Goal: Task Accomplishment & Management: Manage account settings

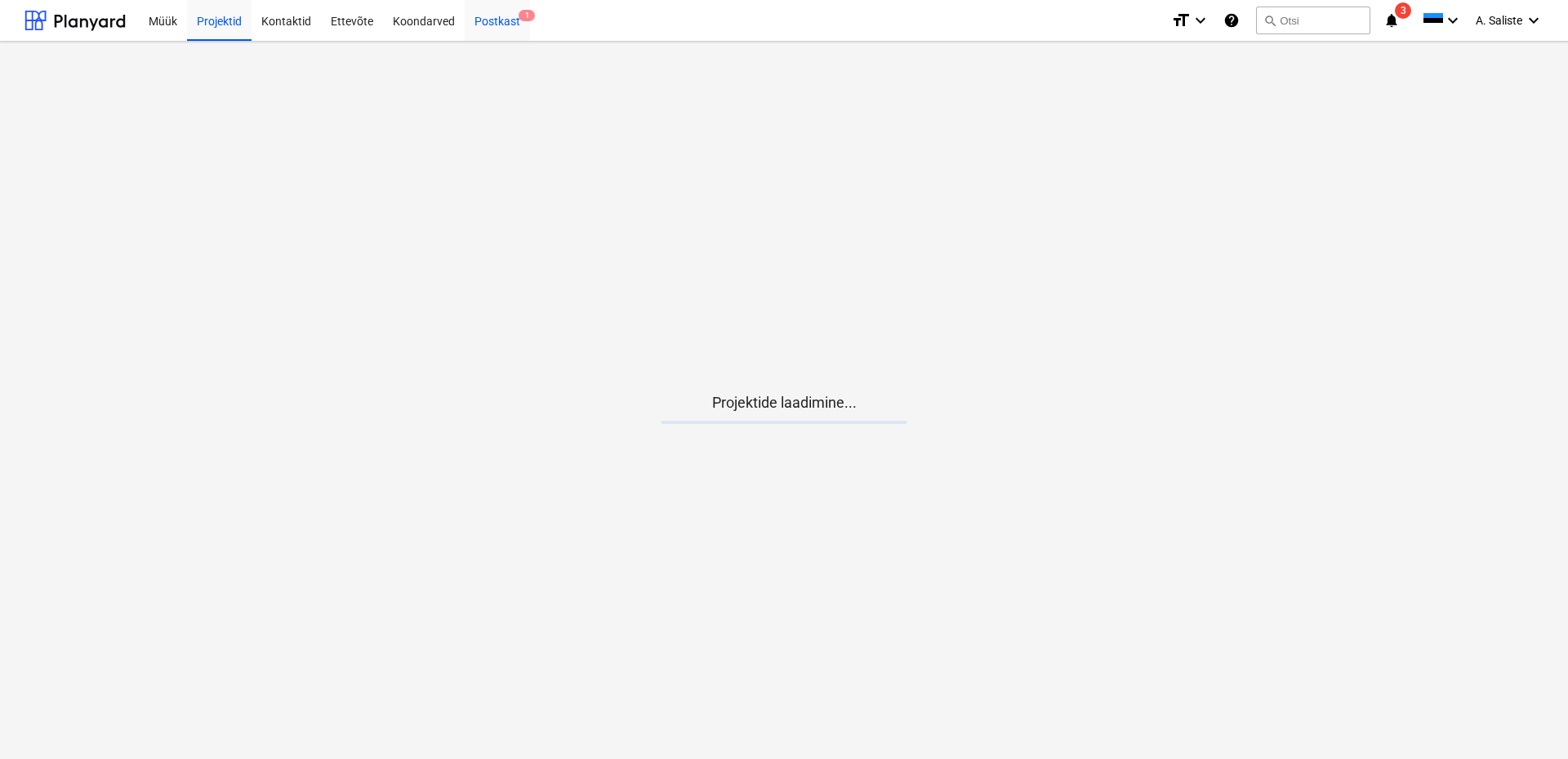
click at [487, 21] on div "Postkast 1" at bounding box center [498, 19] width 65 height 41
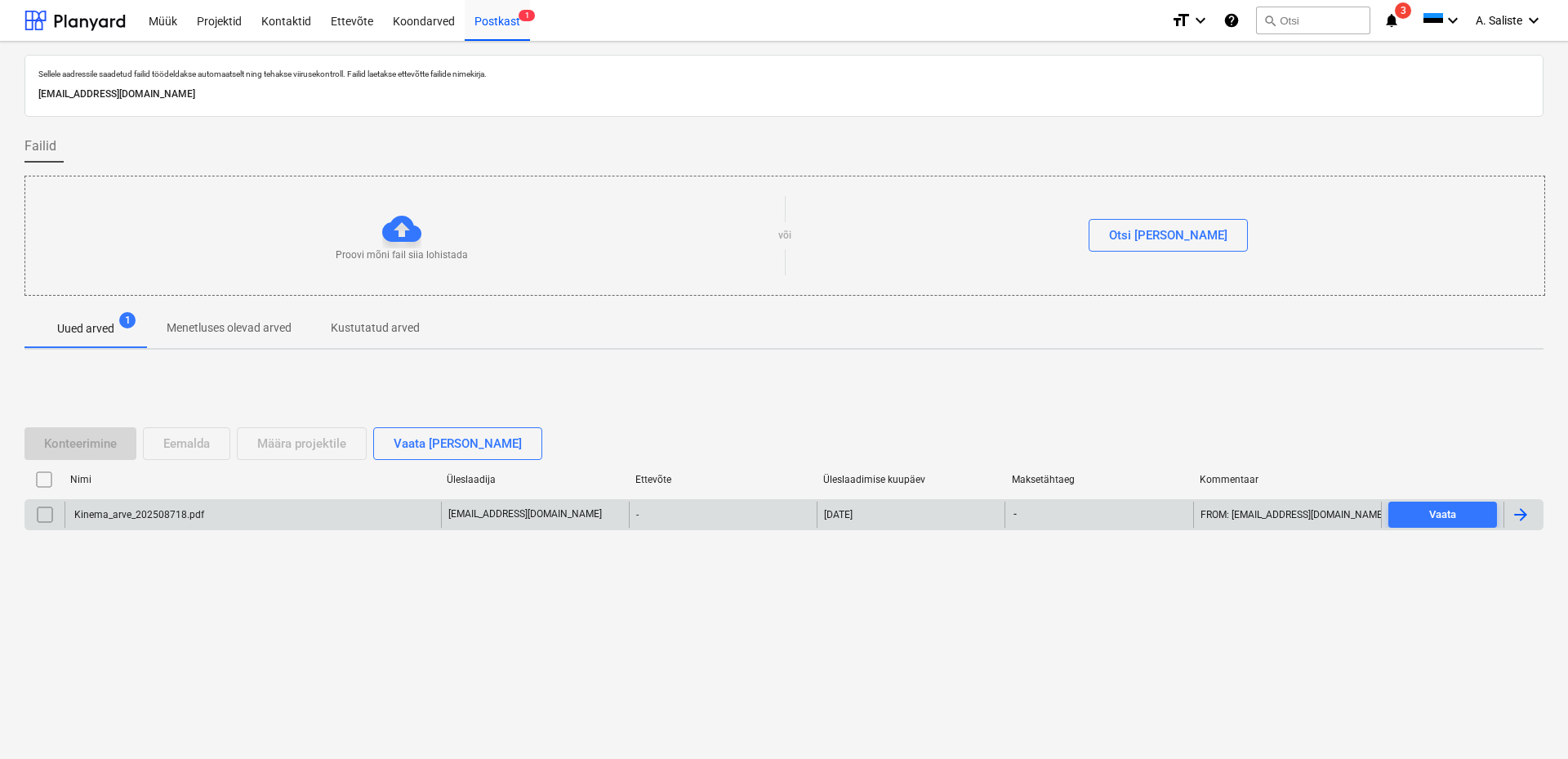
click at [114, 515] on div "Kinema_arve_202508718.pdf" at bounding box center [138, 515] width 132 height 12
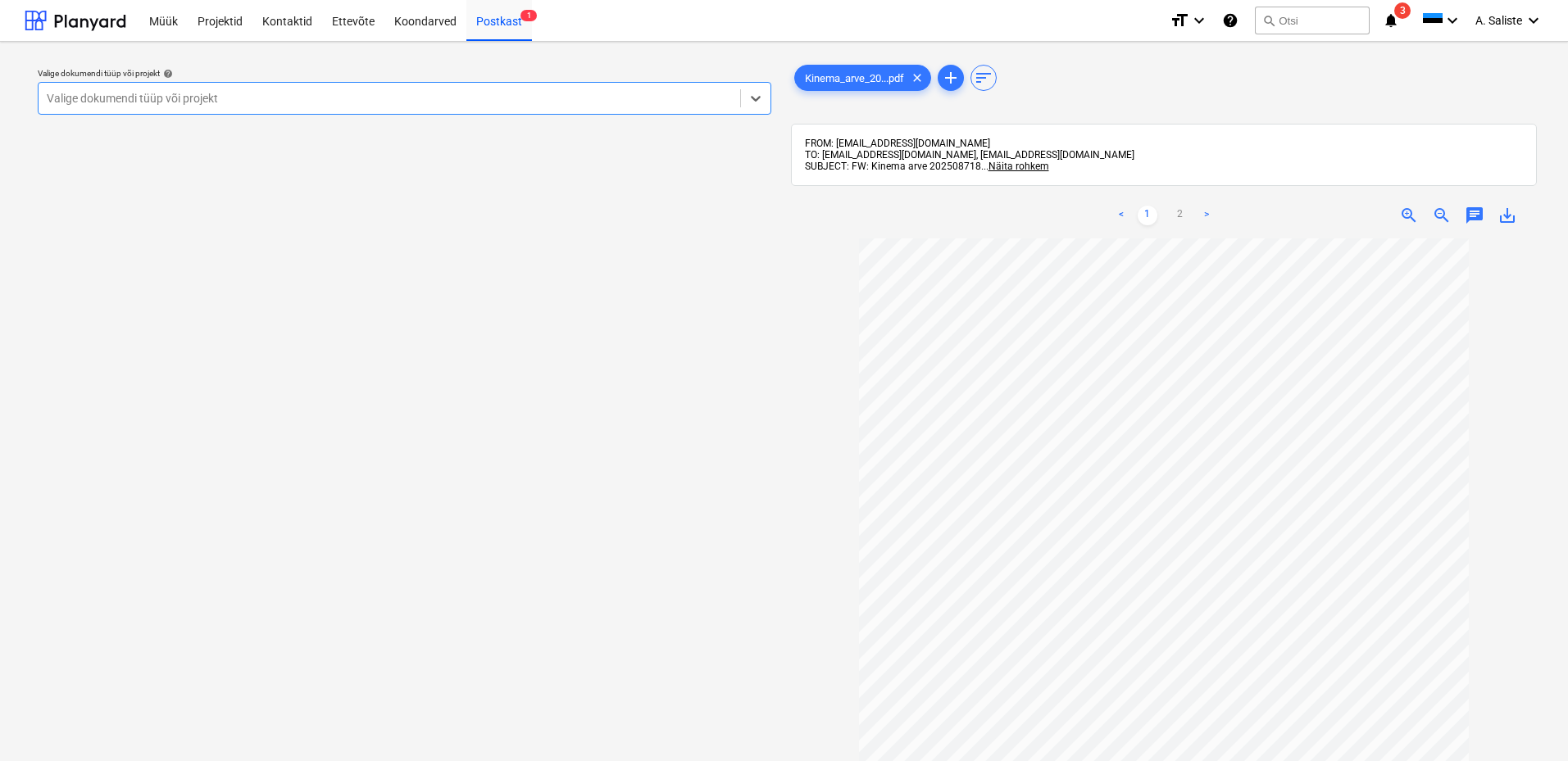
click at [573, 96] on div at bounding box center [390, 98] width 685 height 16
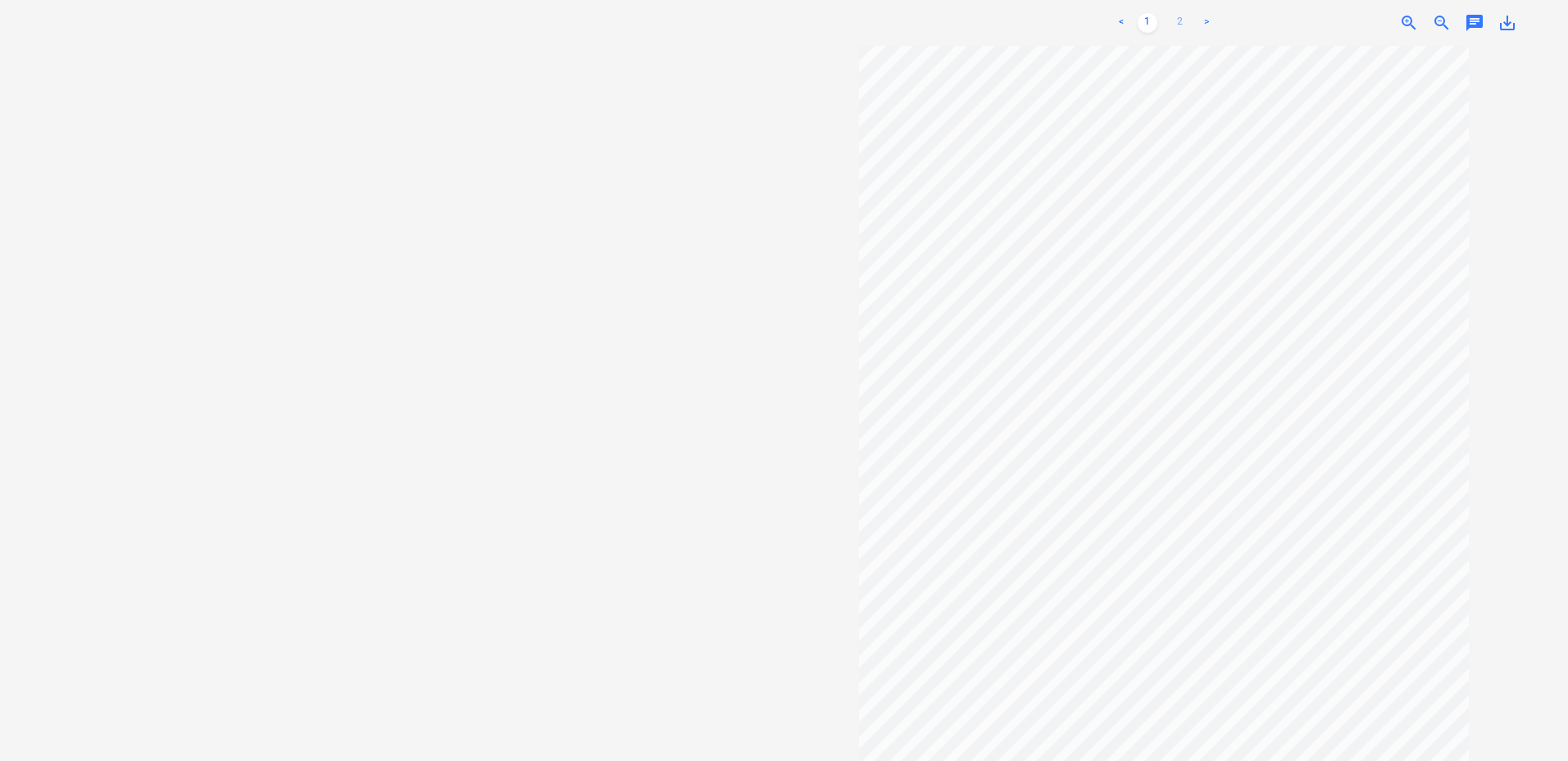
click at [1177, 13] on link "2" at bounding box center [1180, 23] width 19 height 19
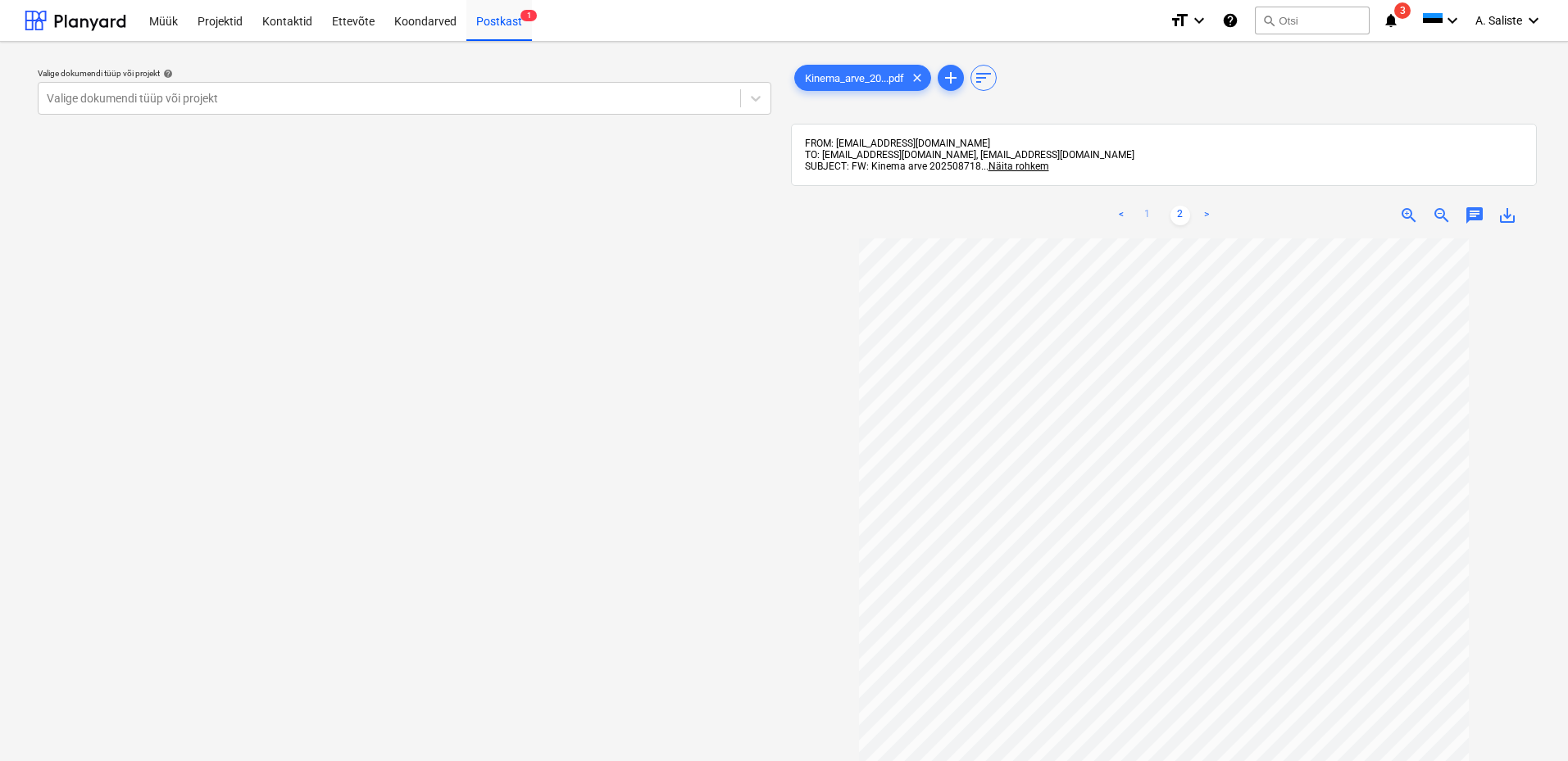
click at [1152, 213] on link "1" at bounding box center [1147, 216] width 19 height 19
drag, startPoint x: 719, startPoint y: 86, endPoint x: 709, endPoint y: 89, distance: 10.4
click at [718, 86] on div "Valige dokumendi tüüp või projekt" at bounding box center [404, 98] width 733 height 33
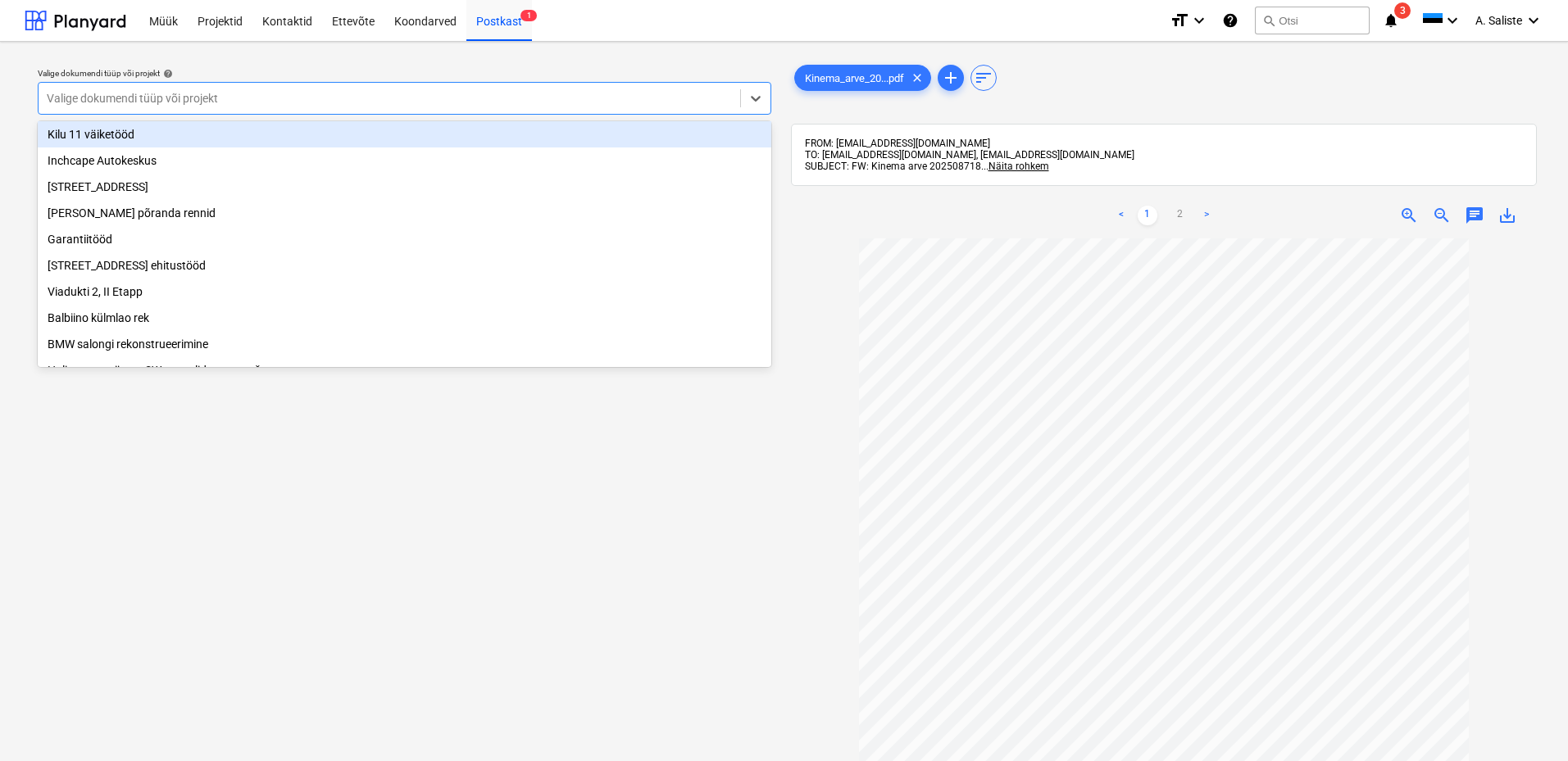
scroll to position [164, 0]
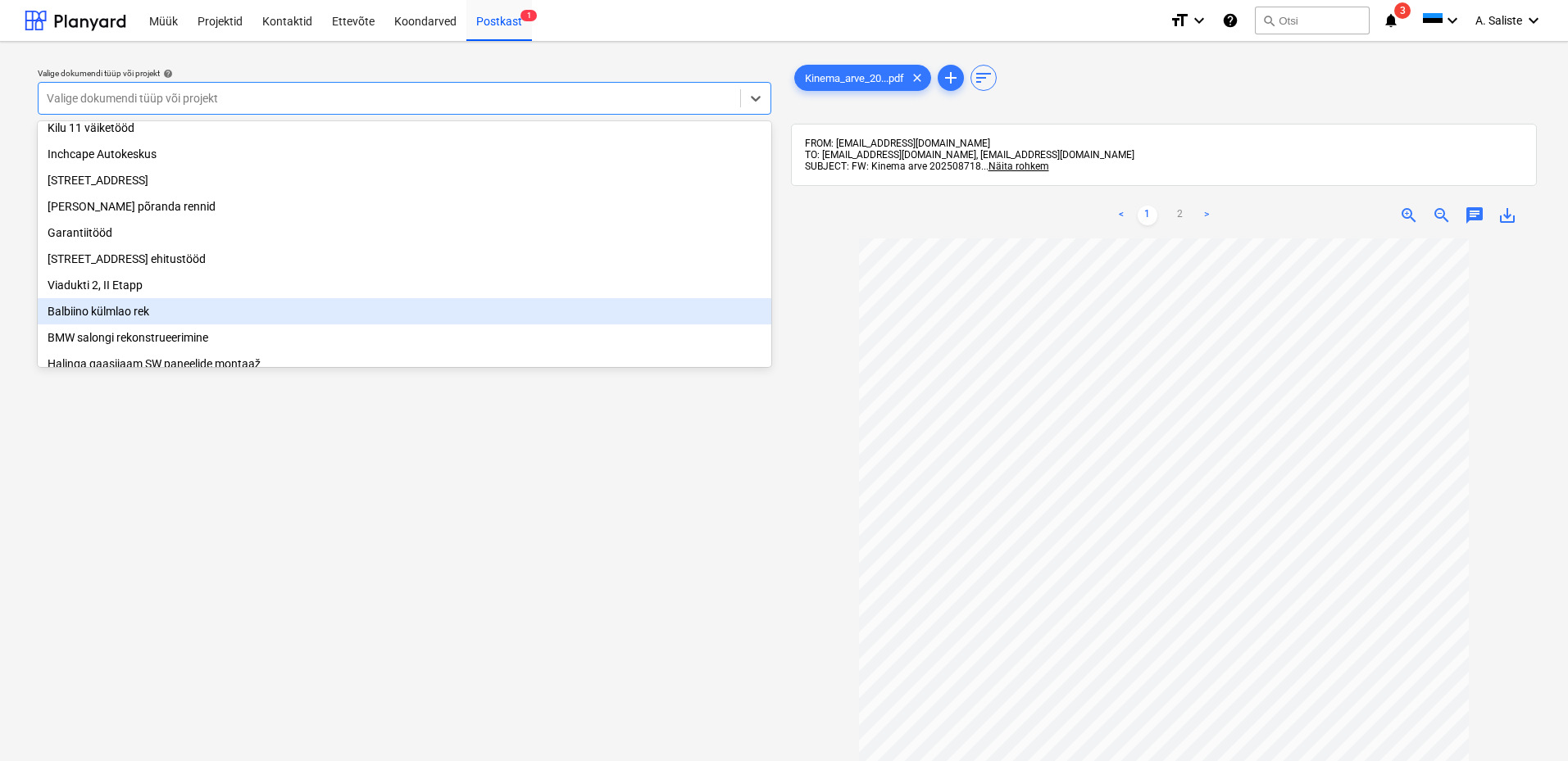
click at [108, 319] on div "Balbiino külmlao rek" at bounding box center [404, 311] width 733 height 26
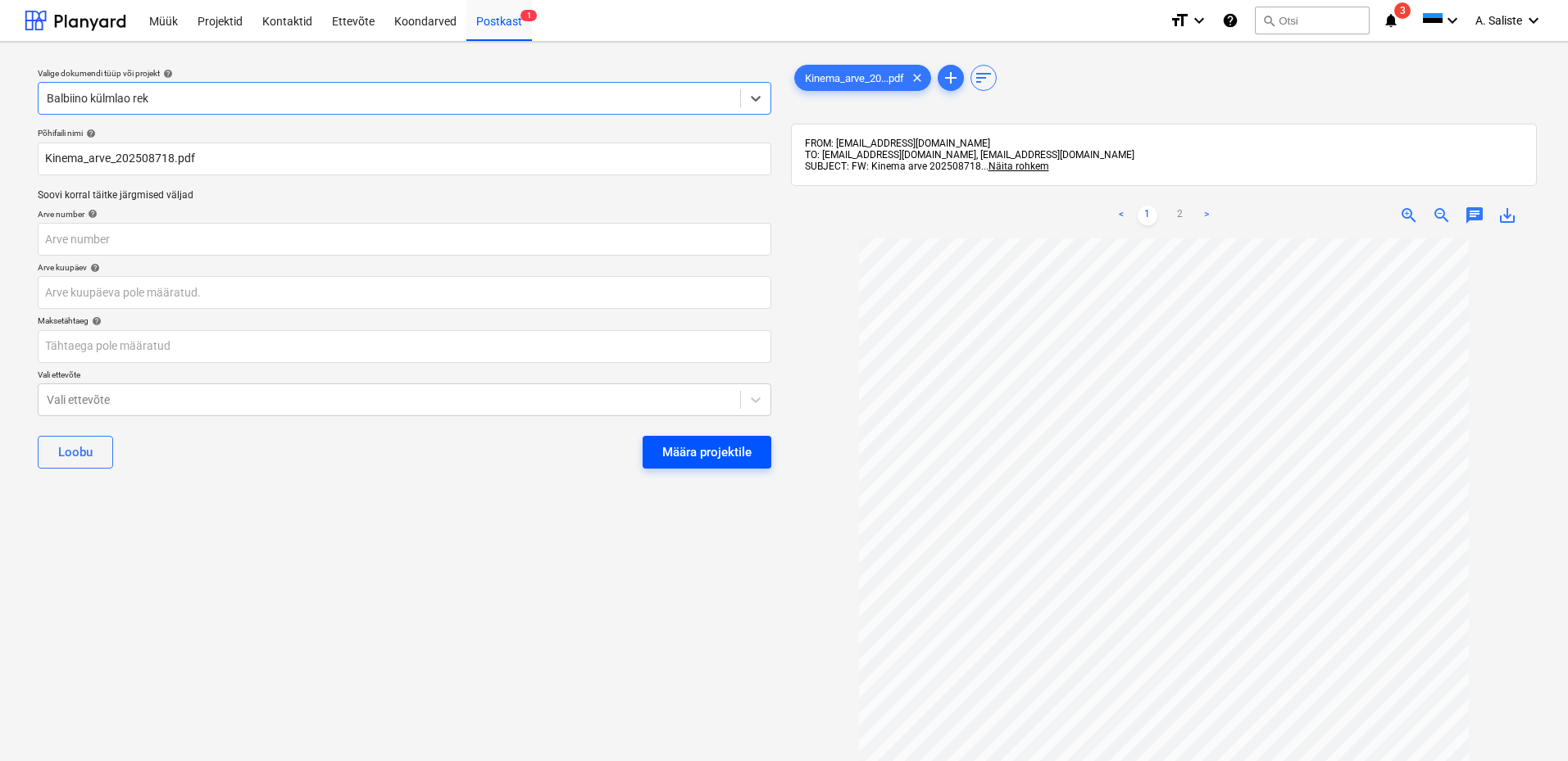
click at [686, 451] on div "Määra projektile" at bounding box center [707, 452] width 90 height 21
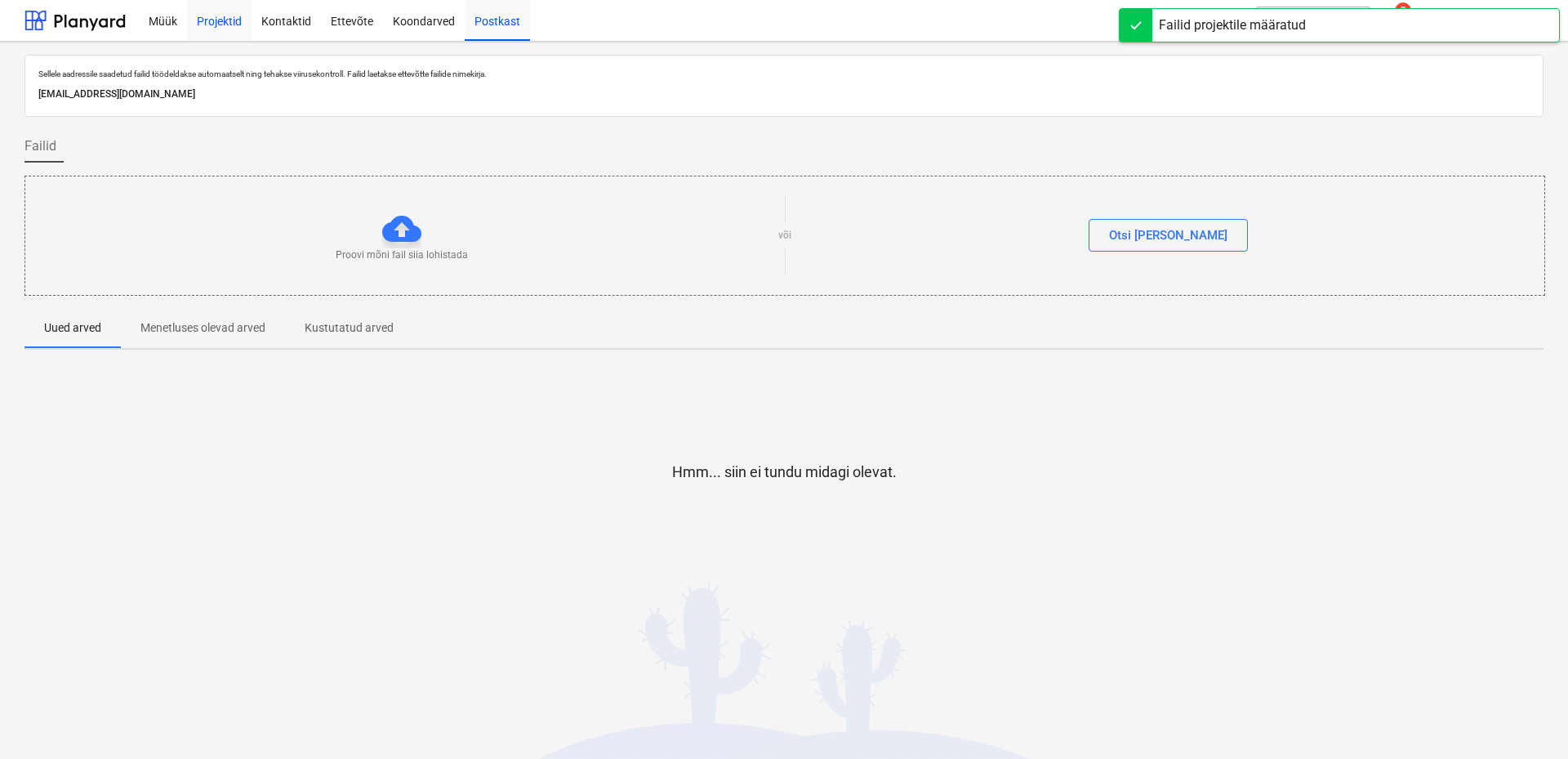
click at [206, 16] on div "Projektid" at bounding box center [219, 19] width 64 height 41
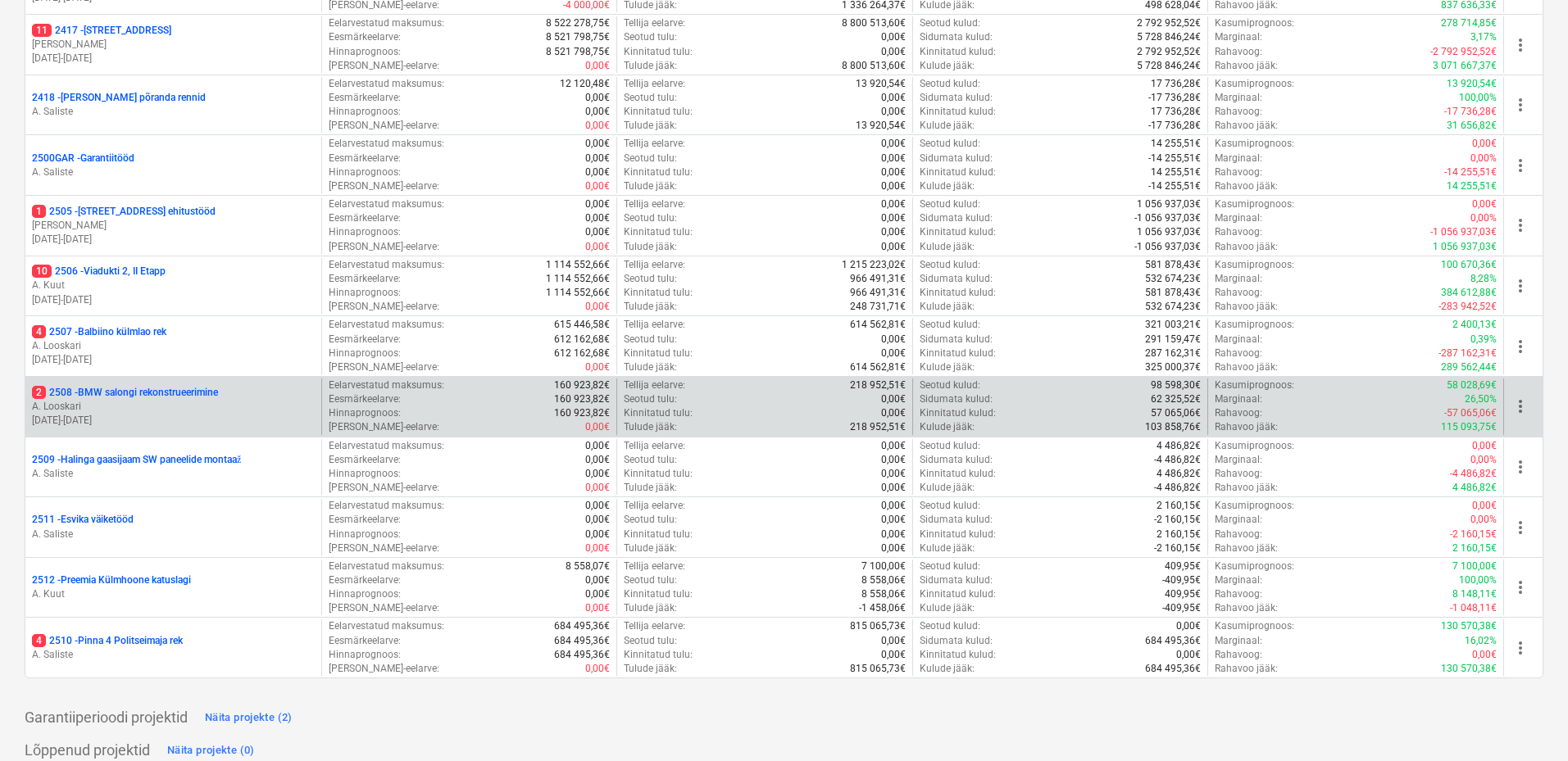
scroll to position [601, 0]
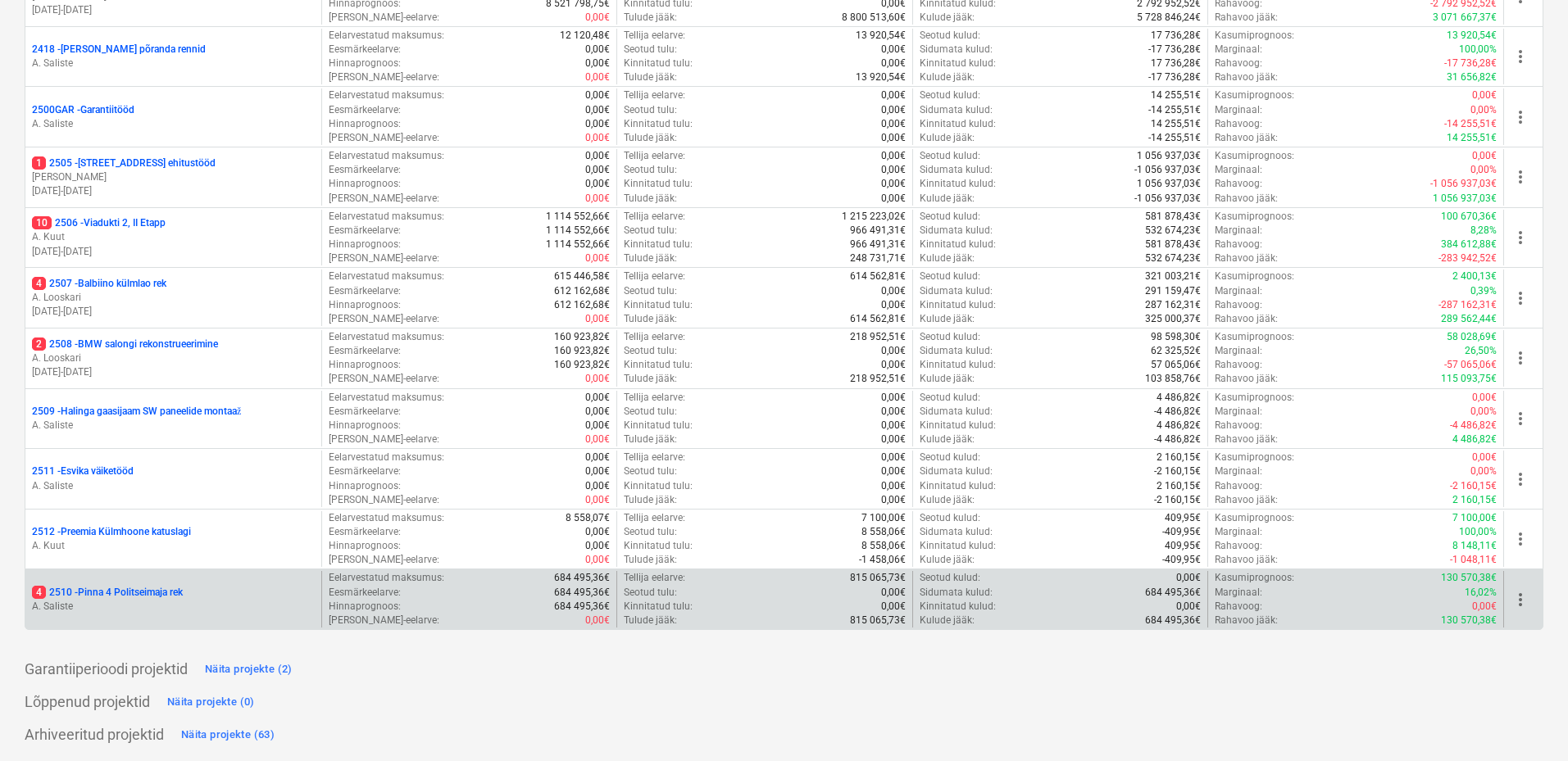
click at [172, 599] on p "A. Saliste" at bounding box center [173, 606] width 283 height 13
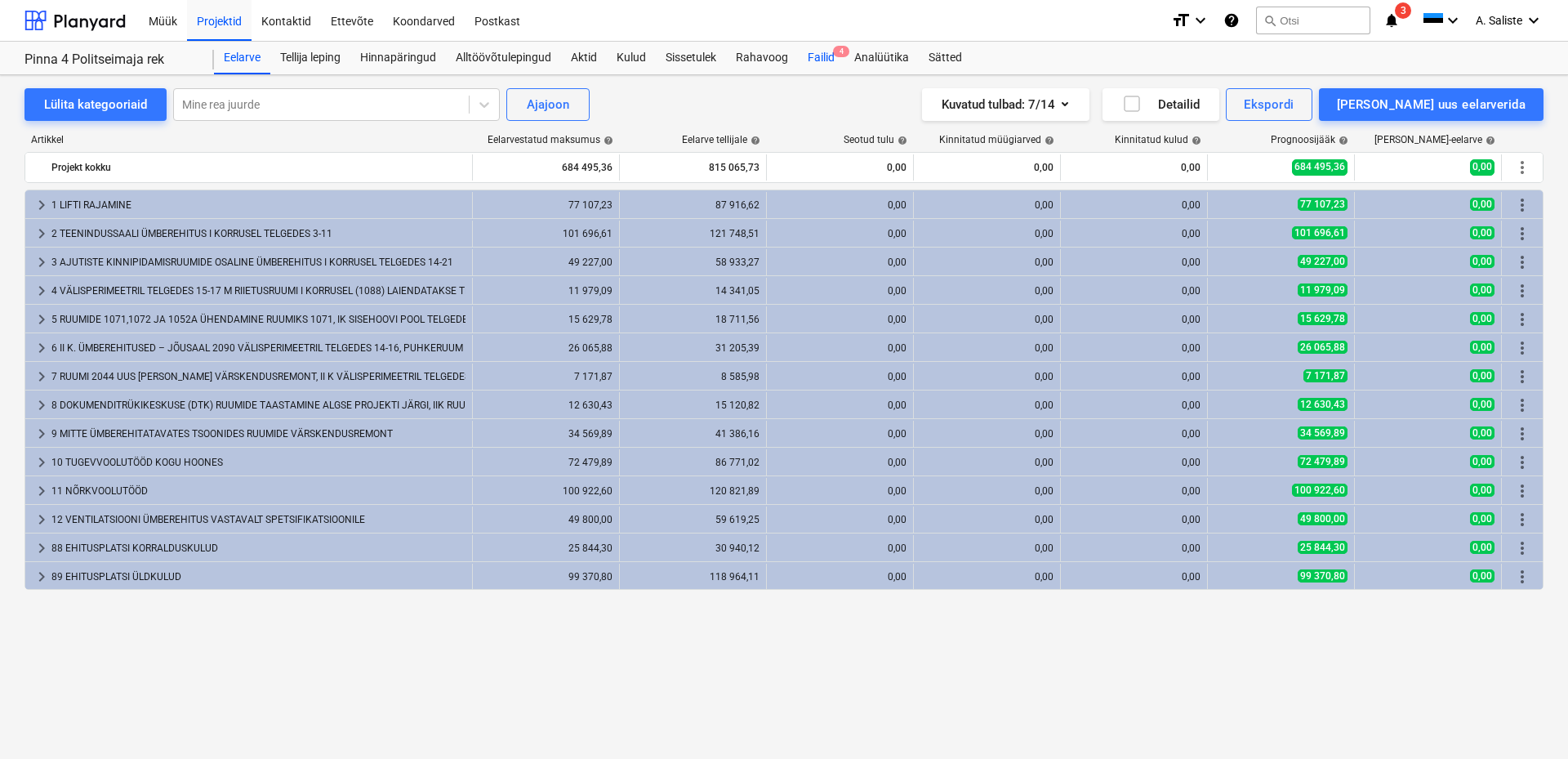
click at [825, 53] on div "Failid 4" at bounding box center [821, 58] width 47 height 33
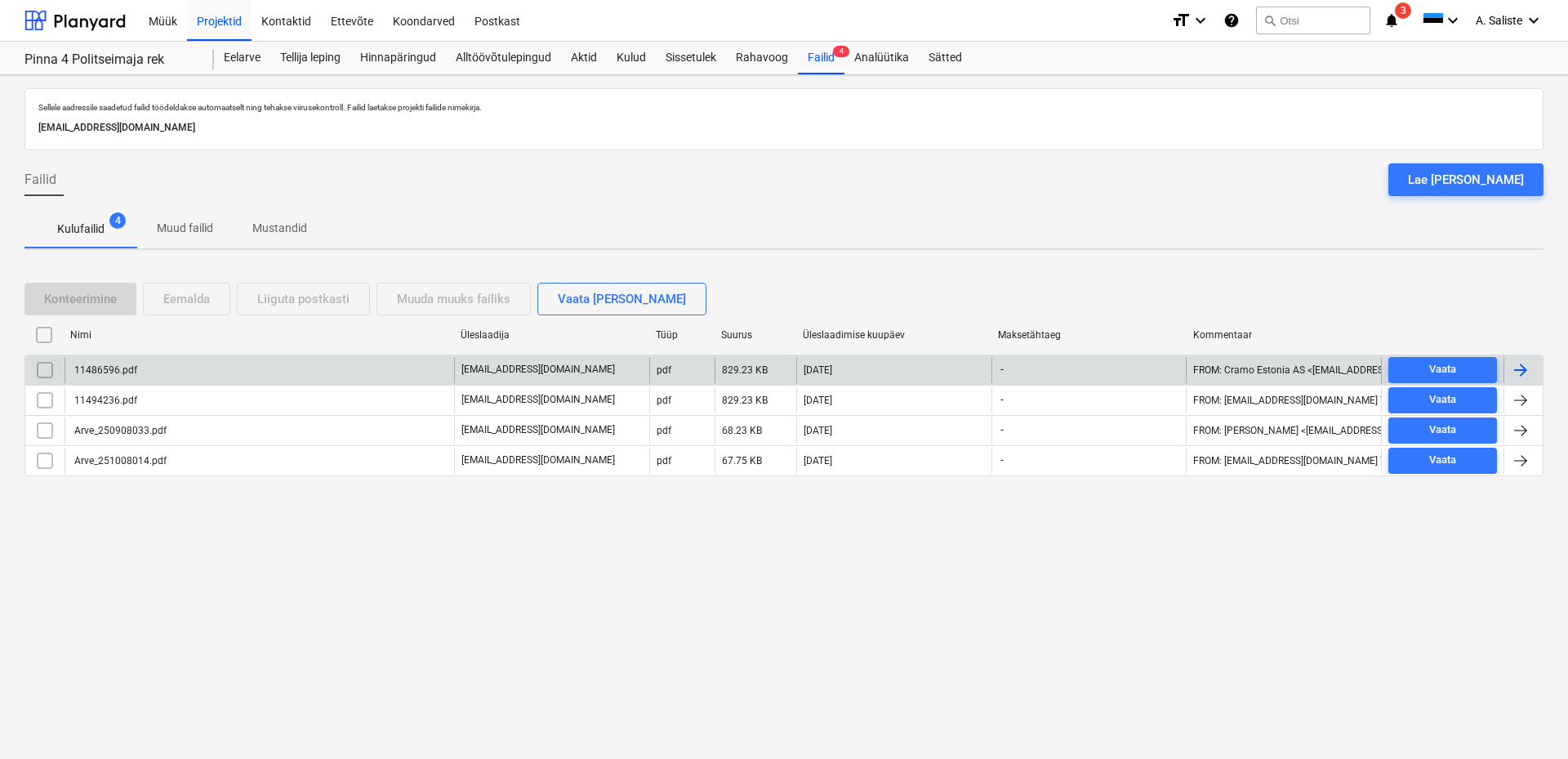
click at [200, 367] on div "11486596.pdf" at bounding box center [259, 369] width 389 height 26
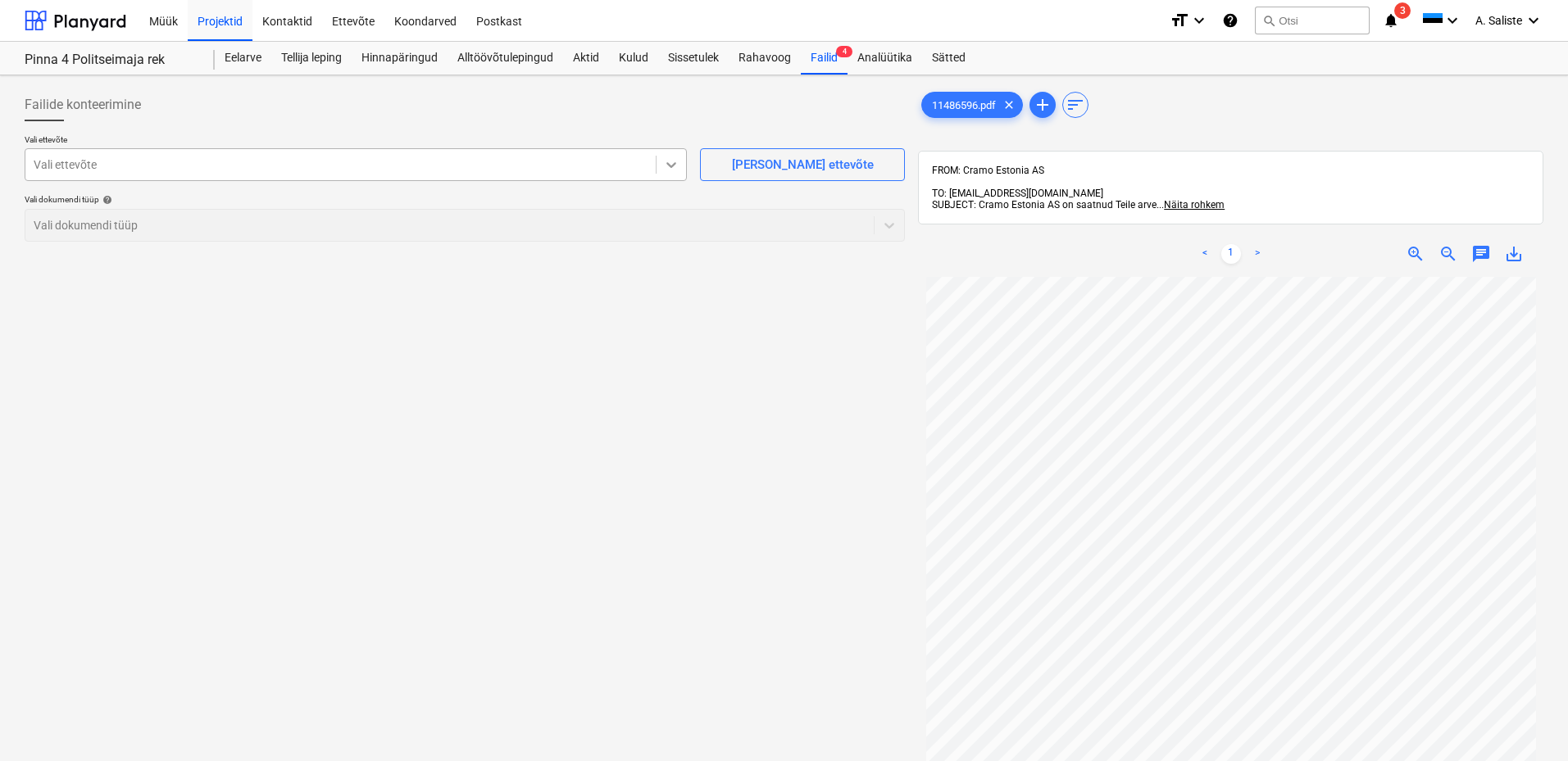
click at [671, 166] on icon at bounding box center [671, 165] width 10 height 6
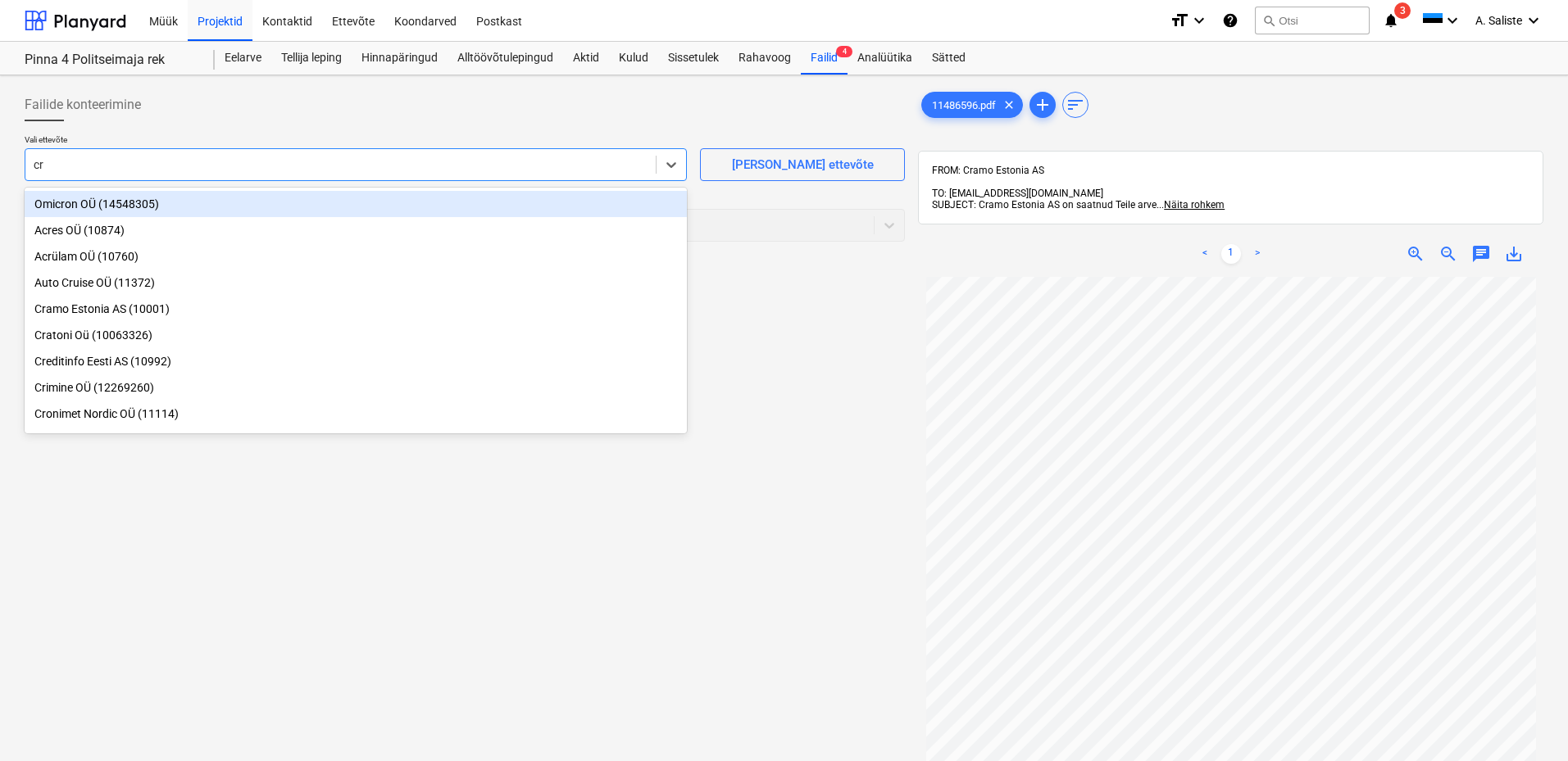
type input "cra"
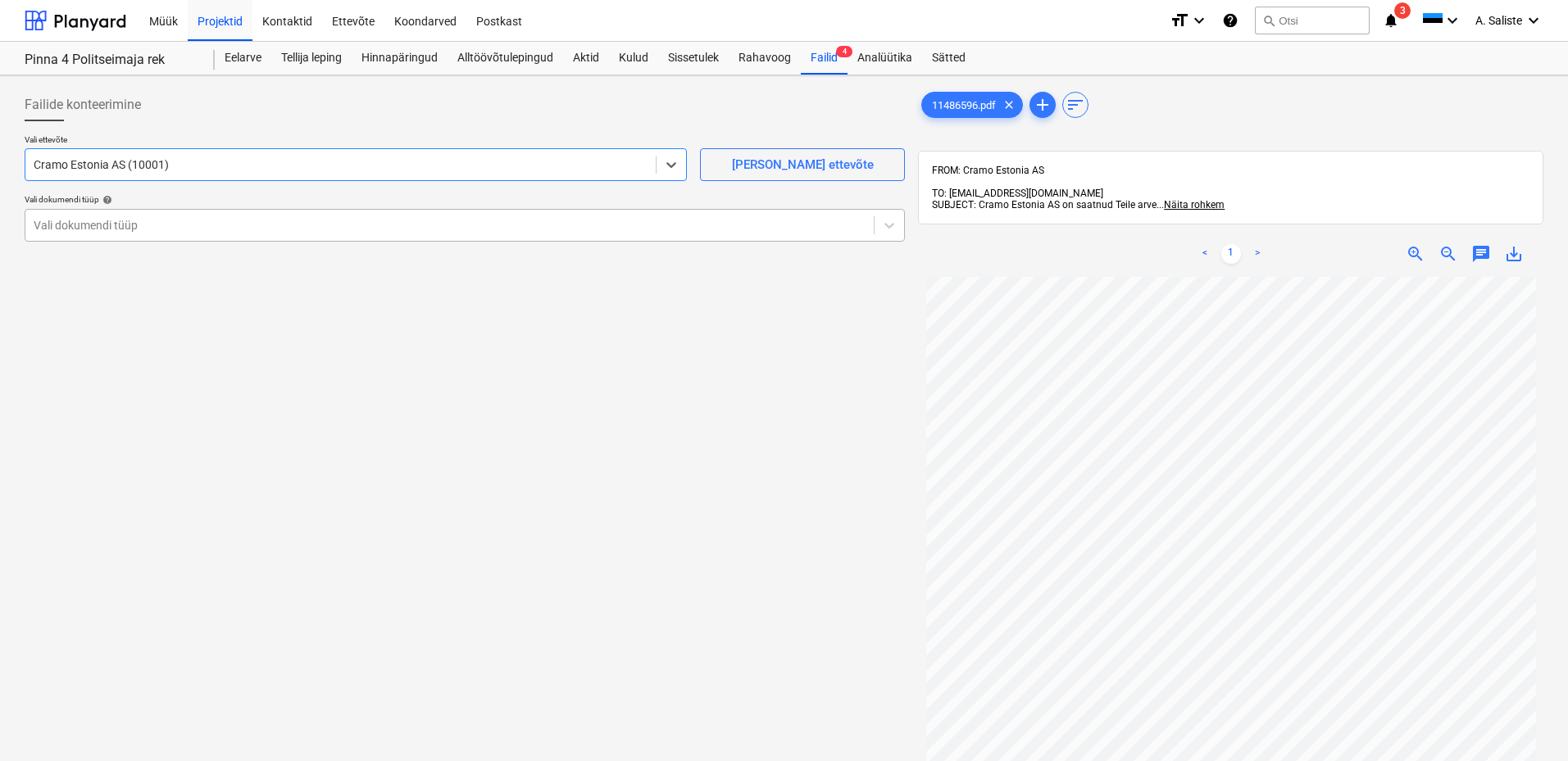
click at [351, 220] on div at bounding box center [450, 225] width 832 height 16
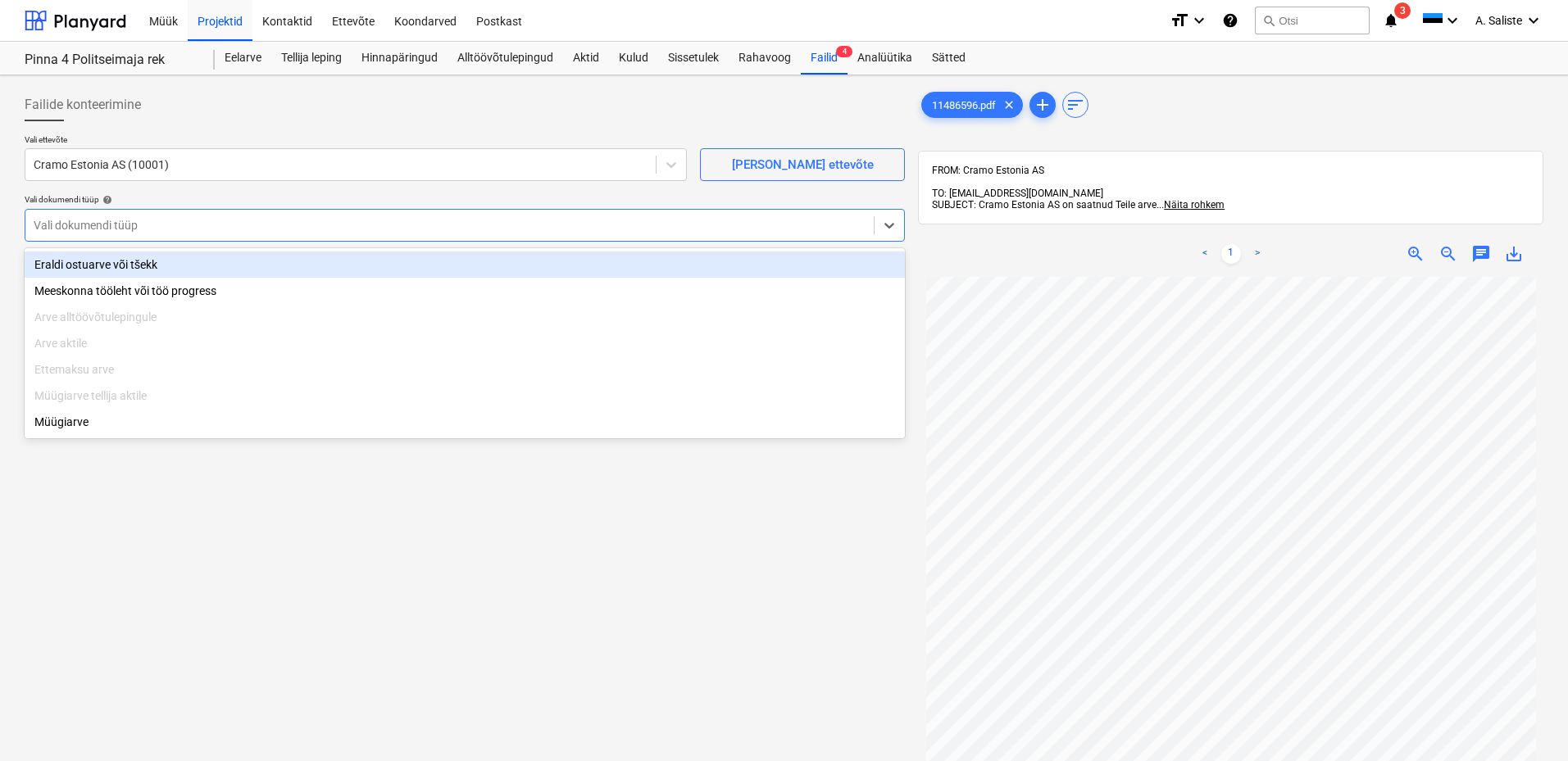
click at [250, 267] on div "Eraldi ostuarve või tšekk" at bounding box center [465, 264] width 881 height 26
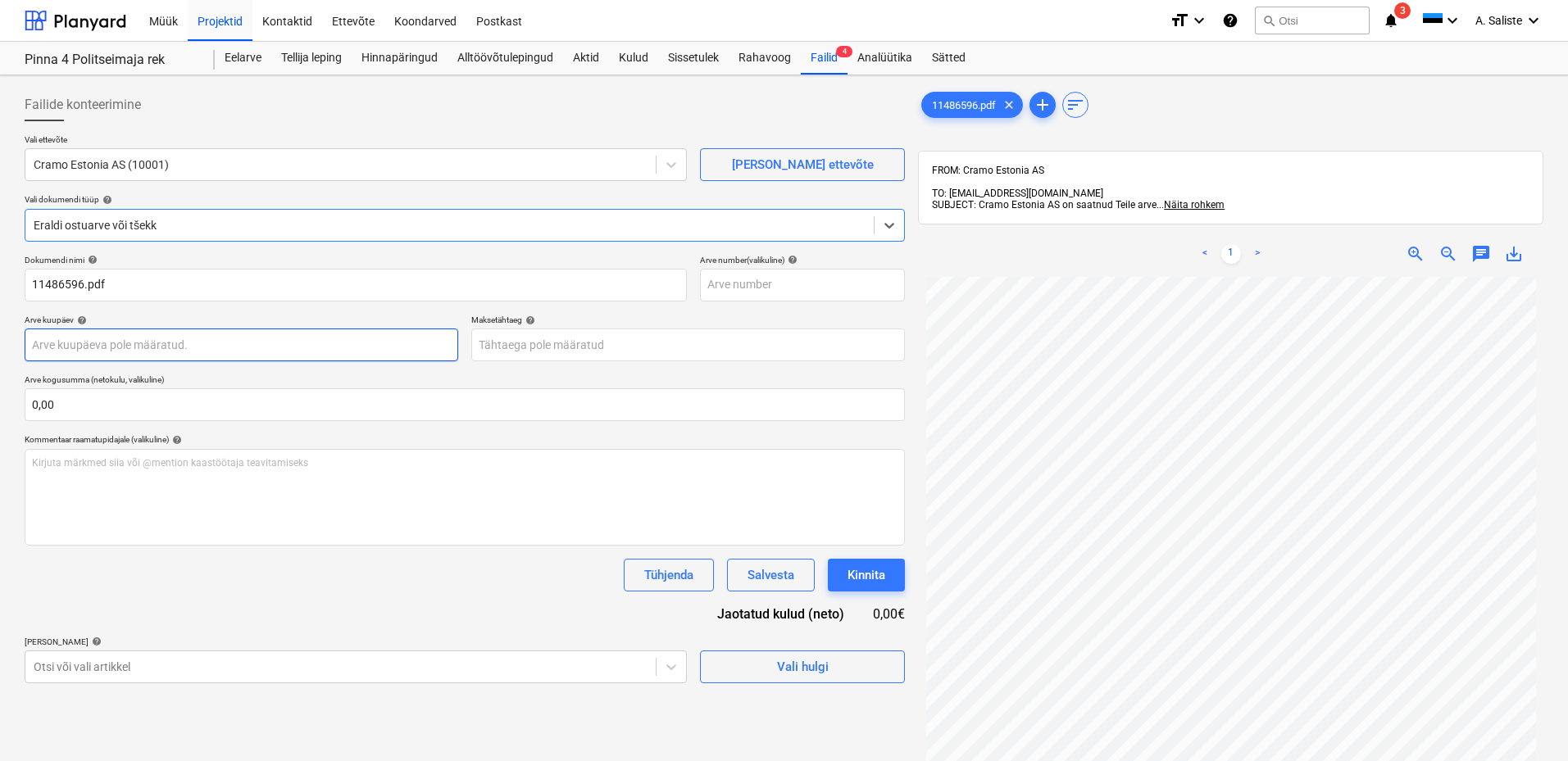
click at [186, 332] on body "Müük Projektid Kontaktid Ettevõte Koondarved Postkast format_size keyboard_arro…" at bounding box center [784, 380] width 1568 height 761
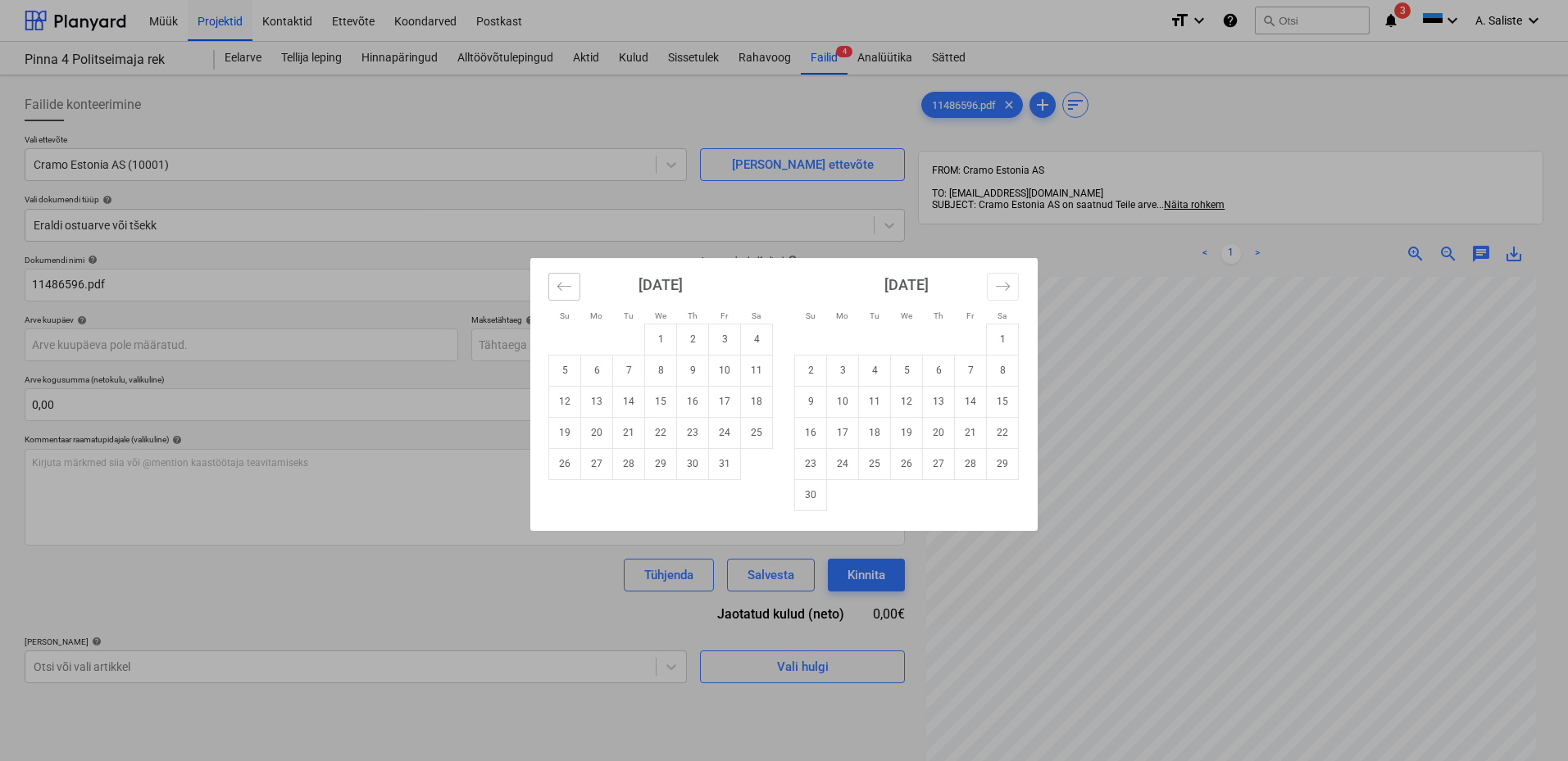
click at [573, 284] on button "Move backward to switch to the previous month." at bounding box center [564, 287] width 32 height 28
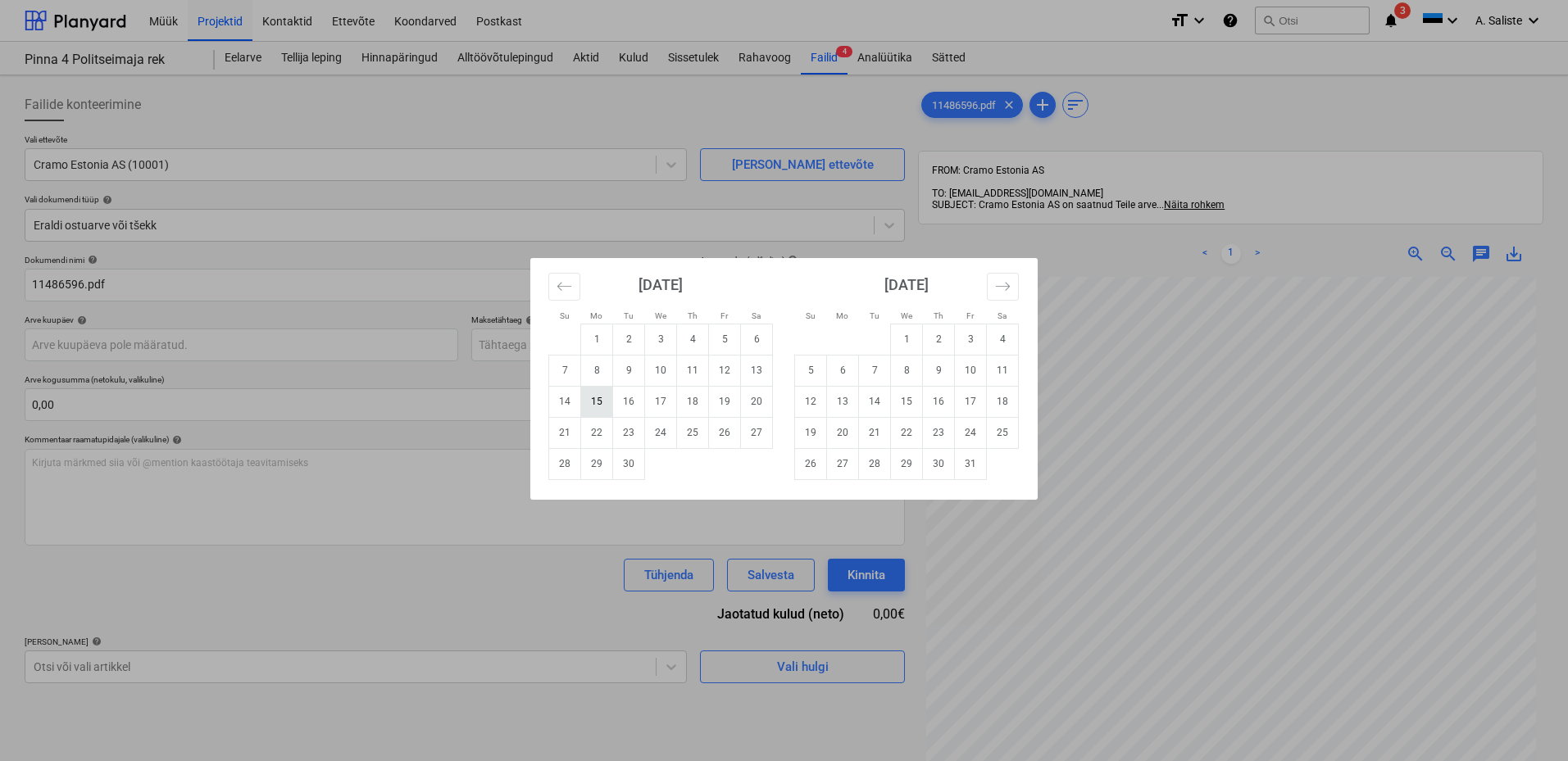
click at [596, 398] on td "15" at bounding box center [597, 401] width 32 height 31
type input "[DATE]"
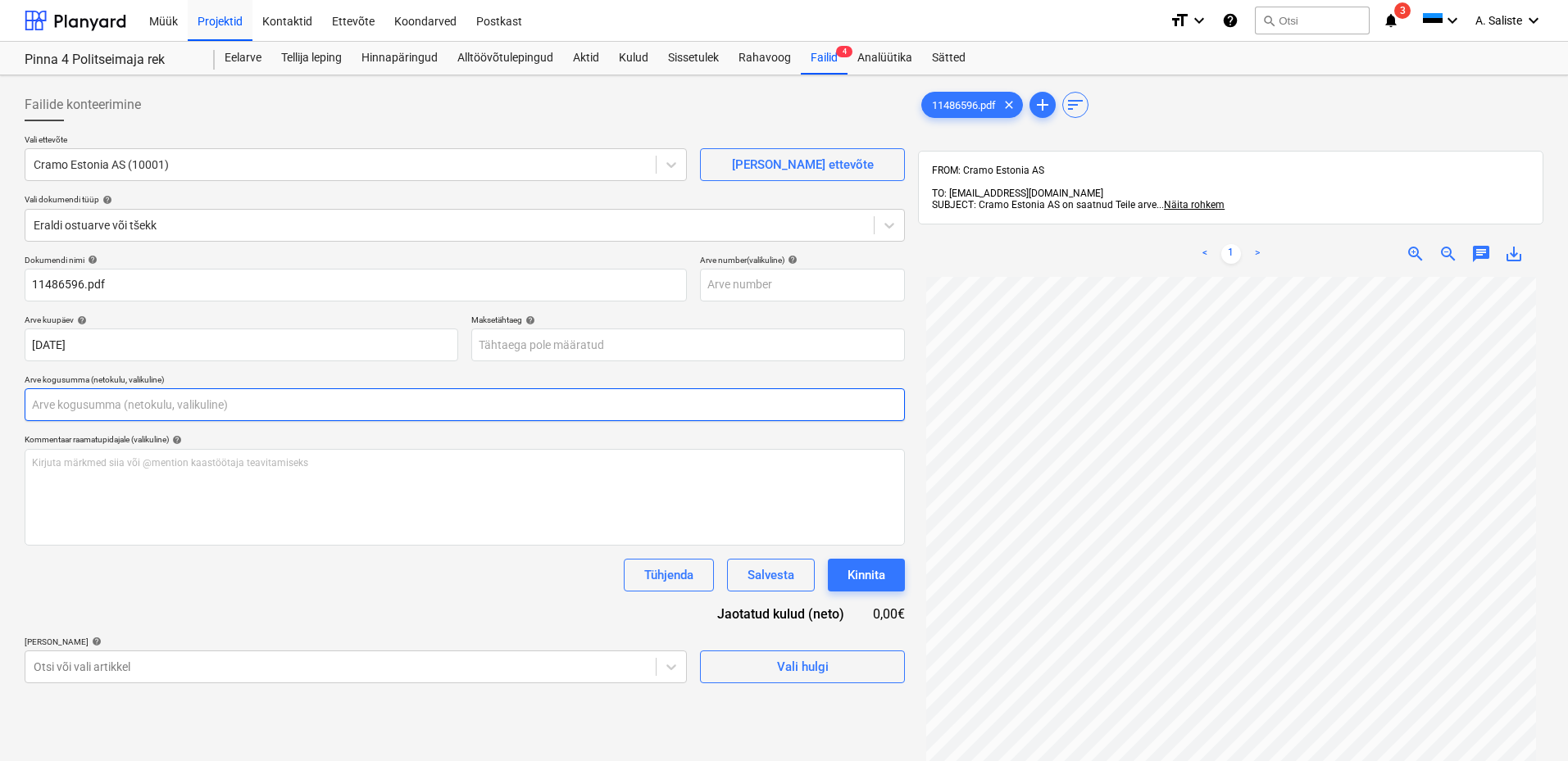
click at [93, 409] on input "text" at bounding box center [465, 405] width 881 height 33
type input "0,00"
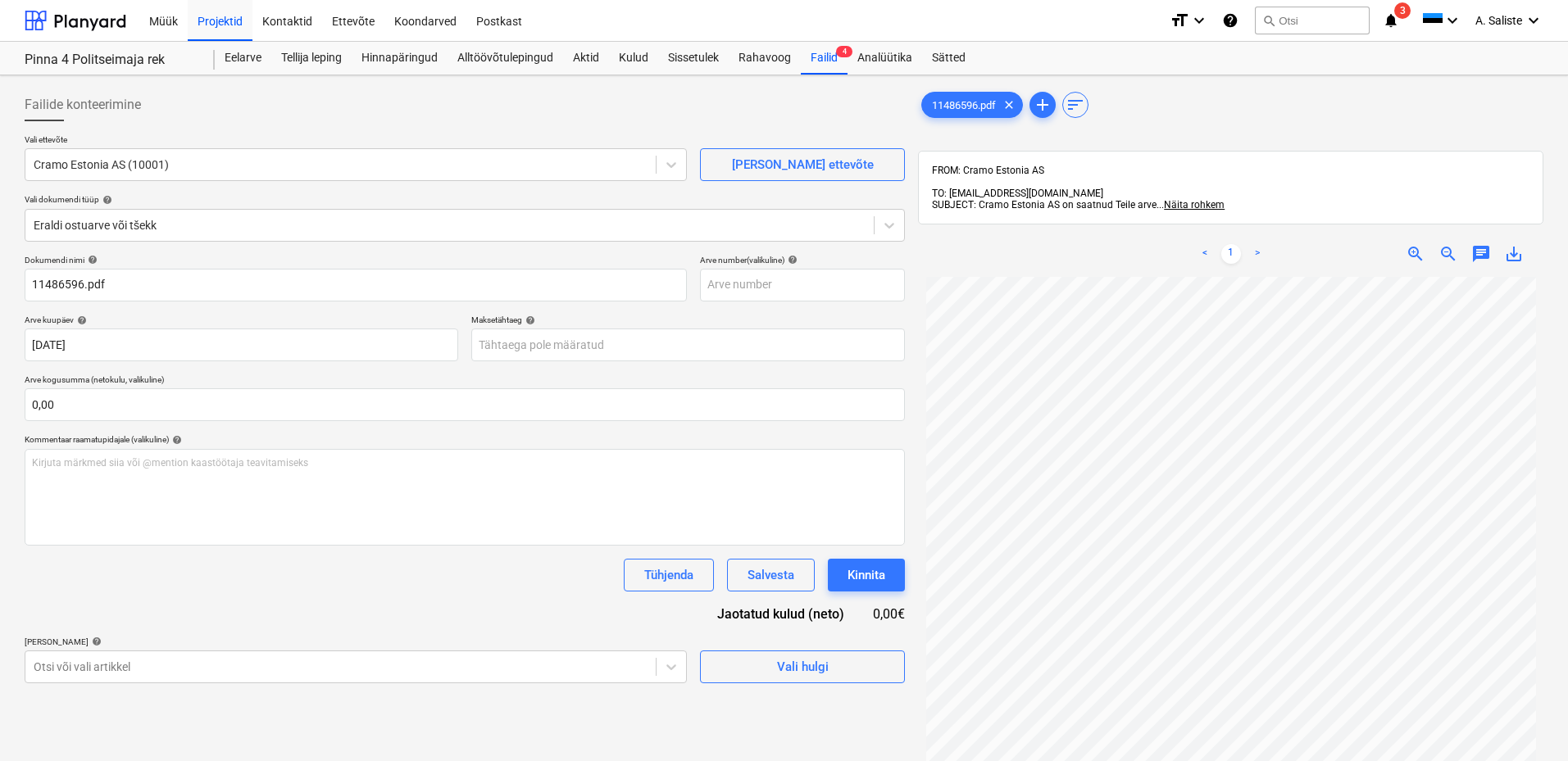
click at [1257, 244] on link ">" at bounding box center [1257, 254] width 19 height 19
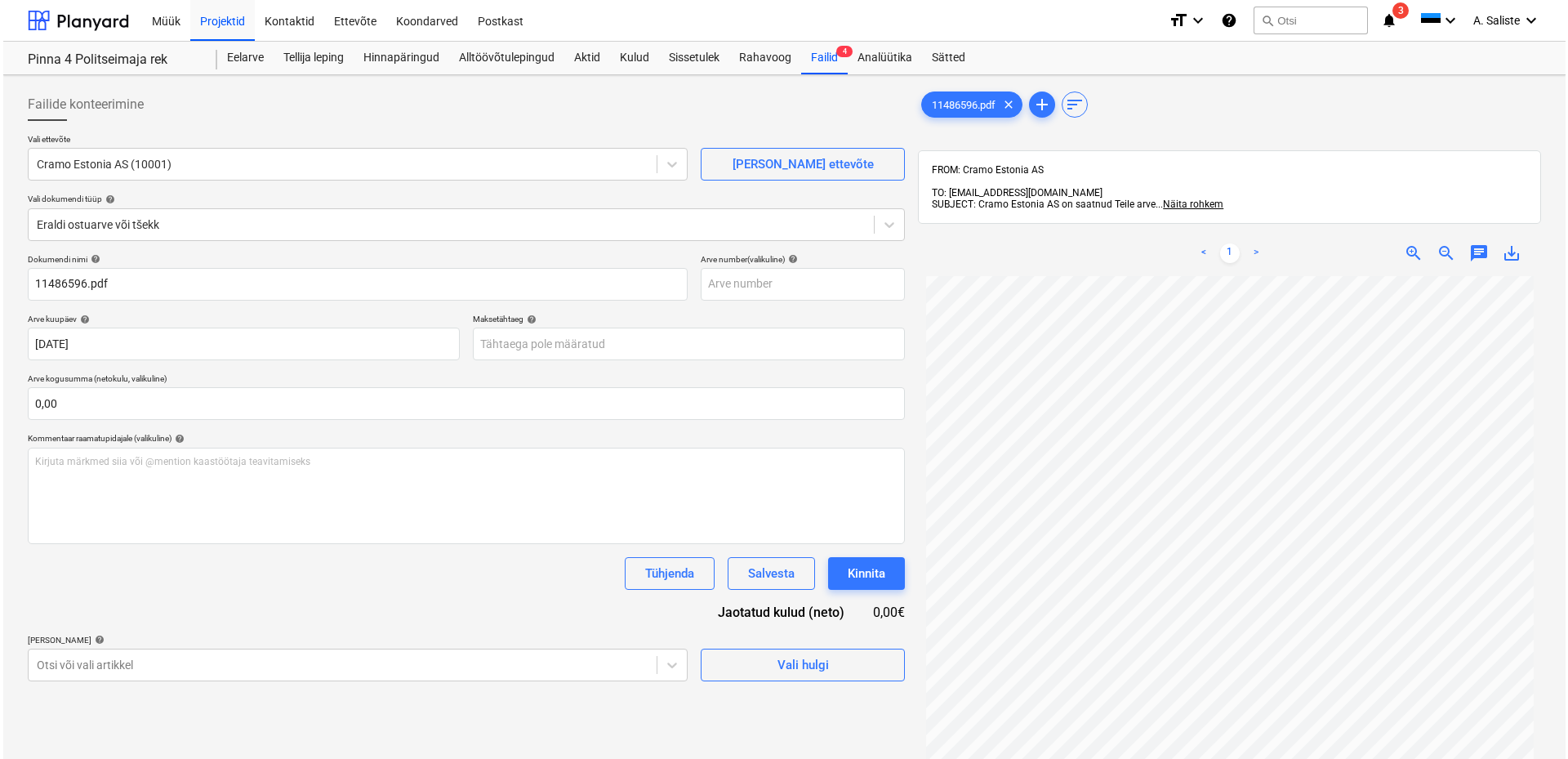
scroll to position [232, 0]
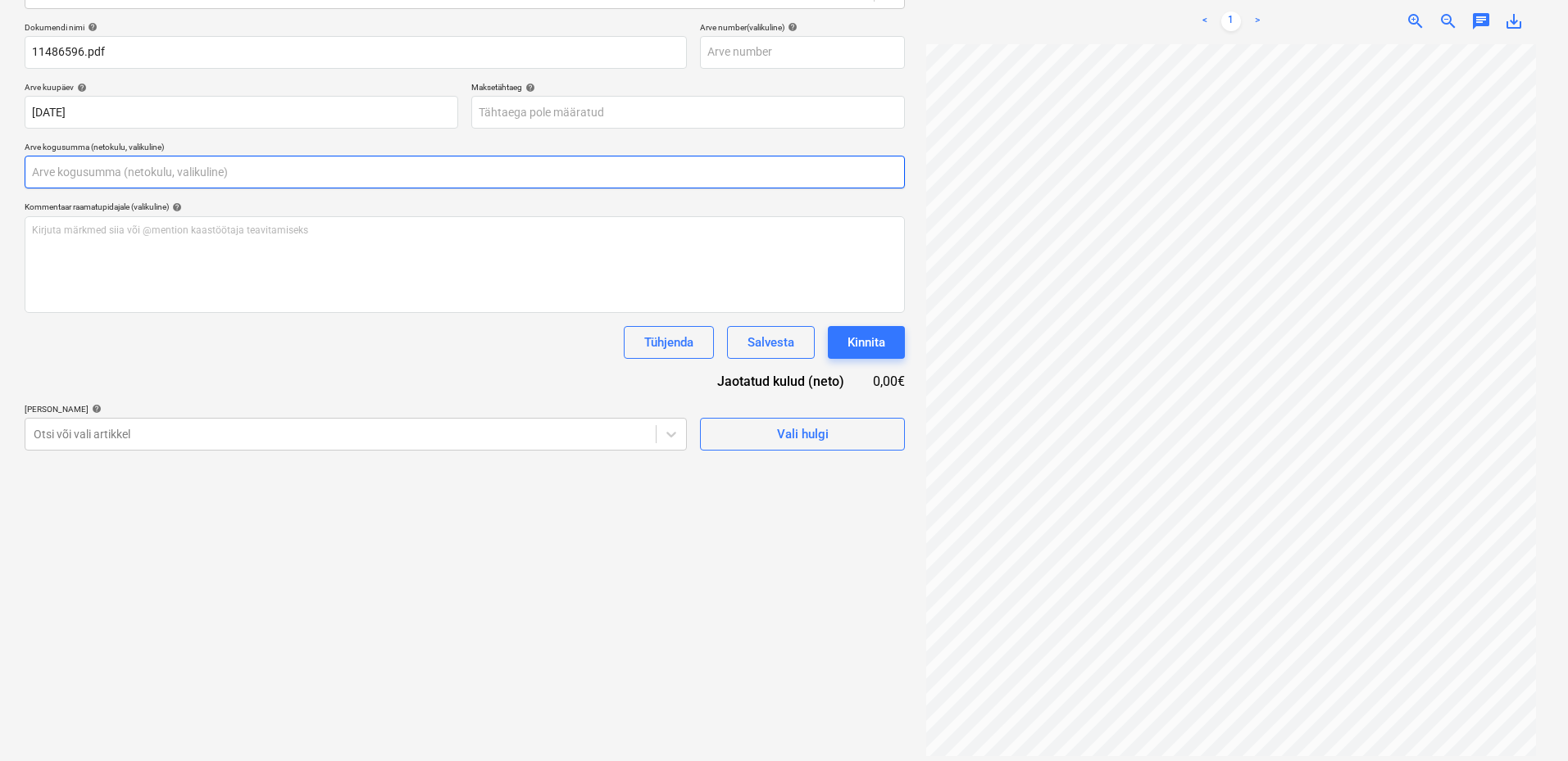
click at [110, 184] on input "text" at bounding box center [465, 172] width 881 height 33
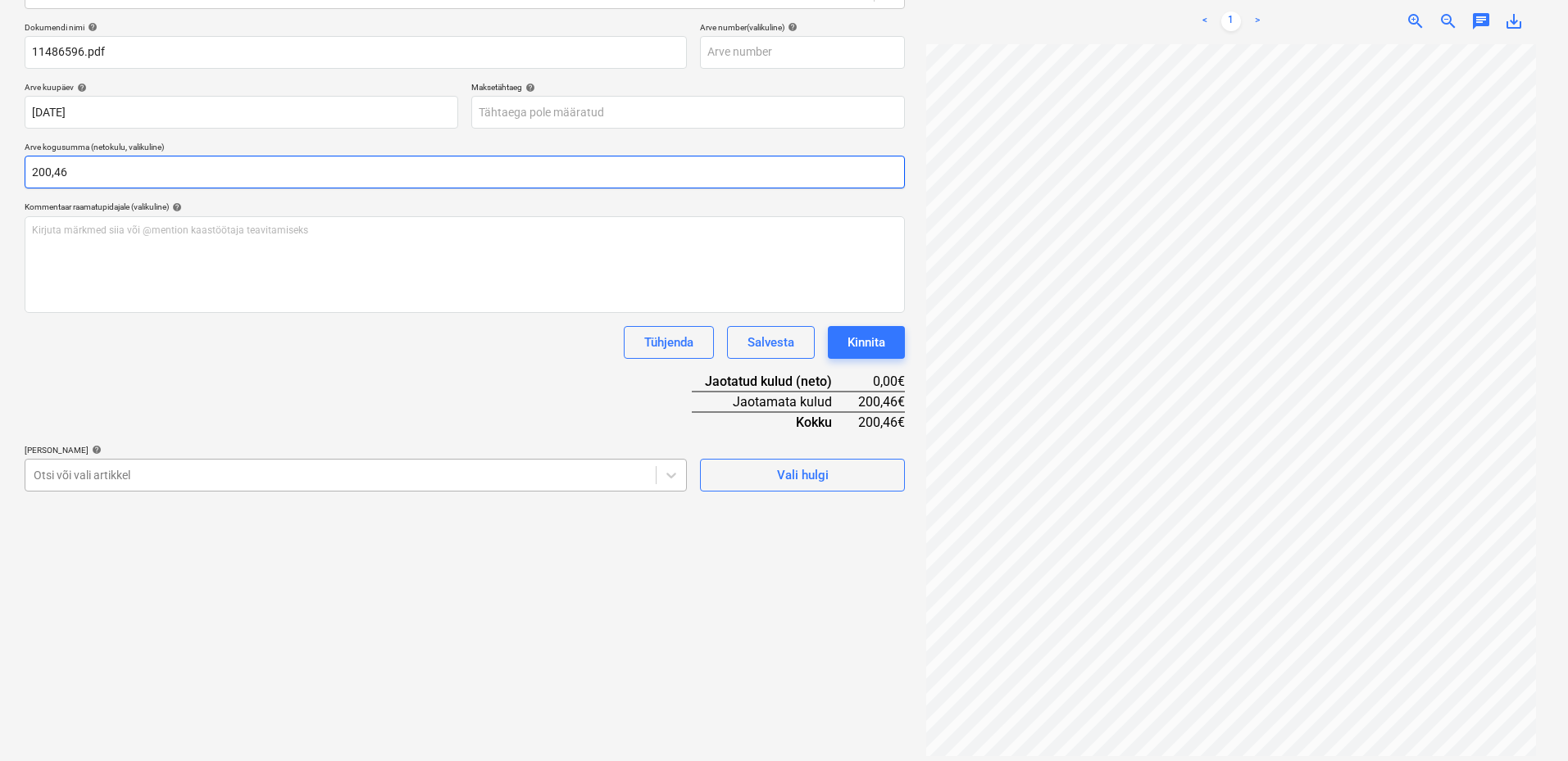
type input "200,46"
click at [75, 470] on div at bounding box center [341, 474] width 614 height 16
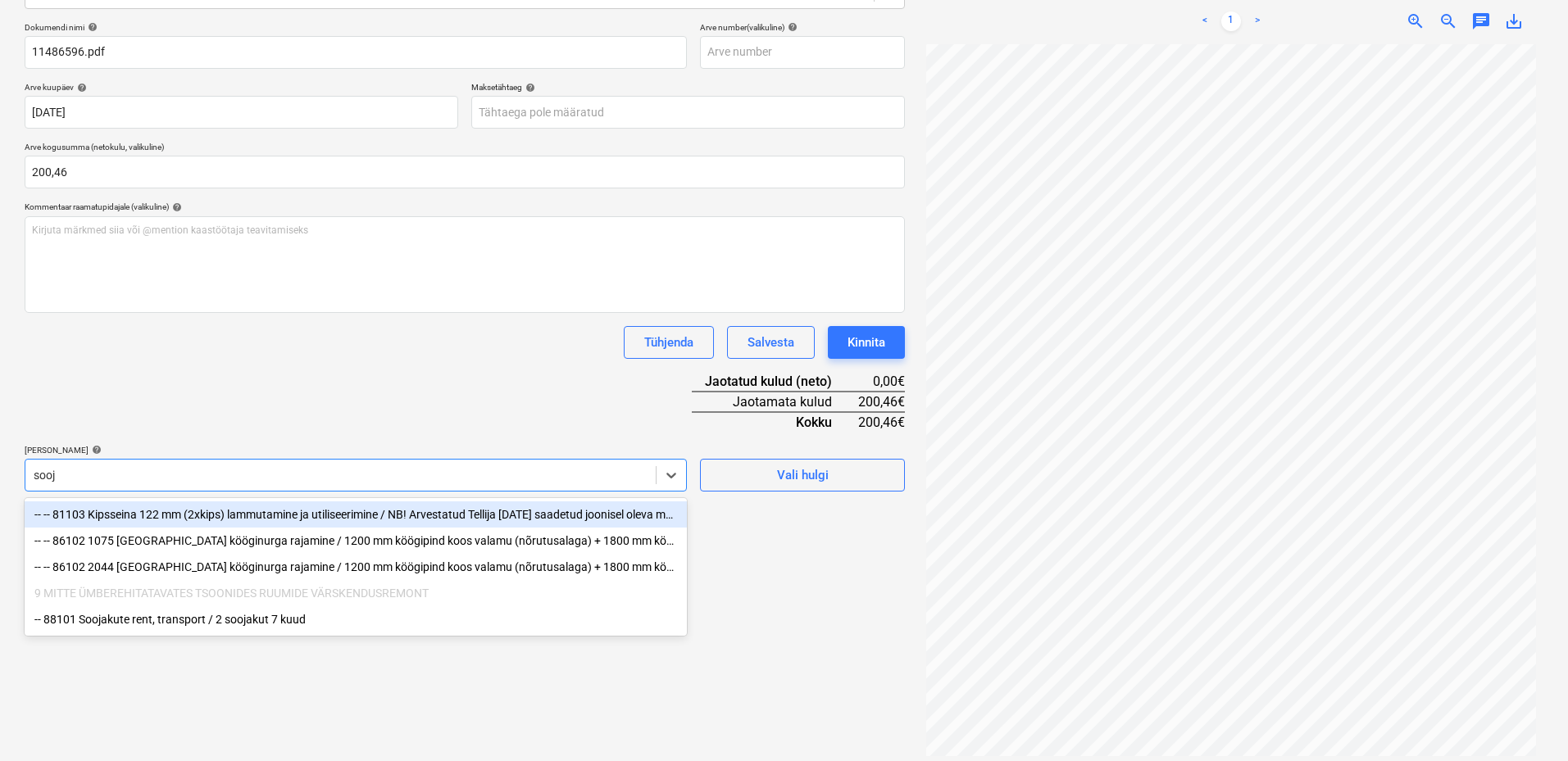
type input "sooja"
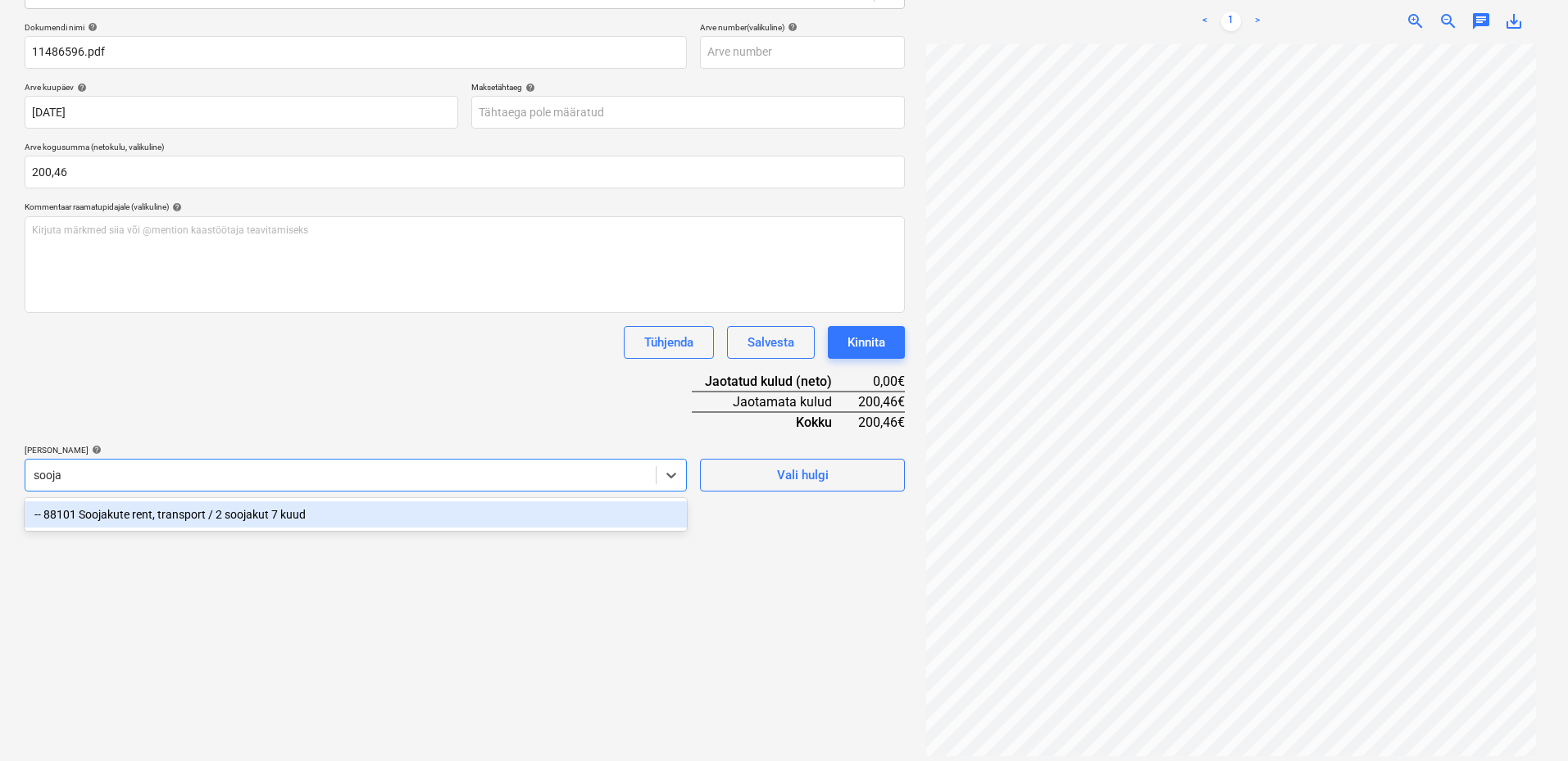
click at [318, 510] on div "-- 88101 Soojakute rent, transport / 2 soojakut 7 kuud" at bounding box center [356, 514] width 662 height 26
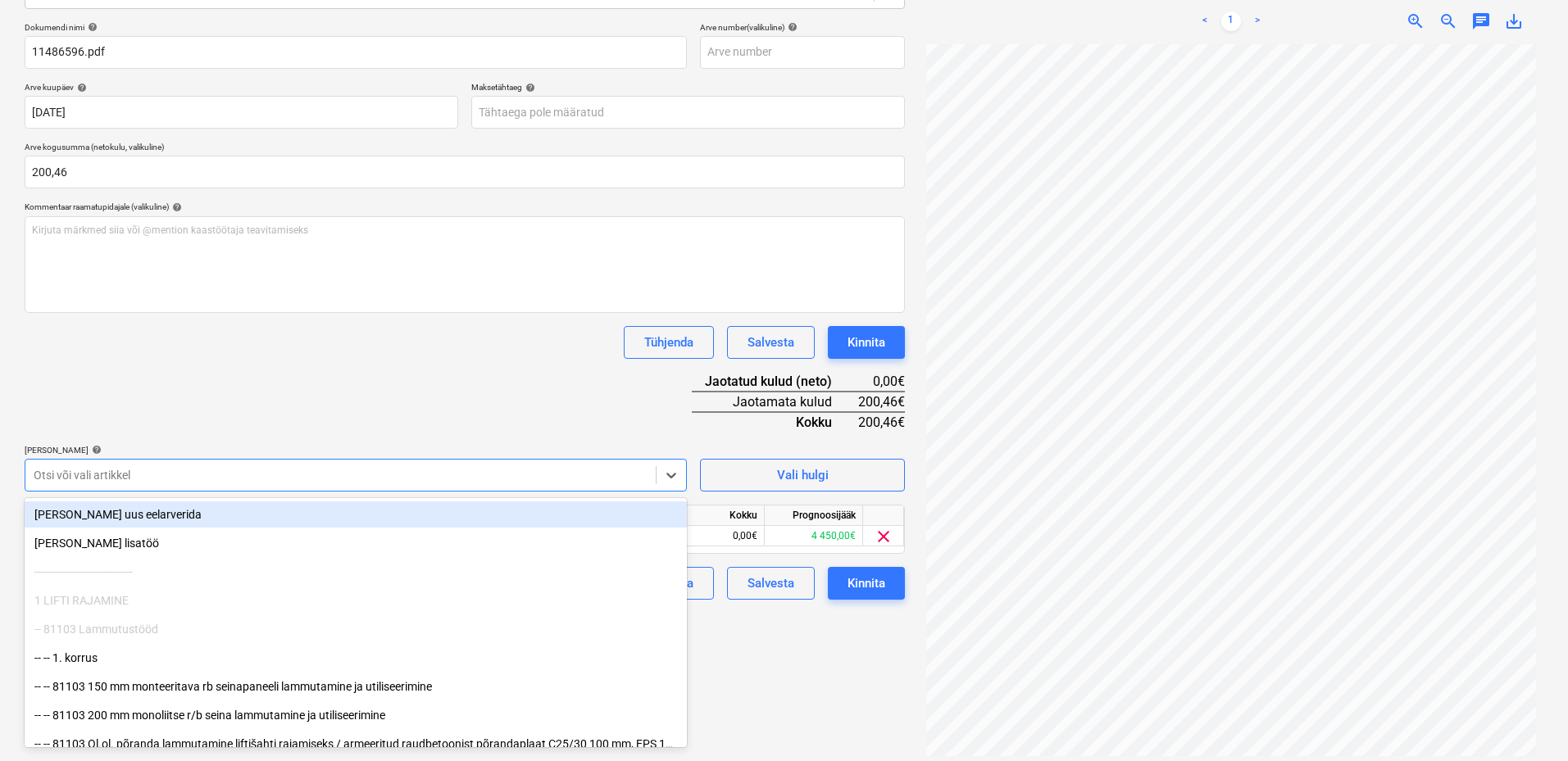
click at [339, 378] on div "Dokumendi nimi help 11486596.pdf Arve number (valikuline) help [PERSON_NAME] ku…" at bounding box center [465, 311] width 881 height 577
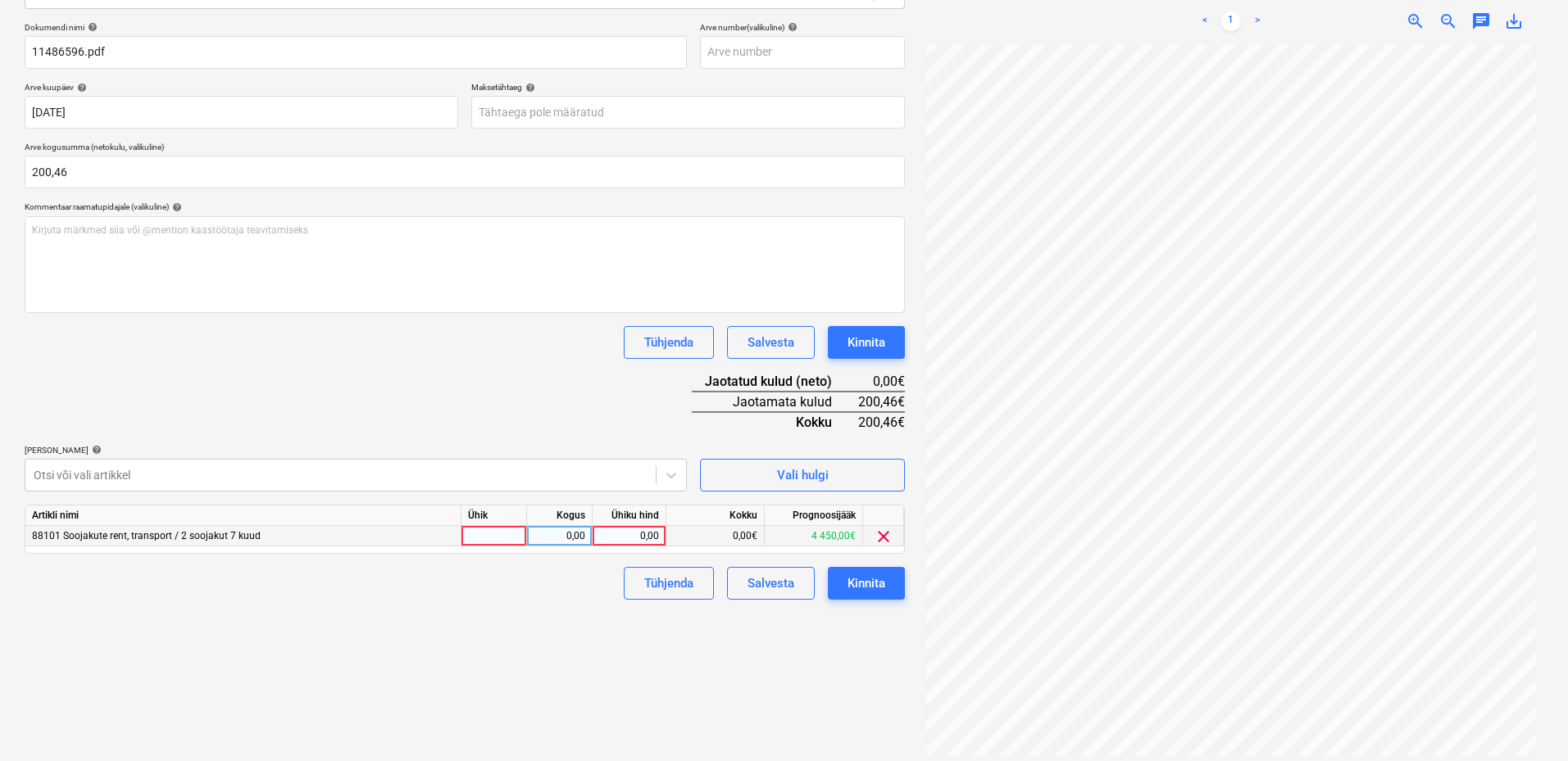
click at [496, 534] on div at bounding box center [494, 536] width 65 height 20
type input "k"
type input "kmpl"
click at [583, 534] on div "0,00" at bounding box center [559, 536] width 52 height 20
type input "1"
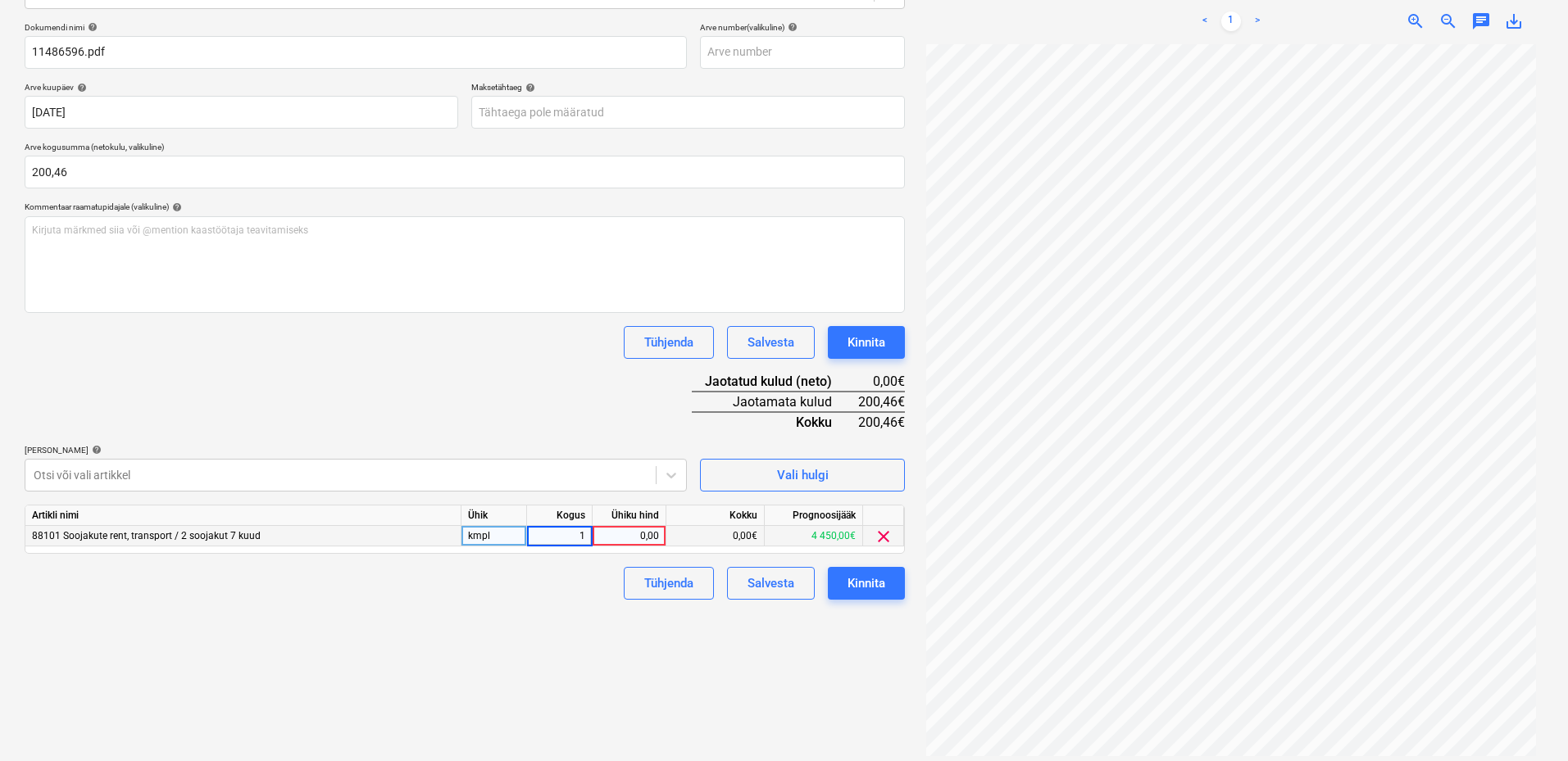
click at [656, 543] on div "0,00" at bounding box center [630, 536] width 60 height 20
type input "200,46"
drag, startPoint x: 489, startPoint y: 594, endPoint x: 560, endPoint y: 600, distance: 71.3
click at [489, 594] on div "Tühjenda Salvesta Kinnita" at bounding box center [465, 583] width 881 height 33
click at [876, 587] on div "Kinnita" at bounding box center [866, 583] width 38 height 21
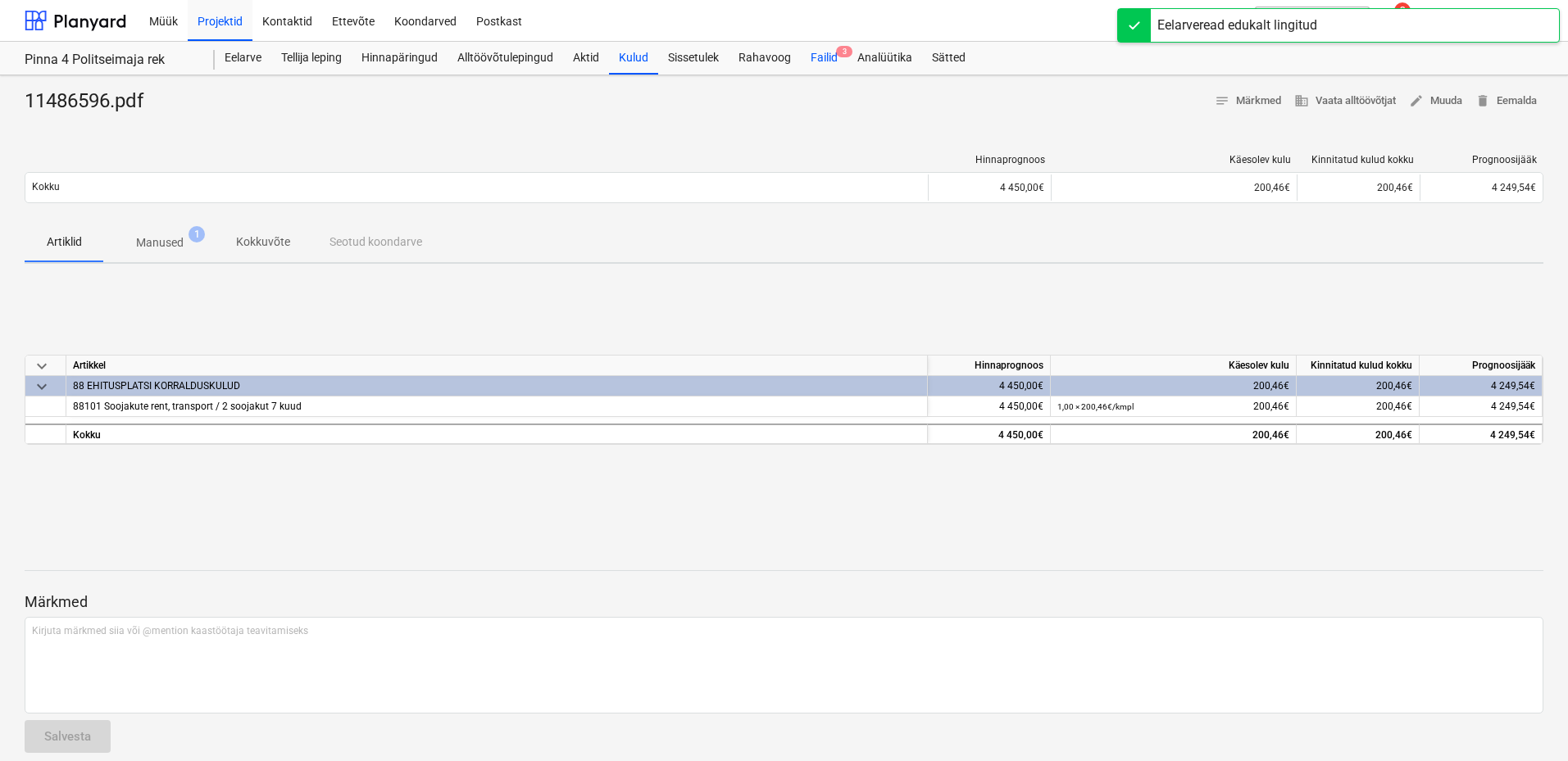
click at [816, 50] on div "Failid 3" at bounding box center [824, 58] width 47 height 33
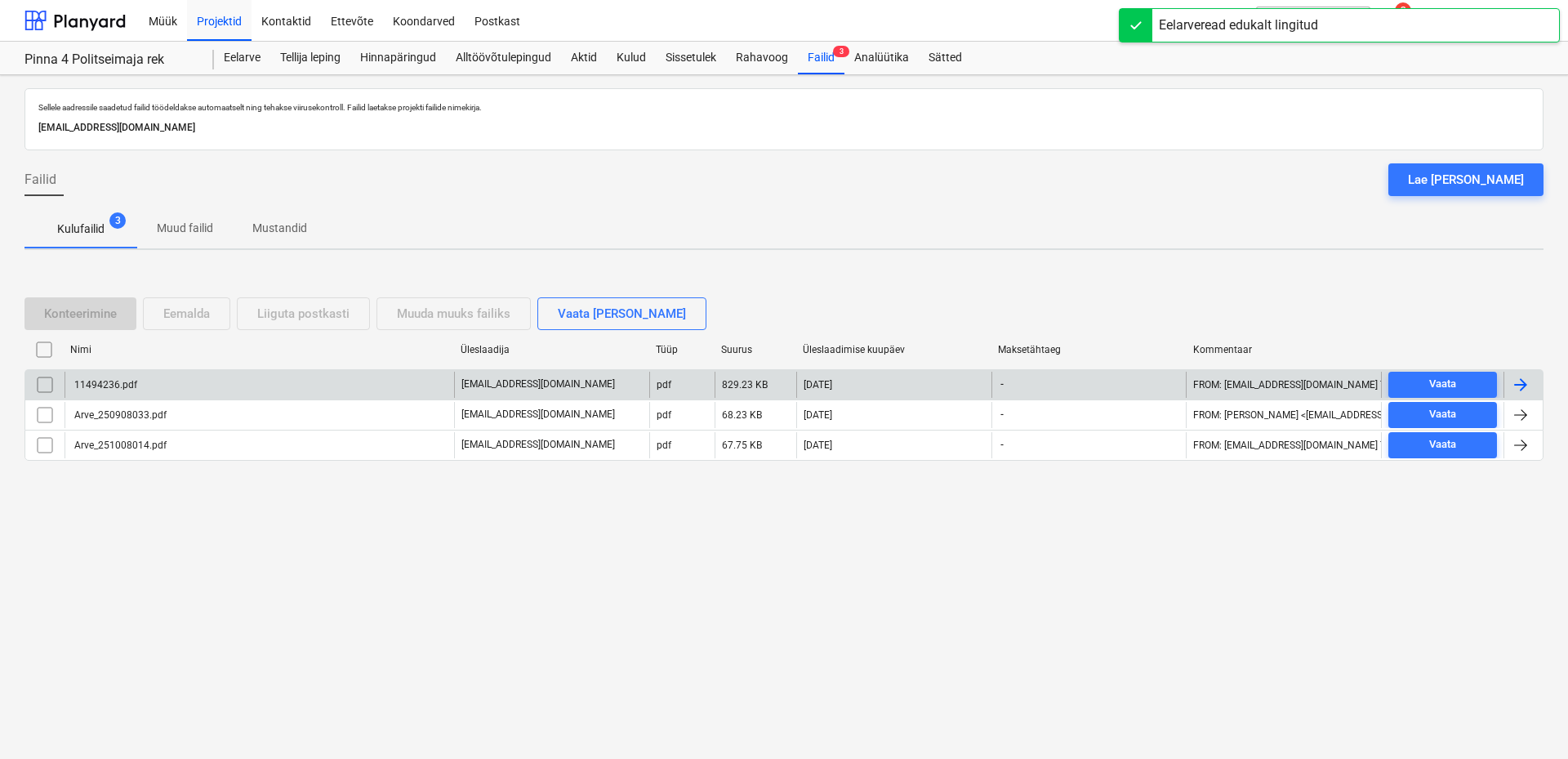
click at [234, 391] on div "11494236.pdf" at bounding box center [259, 384] width 389 height 26
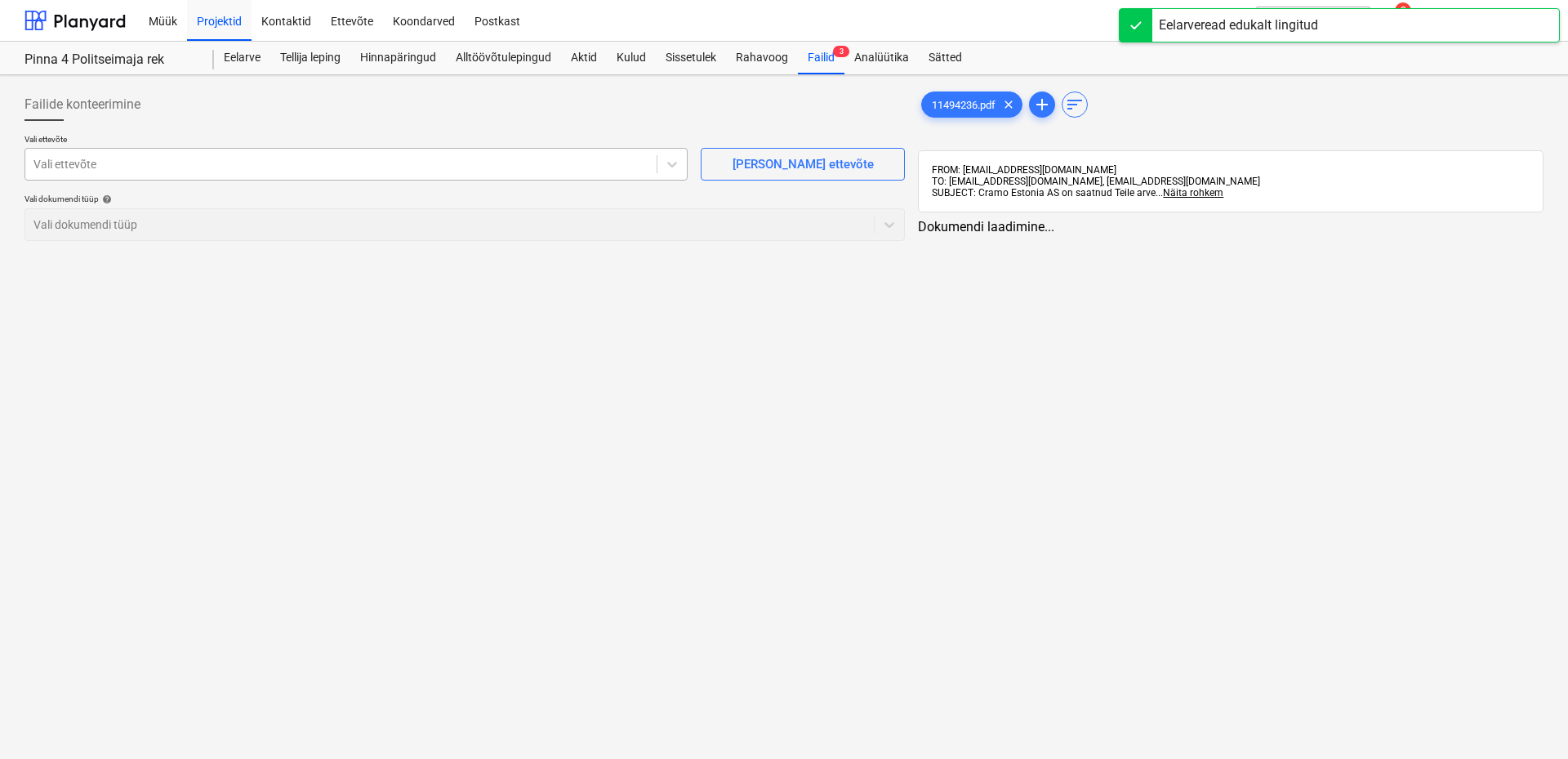
click at [573, 161] on div at bounding box center [340, 164] width 615 height 16
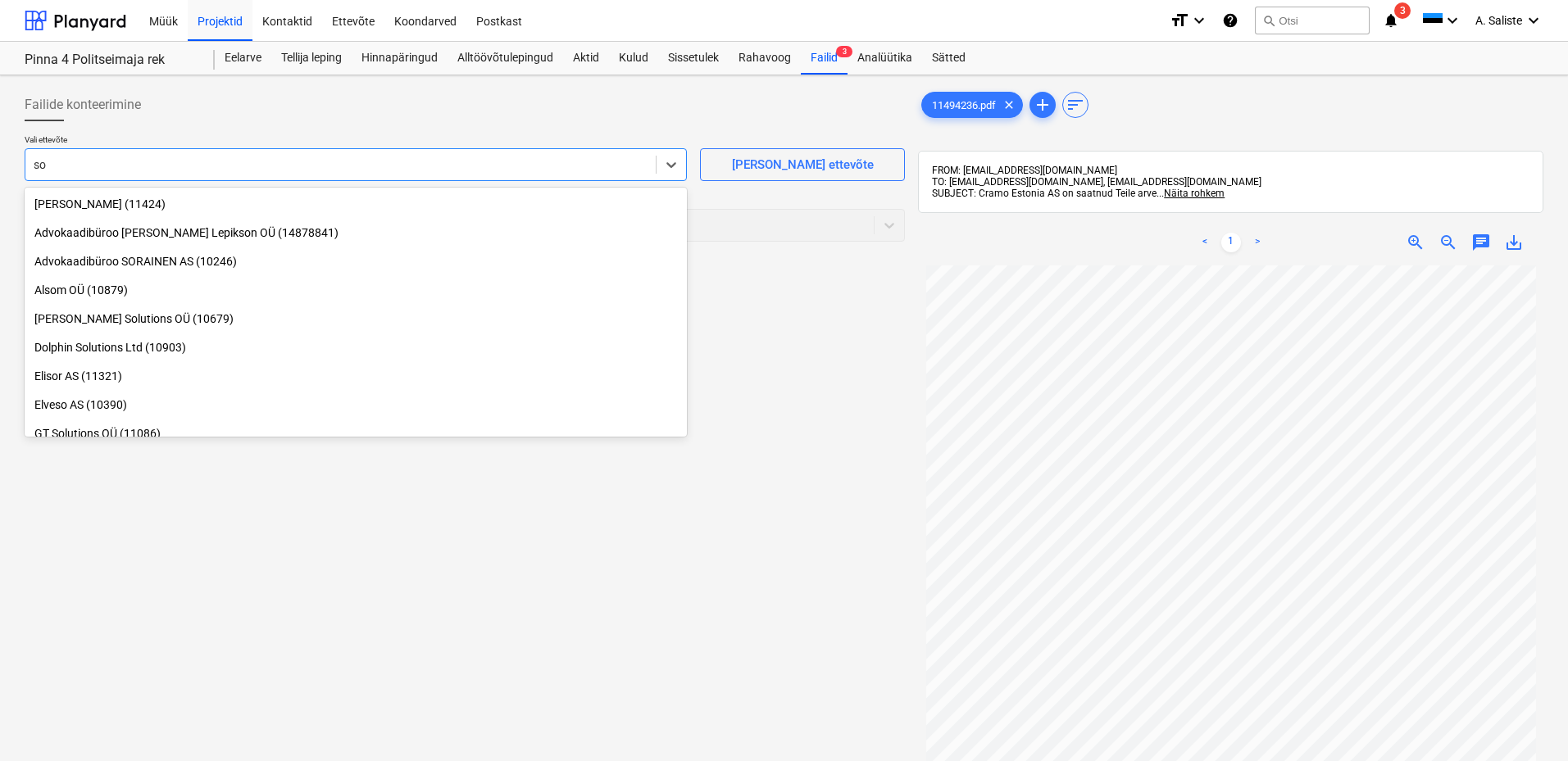
type input "s"
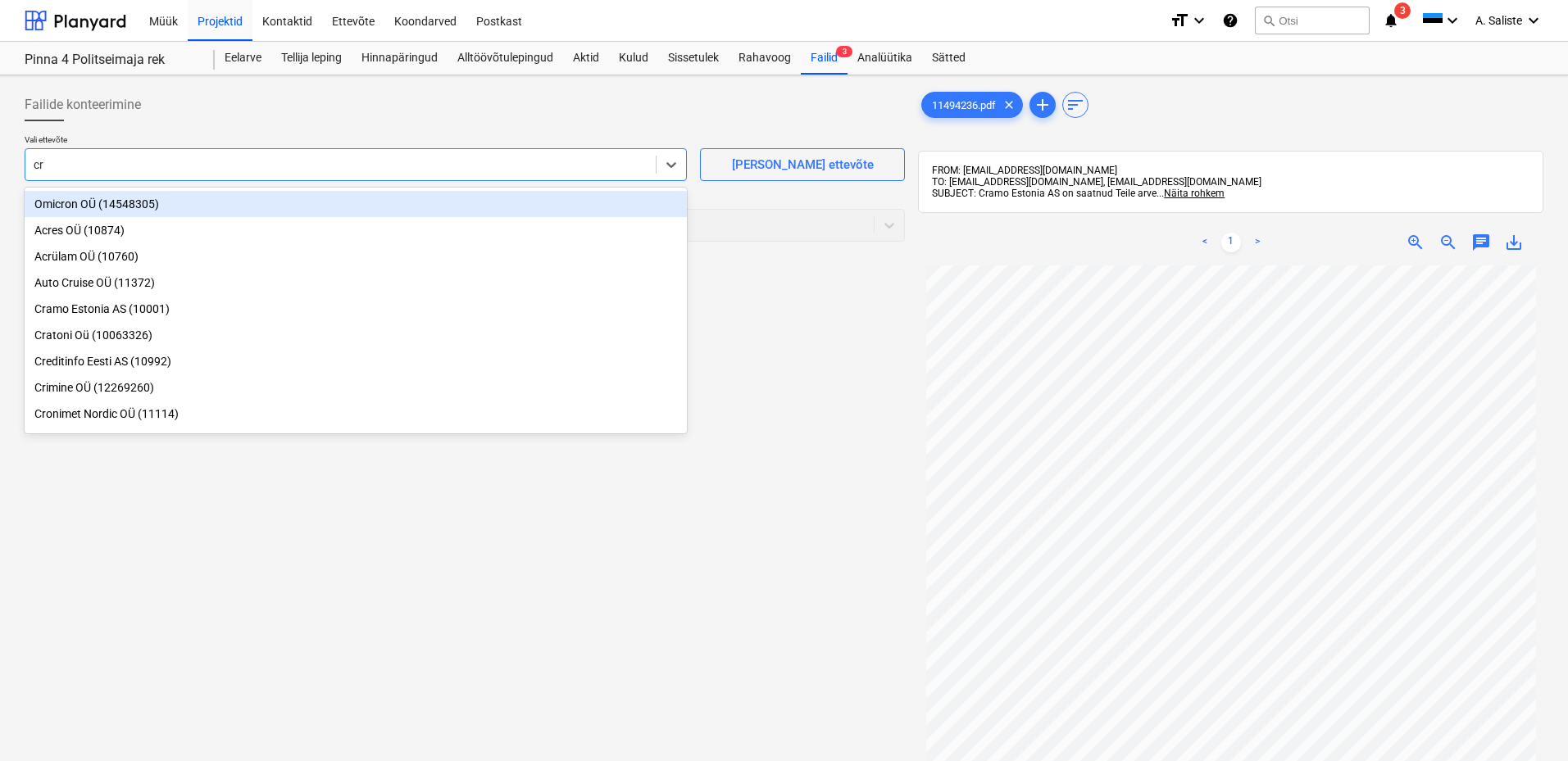
type input "cra"
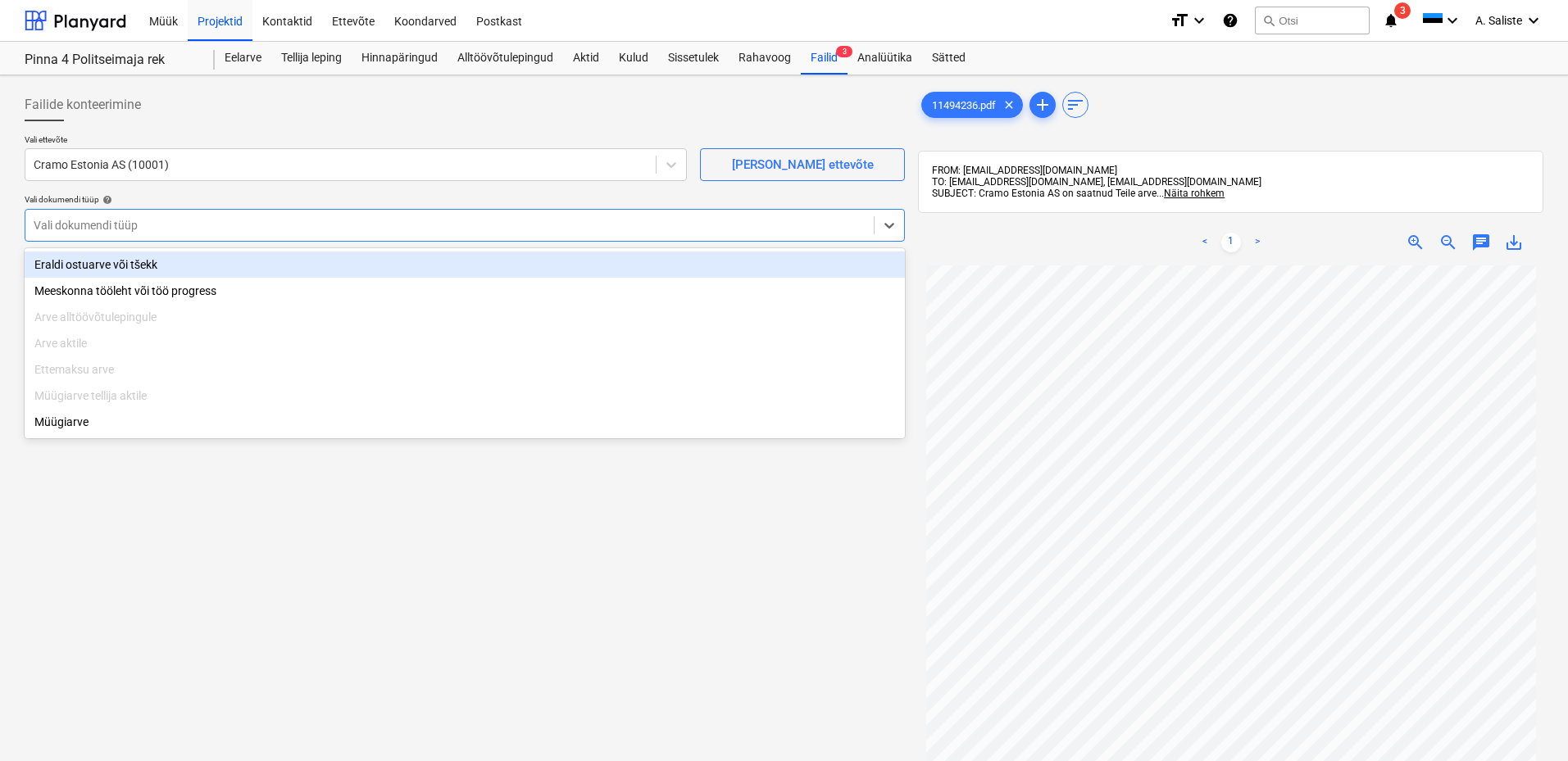
click at [185, 223] on div at bounding box center [450, 225] width 832 height 16
click at [137, 260] on div "Eraldi ostuarve või tšekk" at bounding box center [465, 264] width 881 height 26
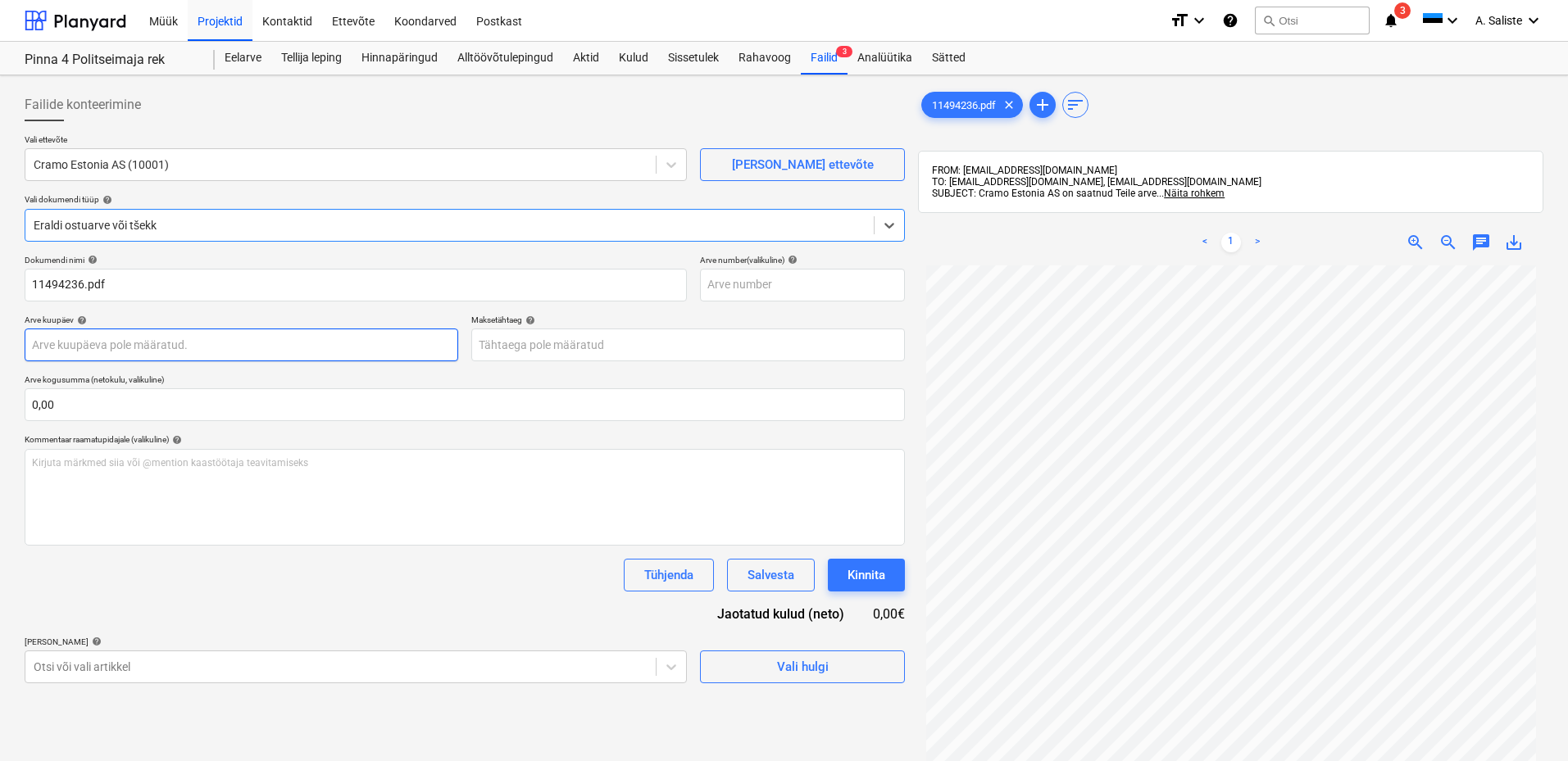
click at [102, 350] on body "Müük Projektid Kontaktid Ettevõte Koondarved Postkast format_size keyboard_arro…" at bounding box center [784, 380] width 1568 height 761
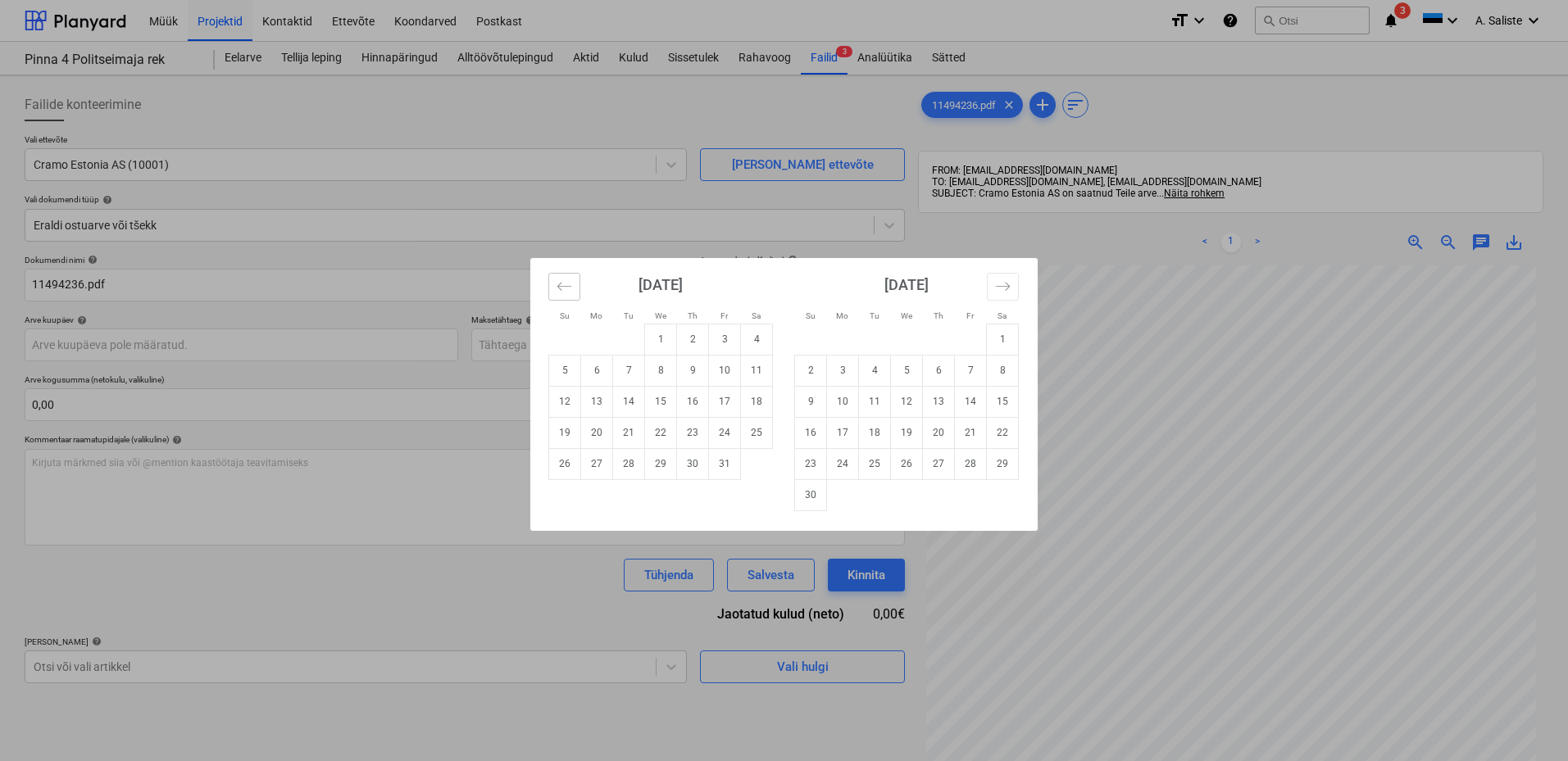
click at [568, 292] on icon "Move backward to switch to the previous month." at bounding box center [564, 287] width 15 height 15
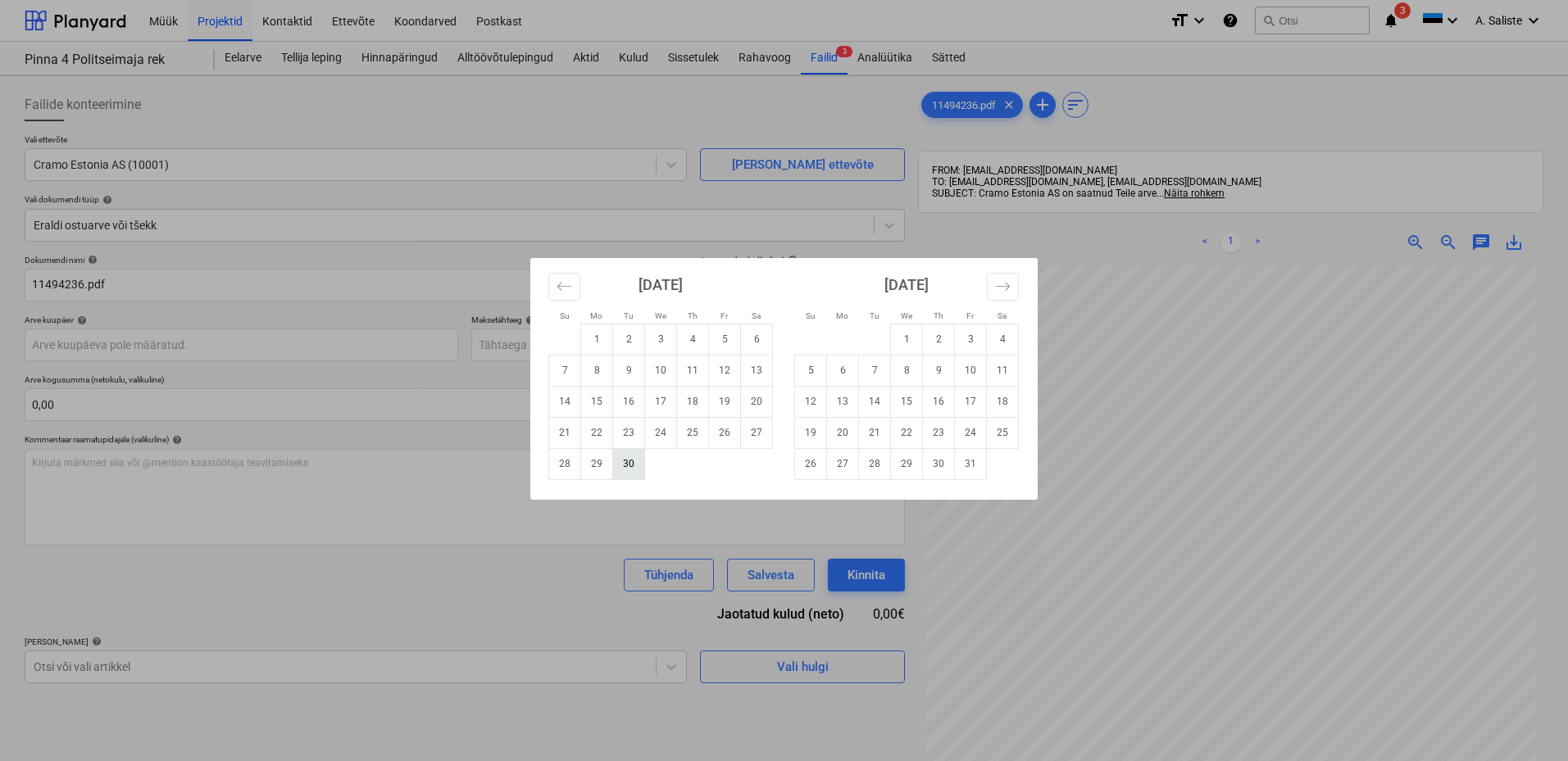
click at [632, 463] on td "30" at bounding box center [629, 464] width 32 height 31
type input "[DATE]"
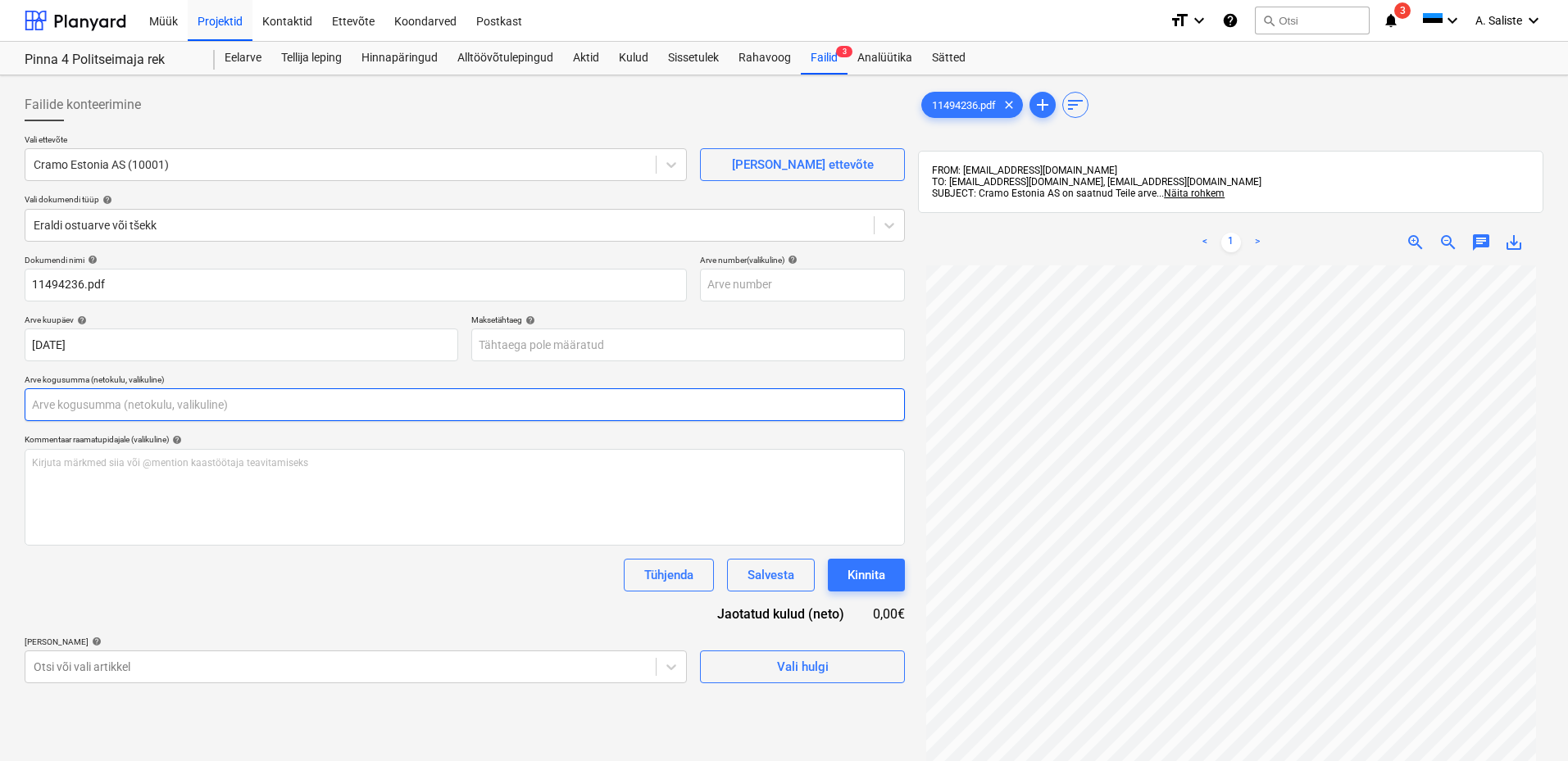
click at [225, 413] on input "text" at bounding box center [465, 405] width 881 height 33
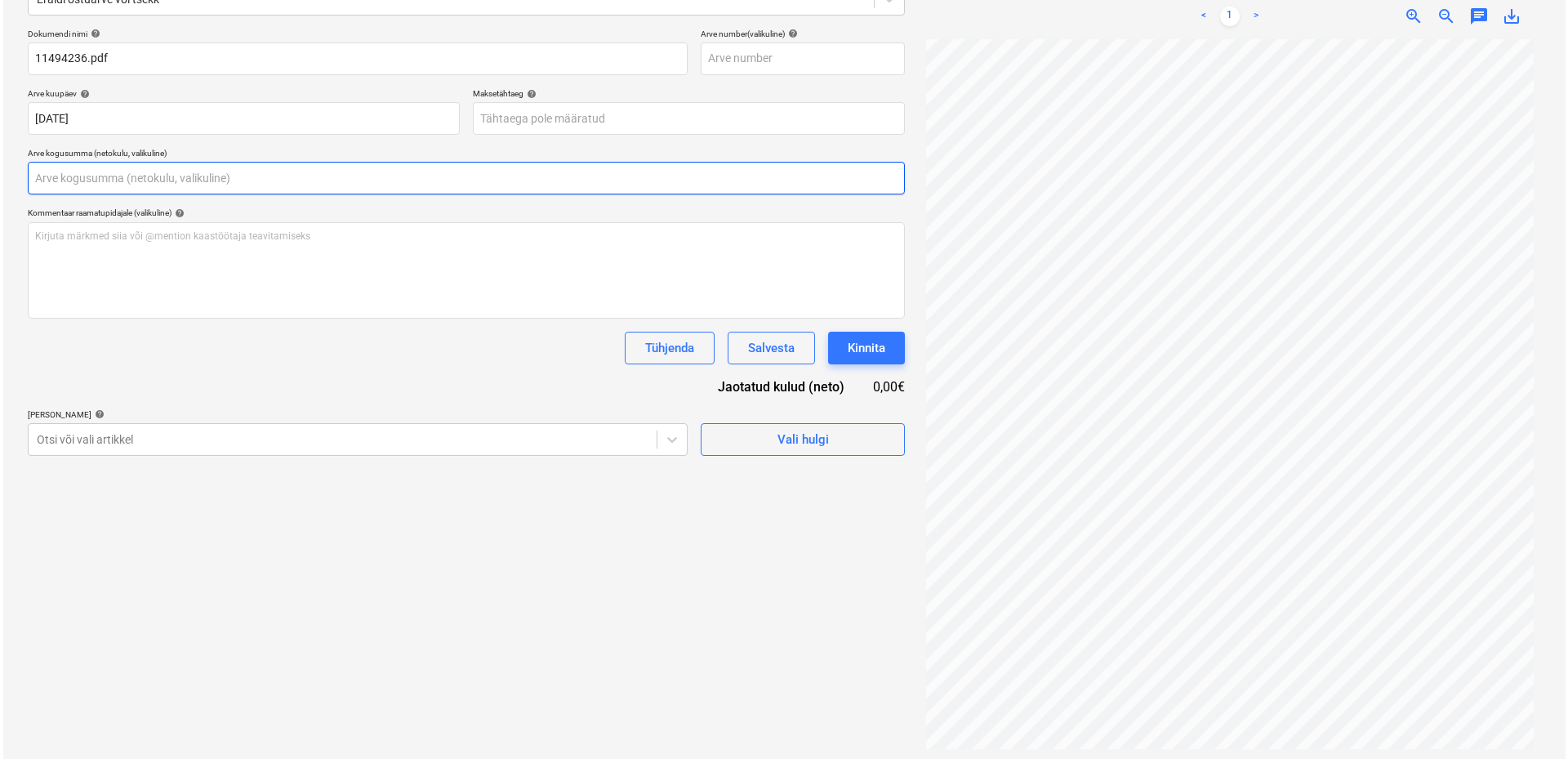
scroll to position [232, 0]
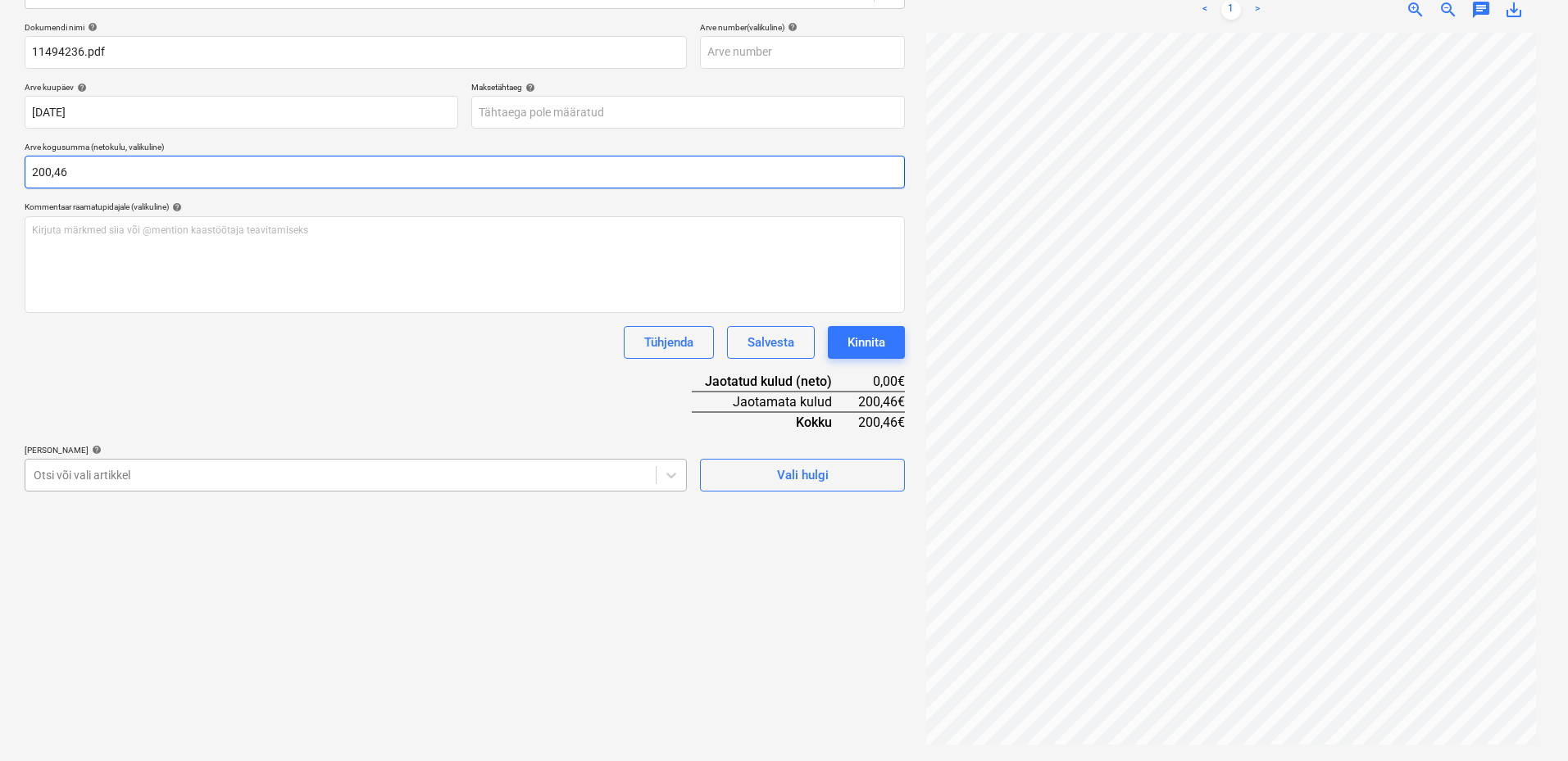
type input "200,46"
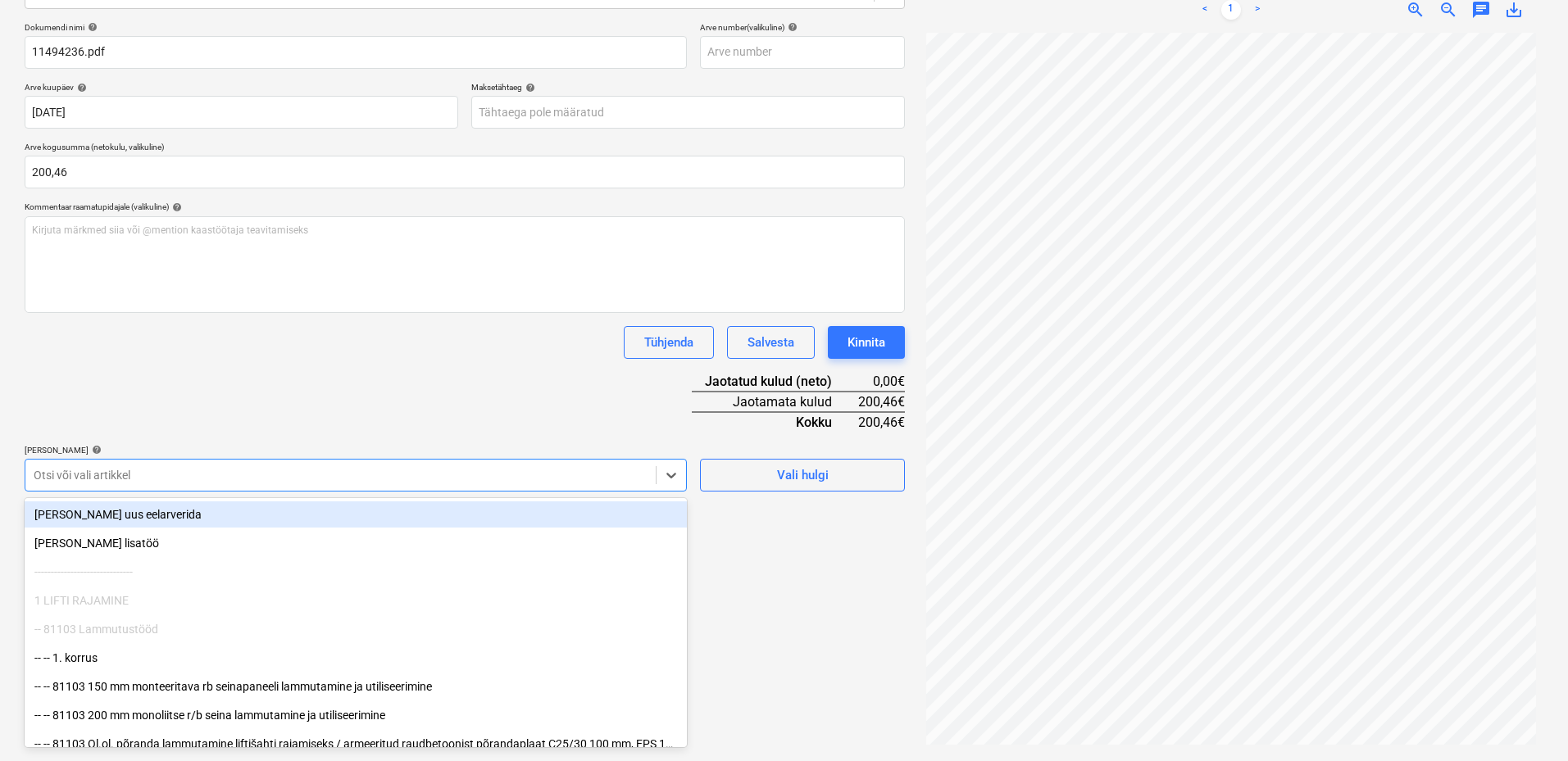
click at [75, 488] on div "Otsi või vali artikkel" at bounding box center [356, 475] width 662 height 33
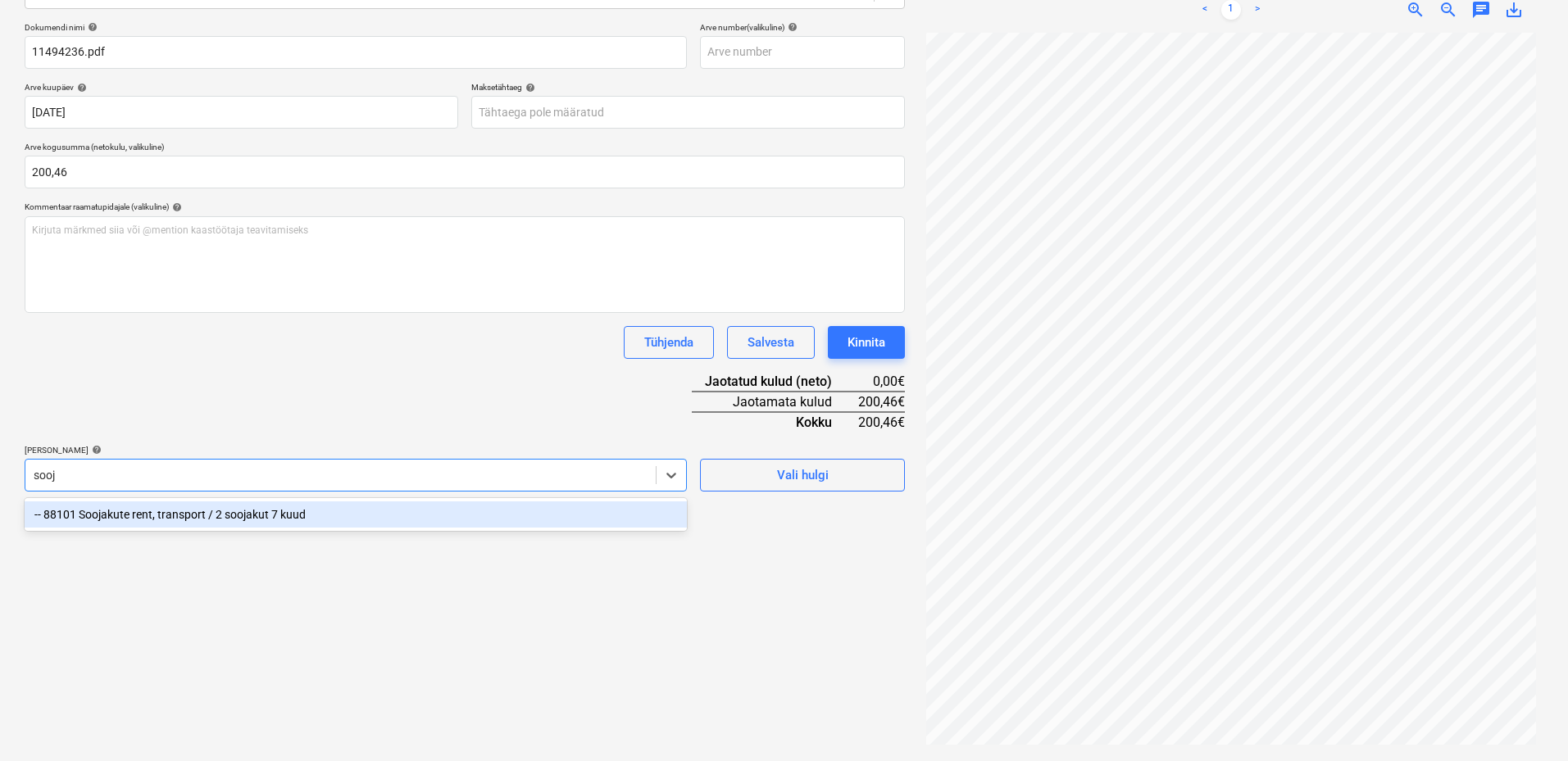
type input "sooja"
click at [113, 515] on div "-- 88101 Soojakute rent, transport / 2 soojakut 7 kuud" at bounding box center [356, 514] width 662 height 26
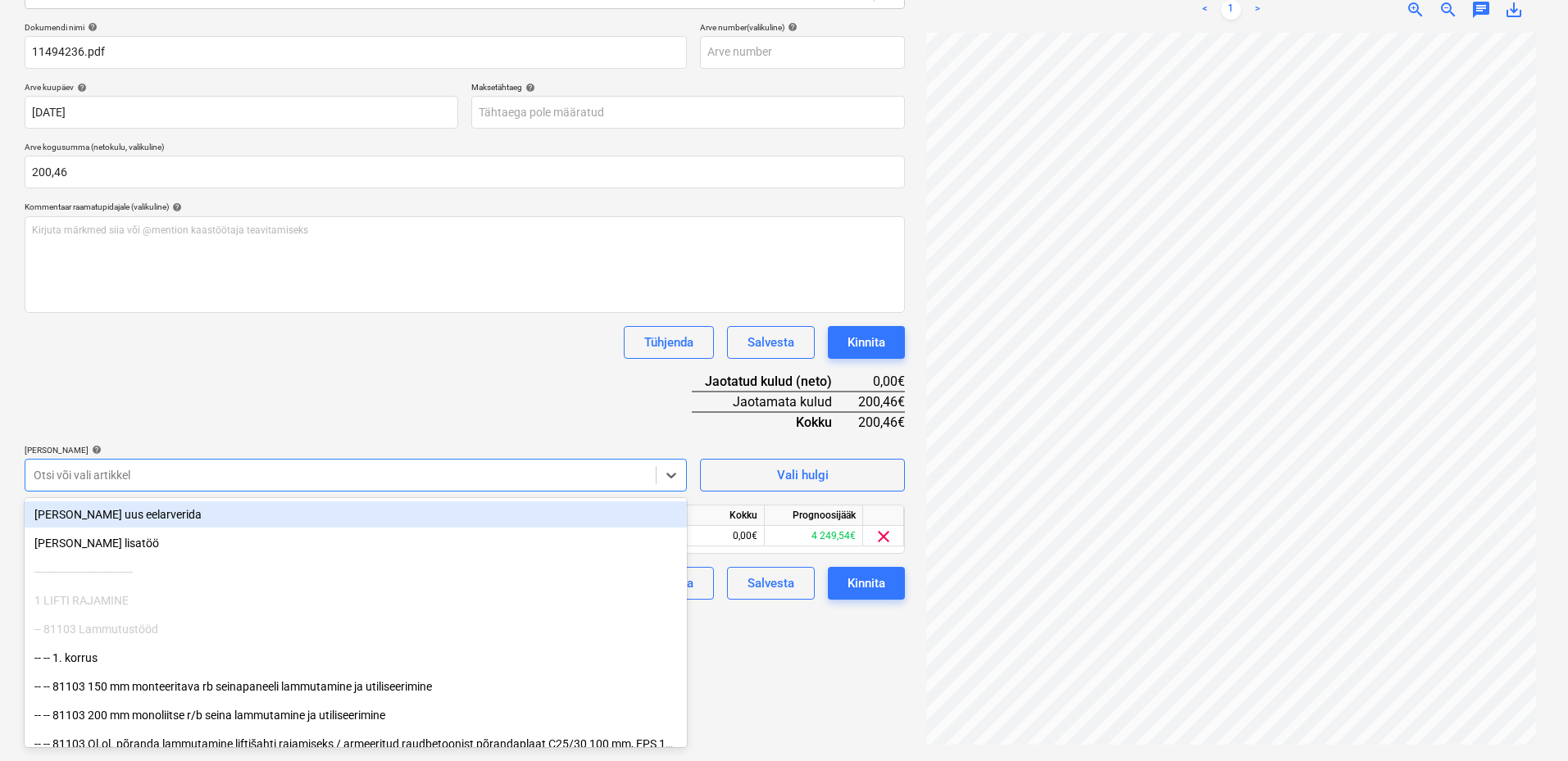
click at [203, 398] on div "Dokumendi nimi help 11494236.pdf Arve number (valikuline) help Arve kuupäev hel…" at bounding box center [465, 311] width 881 height 577
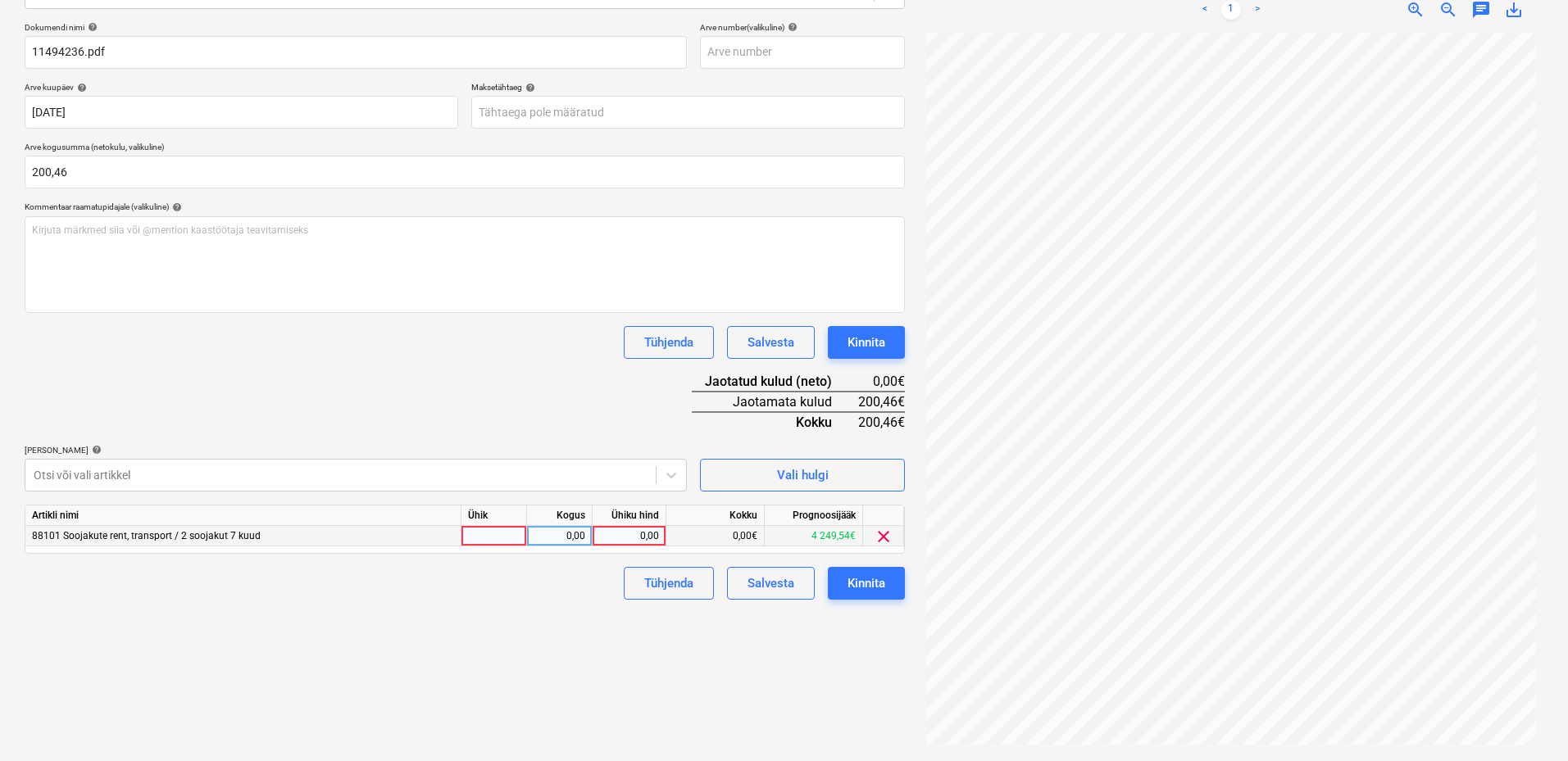
click at [471, 536] on div at bounding box center [494, 536] width 65 height 20
type input "kmpl"
click at [583, 535] on div "0,00" at bounding box center [559, 536] width 52 height 20
click at [632, 535] on div "0,00" at bounding box center [630, 536] width 60 height 20
type input "200,46"
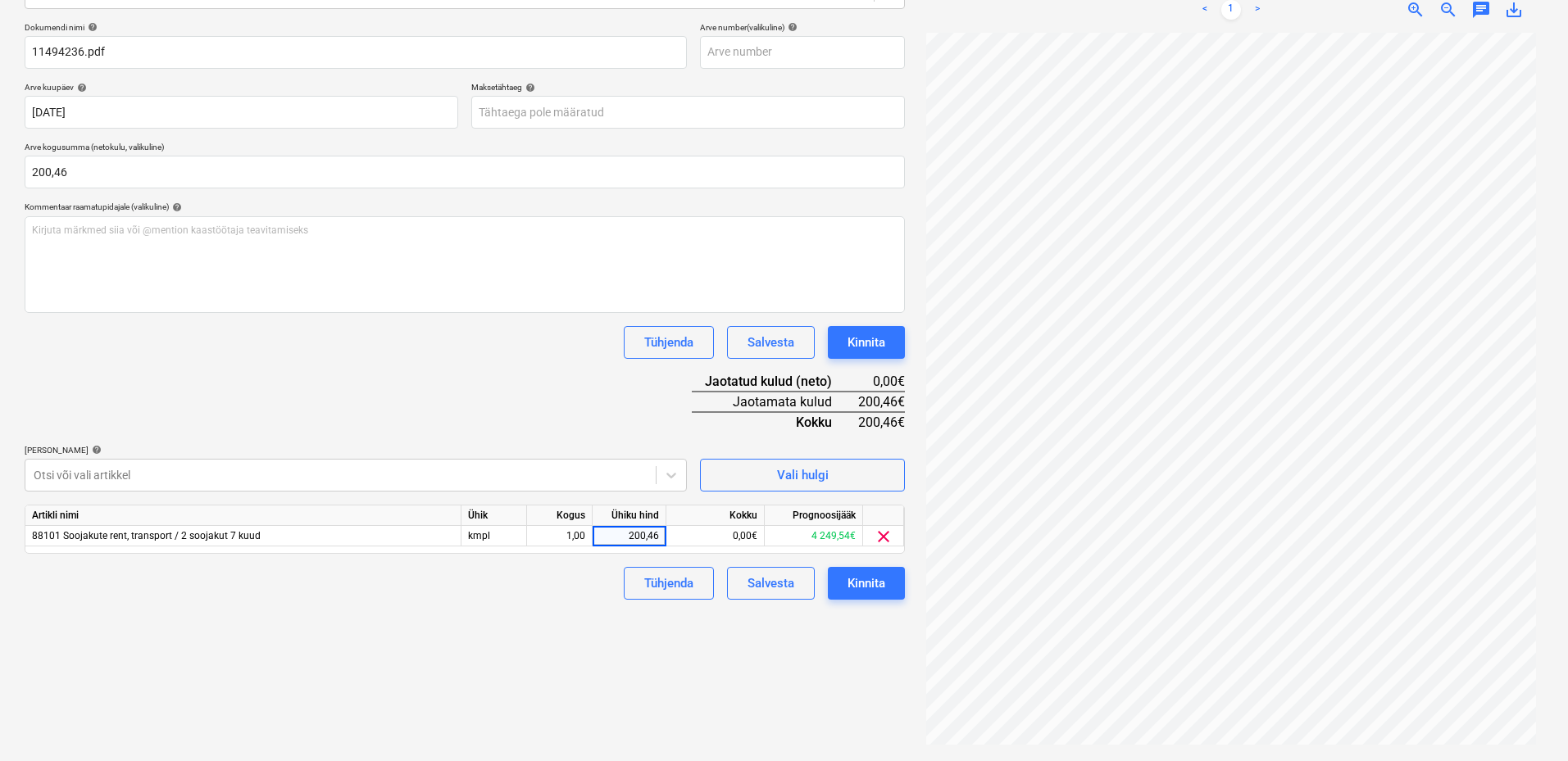
click at [425, 605] on div "Failide konteerimine Vali ettevõte Cramo Estonia AS (10001) [PERSON_NAME] ettev…" at bounding box center [465, 301] width 893 height 905
click at [863, 588] on div "Kinnita" at bounding box center [866, 583] width 38 height 21
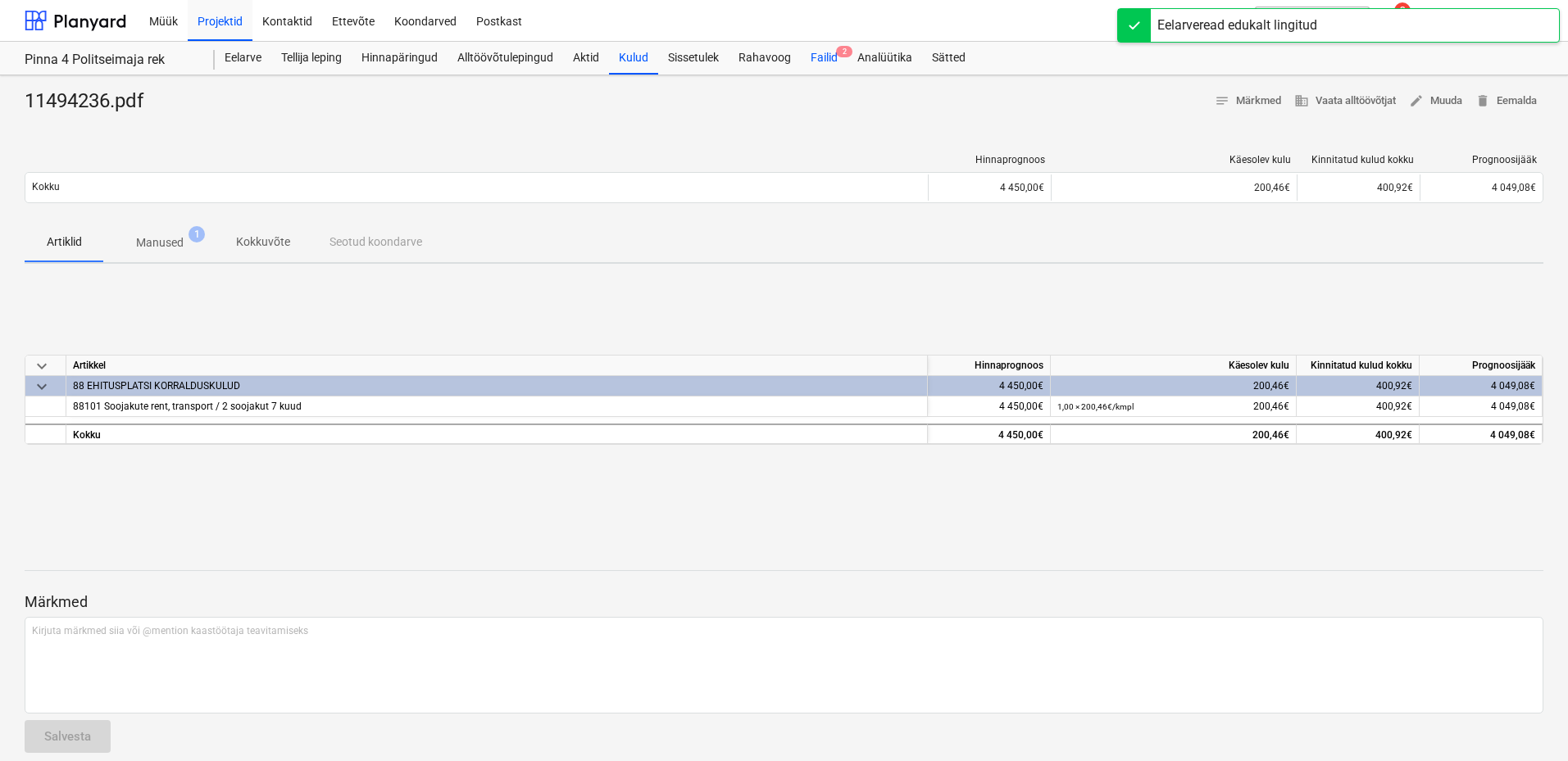
click at [830, 53] on div "Failid 2" at bounding box center [824, 58] width 47 height 33
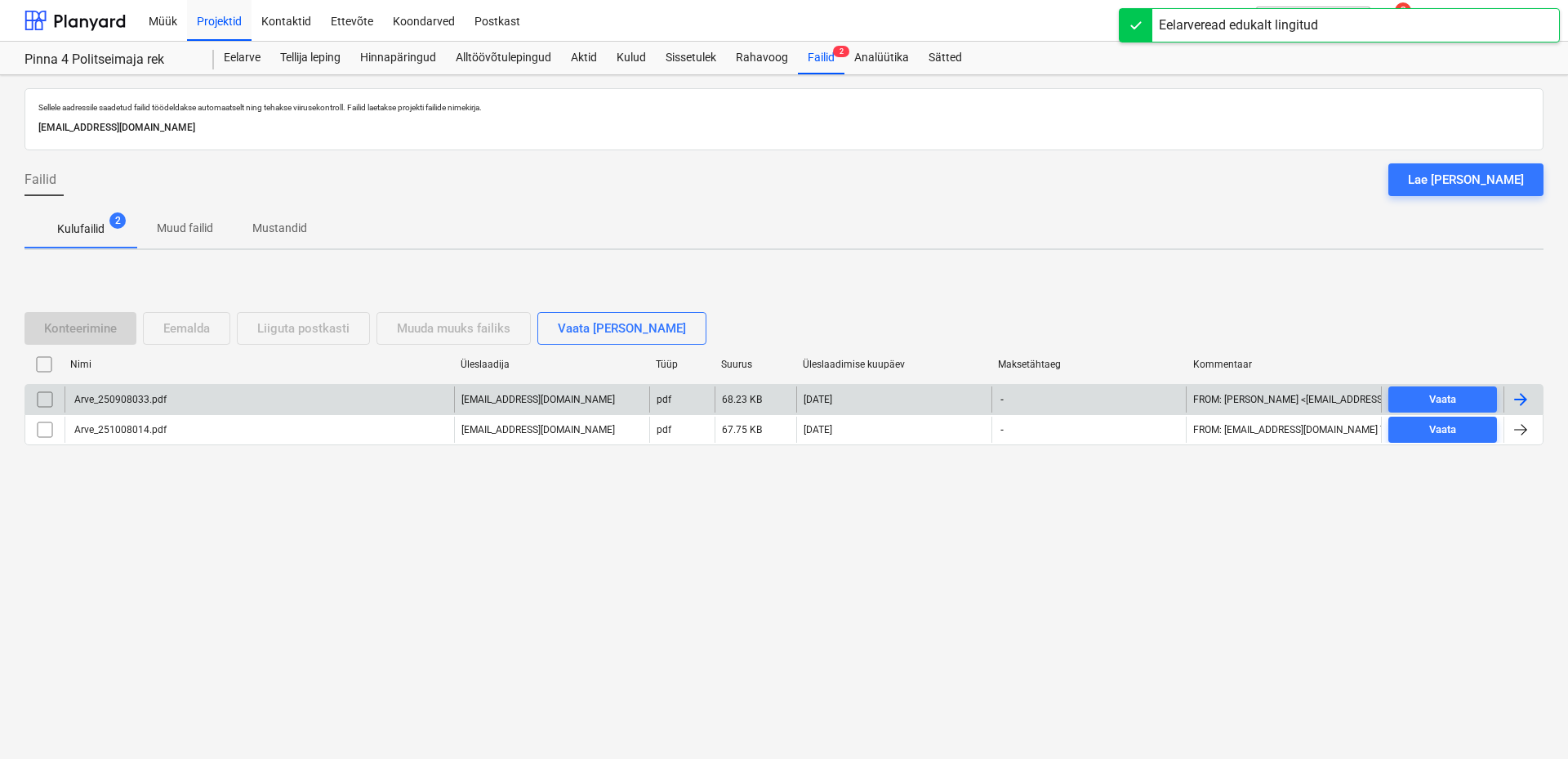
click at [221, 401] on div "Arve_250908033.pdf" at bounding box center [259, 399] width 389 height 26
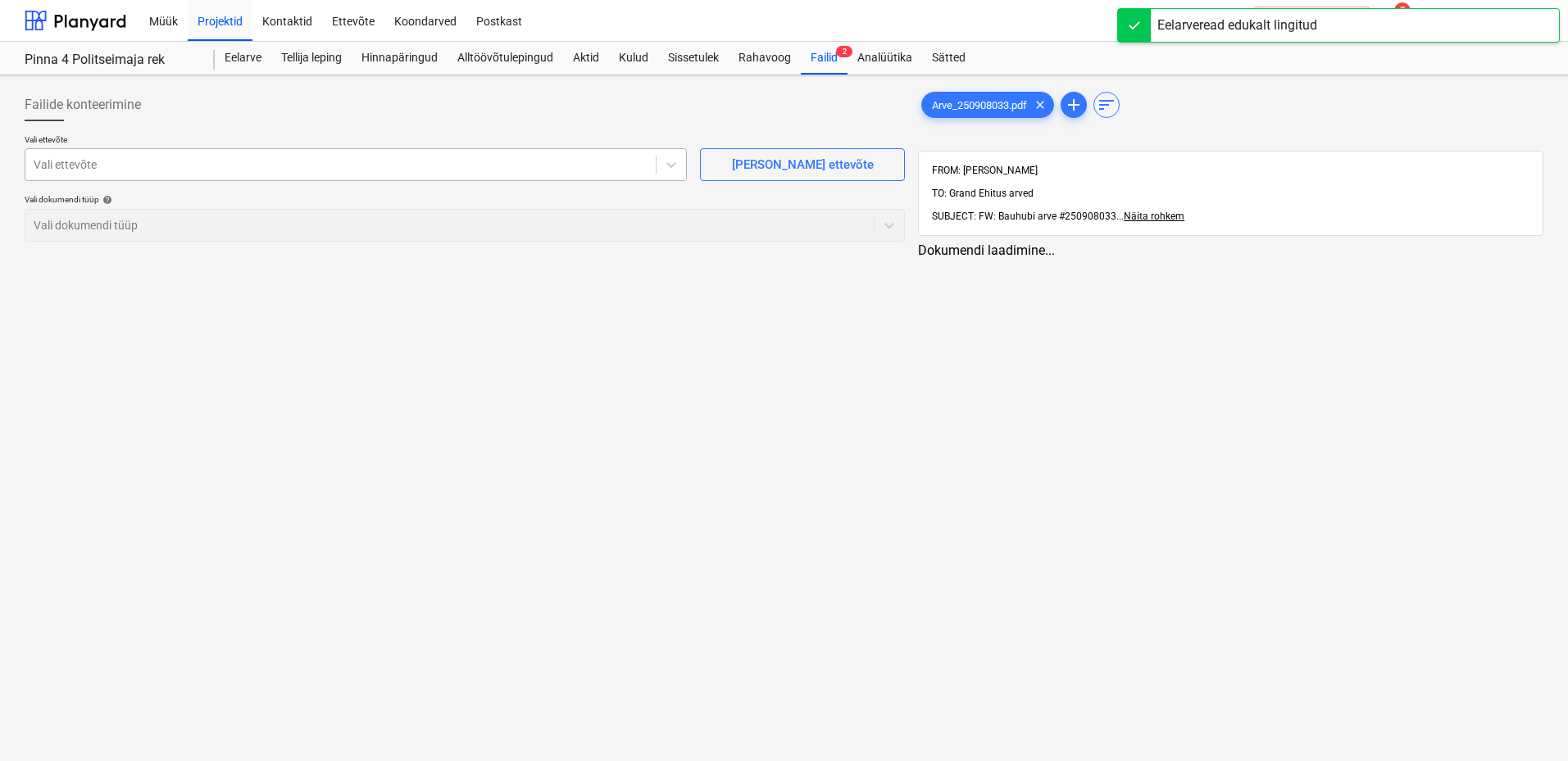
click at [602, 167] on div at bounding box center [341, 165] width 614 height 16
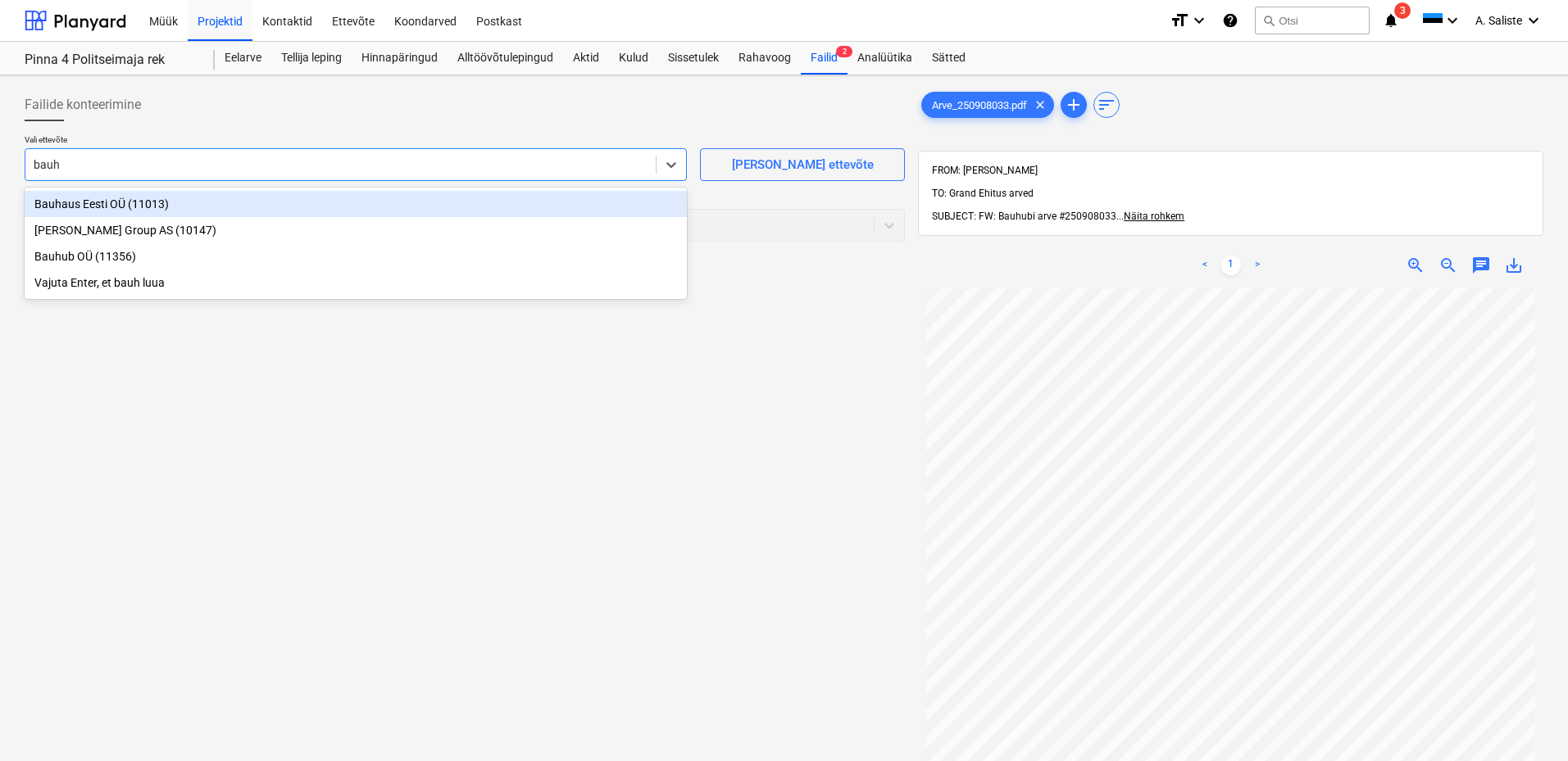
type input "bauhu"
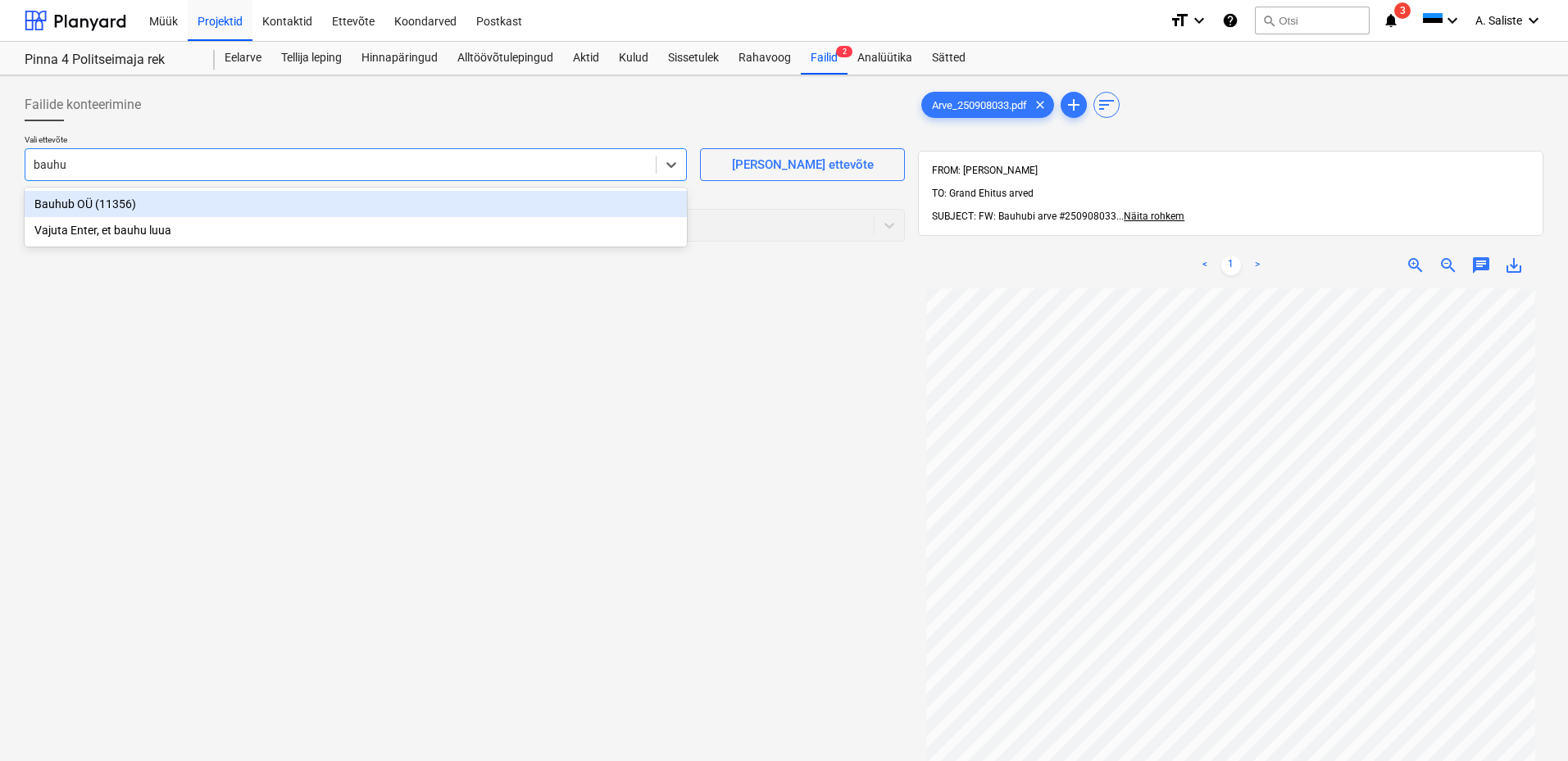
click at [409, 203] on div "Bauhub OÜ (11356)" at bounding box center [356, 203] width 662 height 26
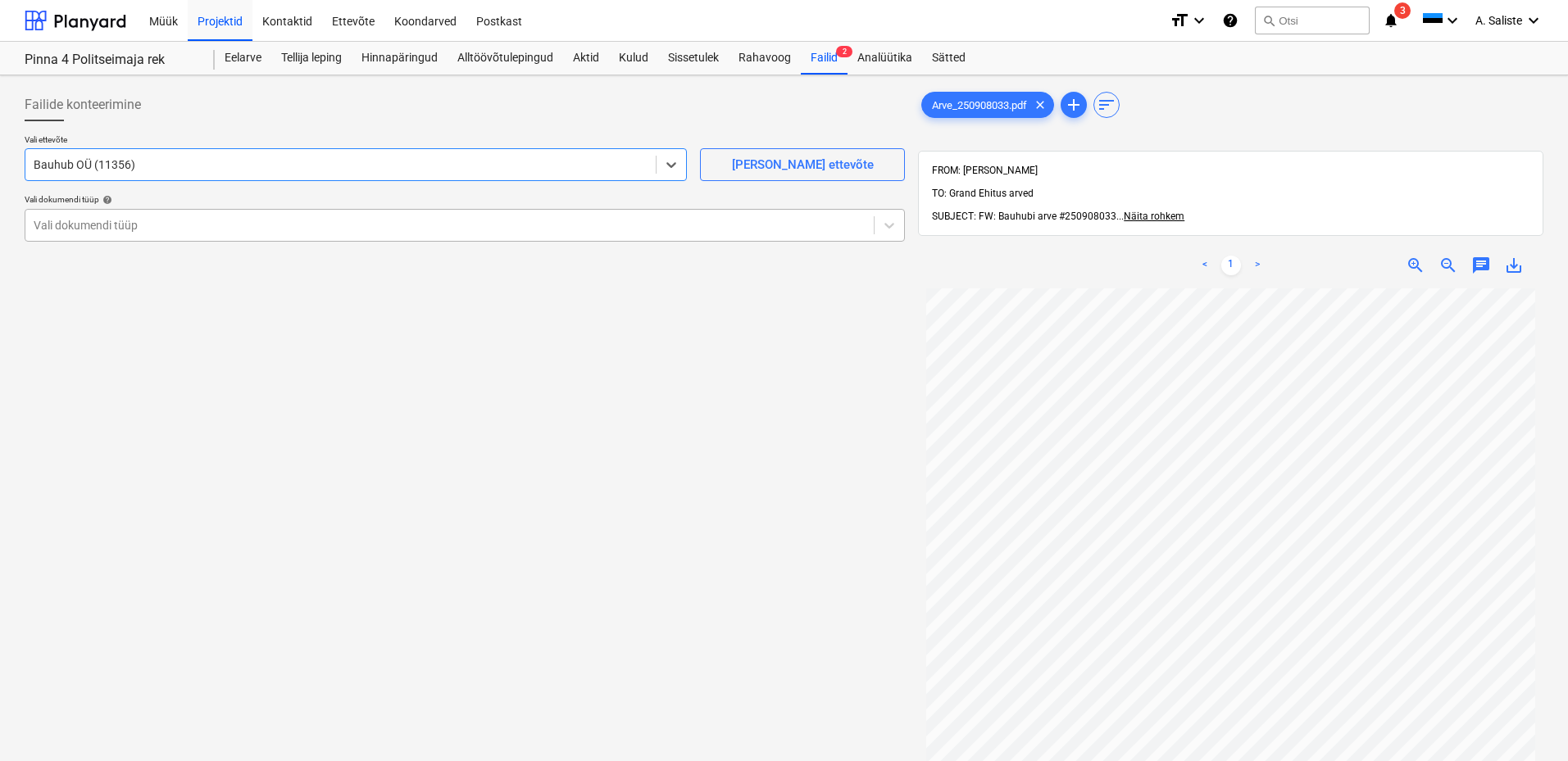
click at [345, 234] on div at bounding box center [450, 225] width 832 height 16
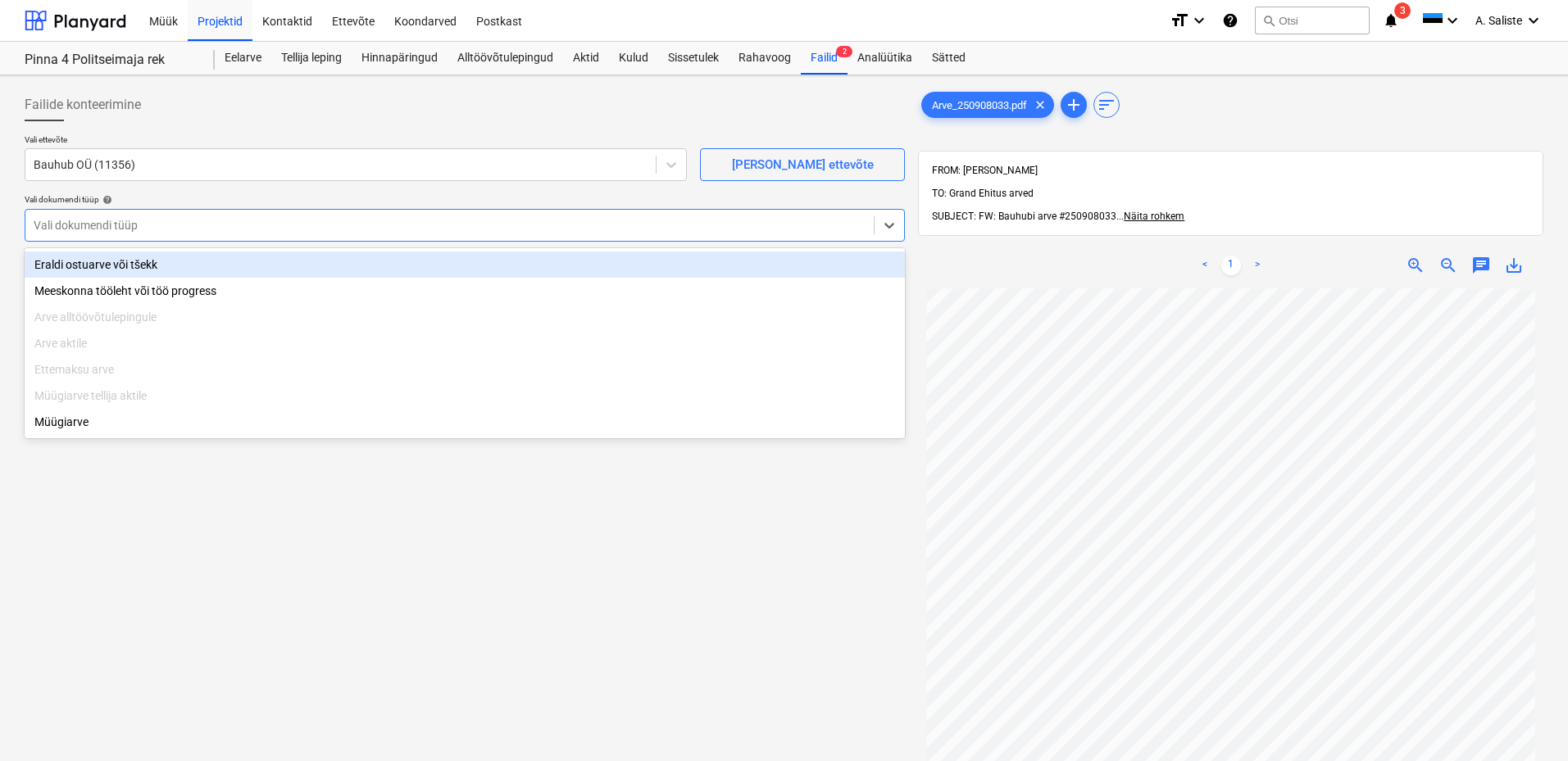
click at [251, 263] on div "Eraldi ostuarve või tšekk" at bounding box center [465, 264] width 881 height 26
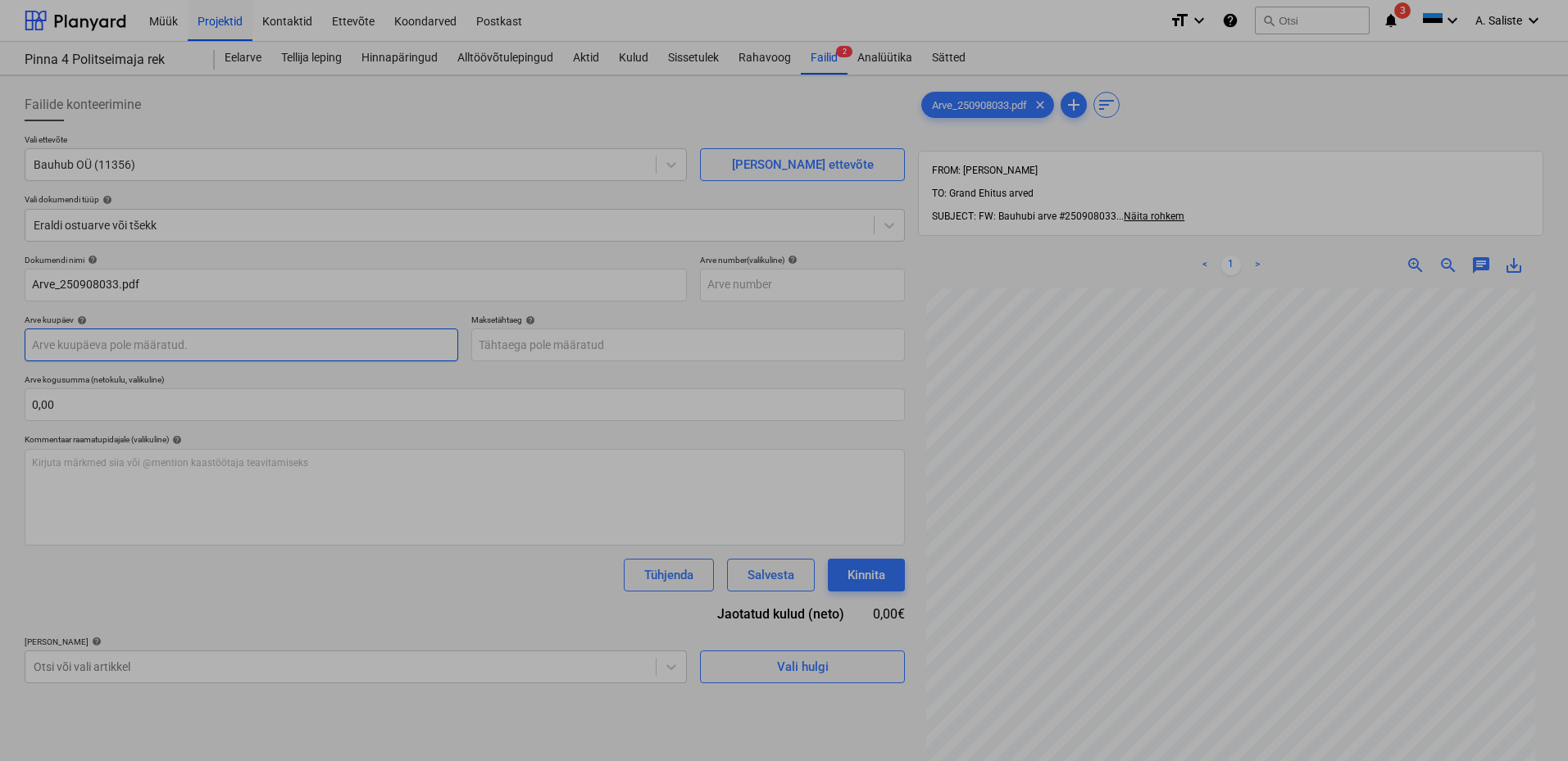
click at [216, 351] on body "Müük Projektid Kontaktid Ettevõte Koondarved Postkast format_size keyboard_arro…" at bounding box center [784, 380] width 1568 height 761
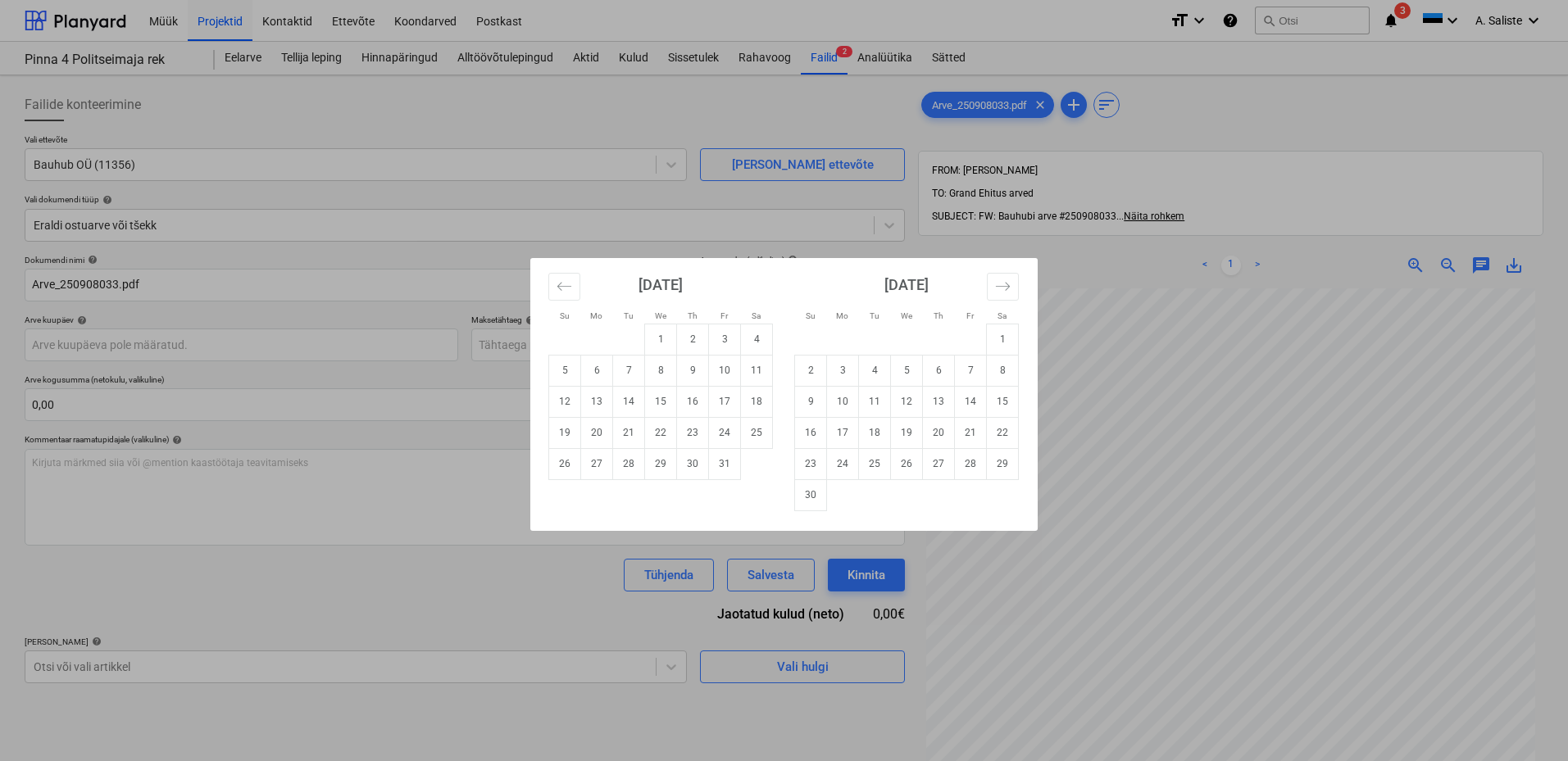
click at [475, 533] on div "Su Mo Tu We Th Fr Sa Su Mo Tu We Th Fr Sa [DATE] 1 2 3 4 5 6 7 8 9 10 11 12 13 …" at bounding box center [784, 380] width 1568 height 761
click at [310, 340] on body "Müük Projektid Kontaktid Ettevõte Koondarved Postkast format_size keyboard_arro…" at bounding box center [784, 380] width 1568 height 761
click at [573, 290] on button "Move backward to switch to the previous month." at bounding box center [564, 287] width 32 height 28
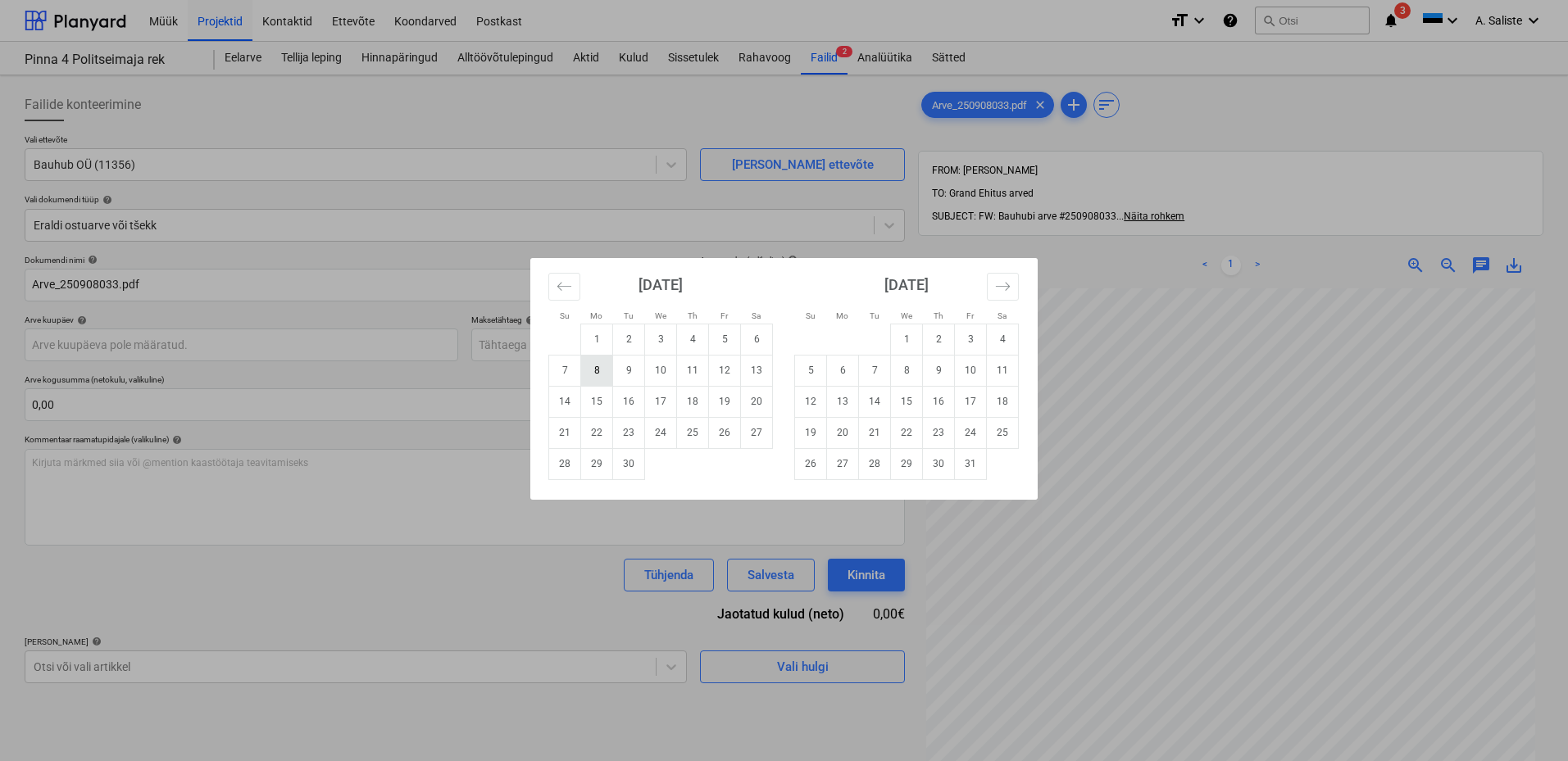
click at [607, 368] on td "8" at bounding box center [597, 370] width 32 height 31
type input "[DATE]"
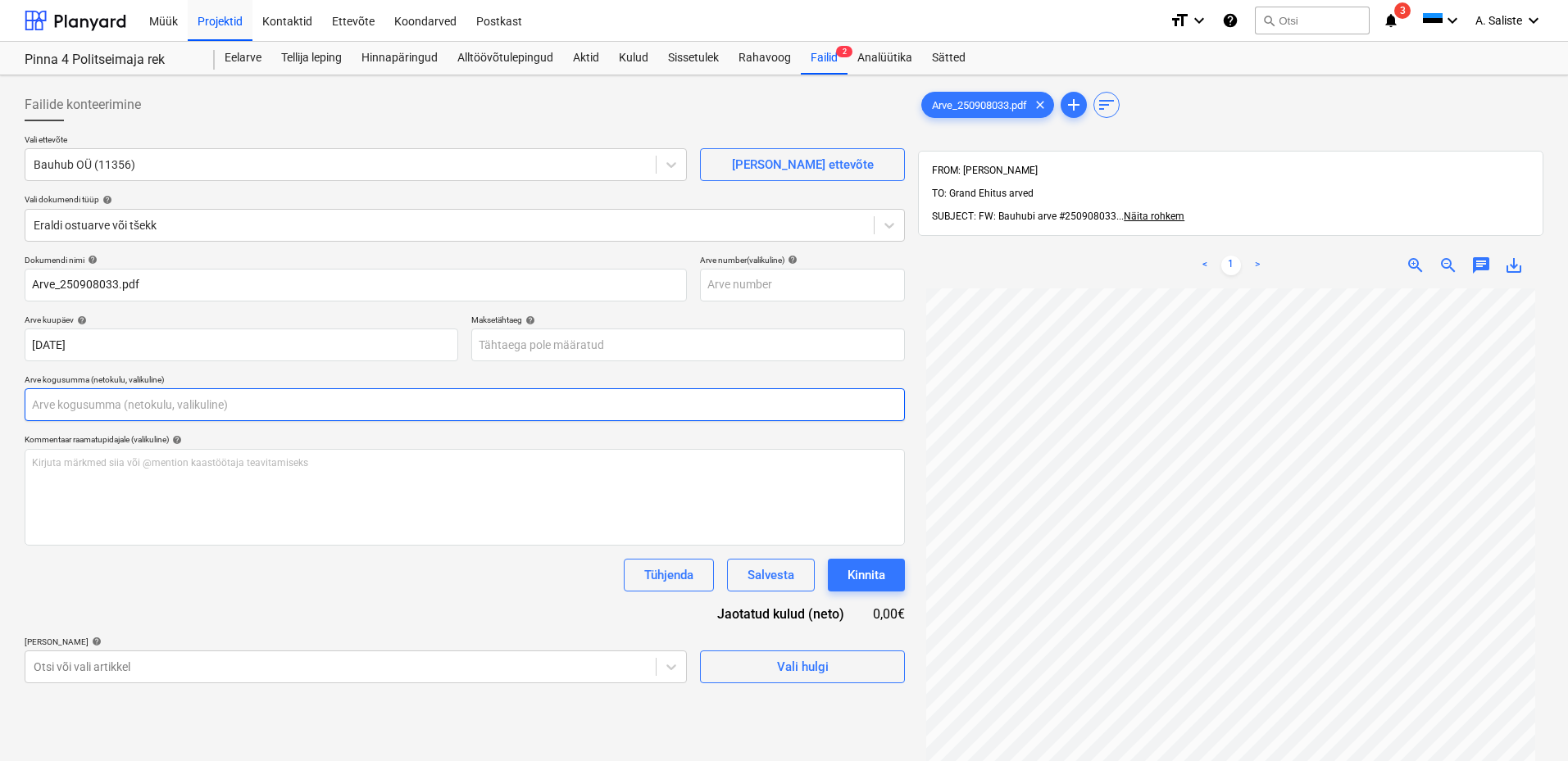
click at [185, 402] on input "text" at bounding box center [465, 405] width 881 height 33
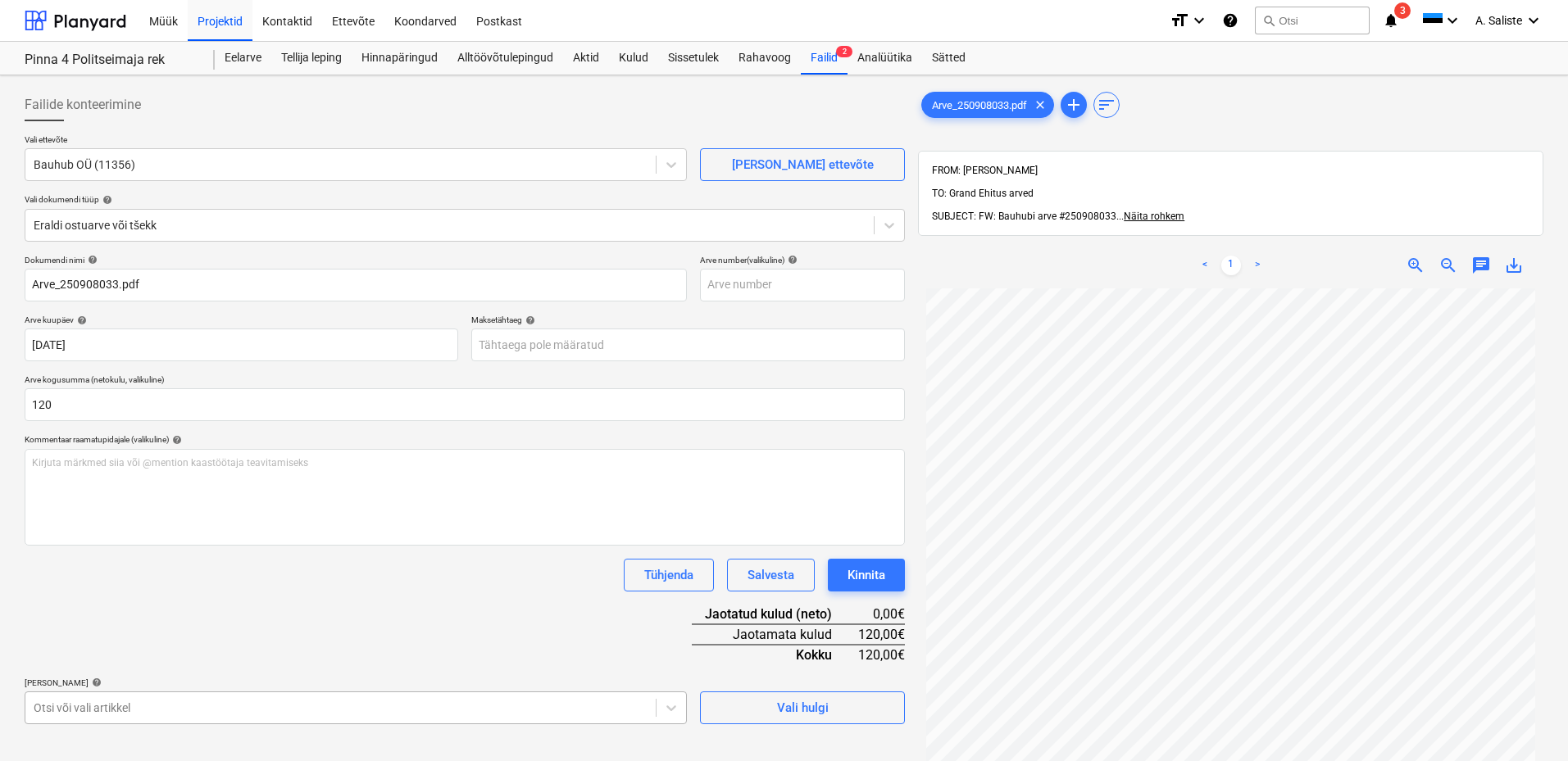
type input "120,00"
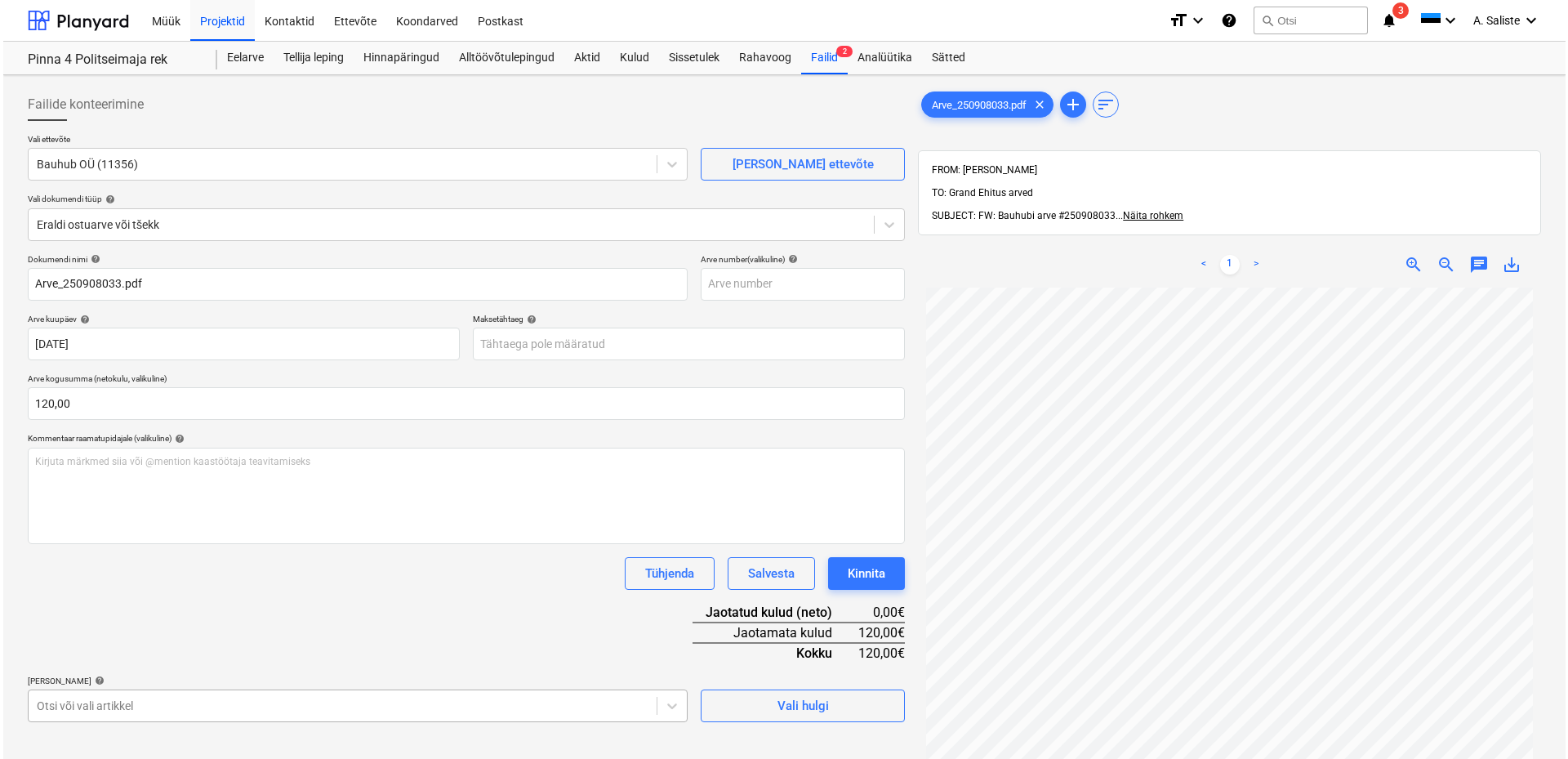
scroll to position [225, 0]
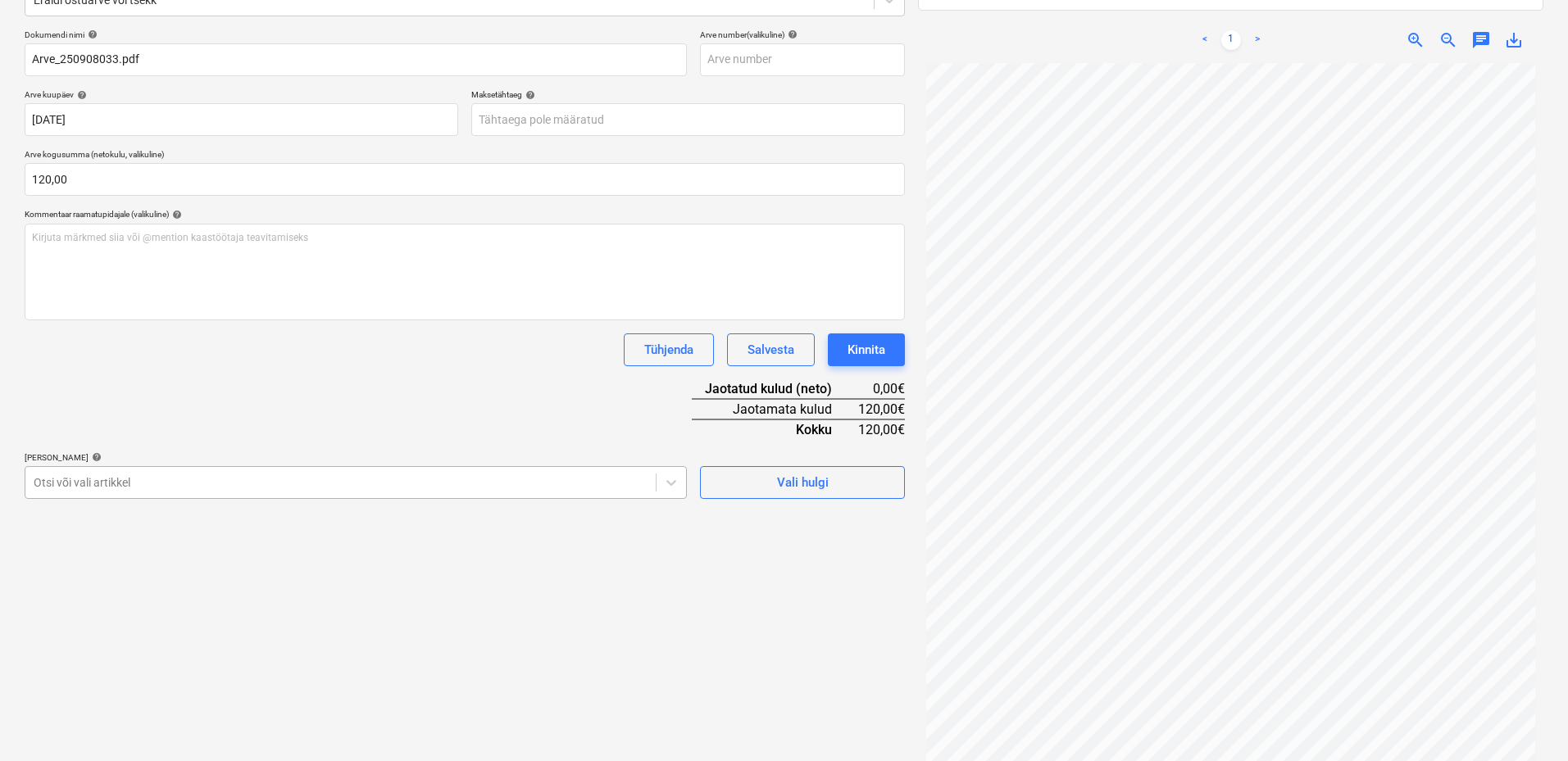
click at [78, 536] on body "Müük Projektid Kontaktid Ettevõte Koondarved Postkast format_size keyboard_arro…" at bounding box center [784, 155] width 1568 height 761
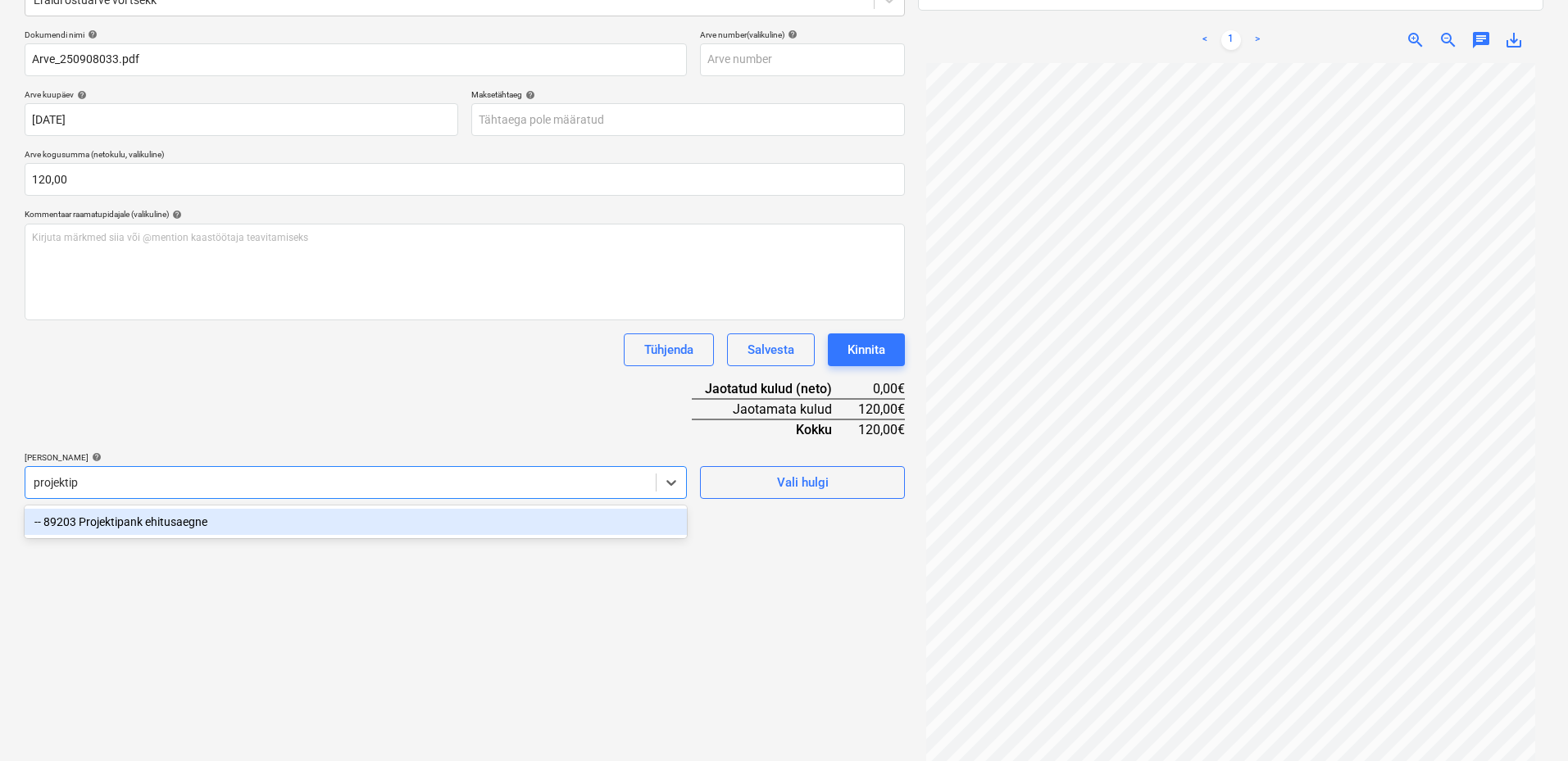
type input "projekti"
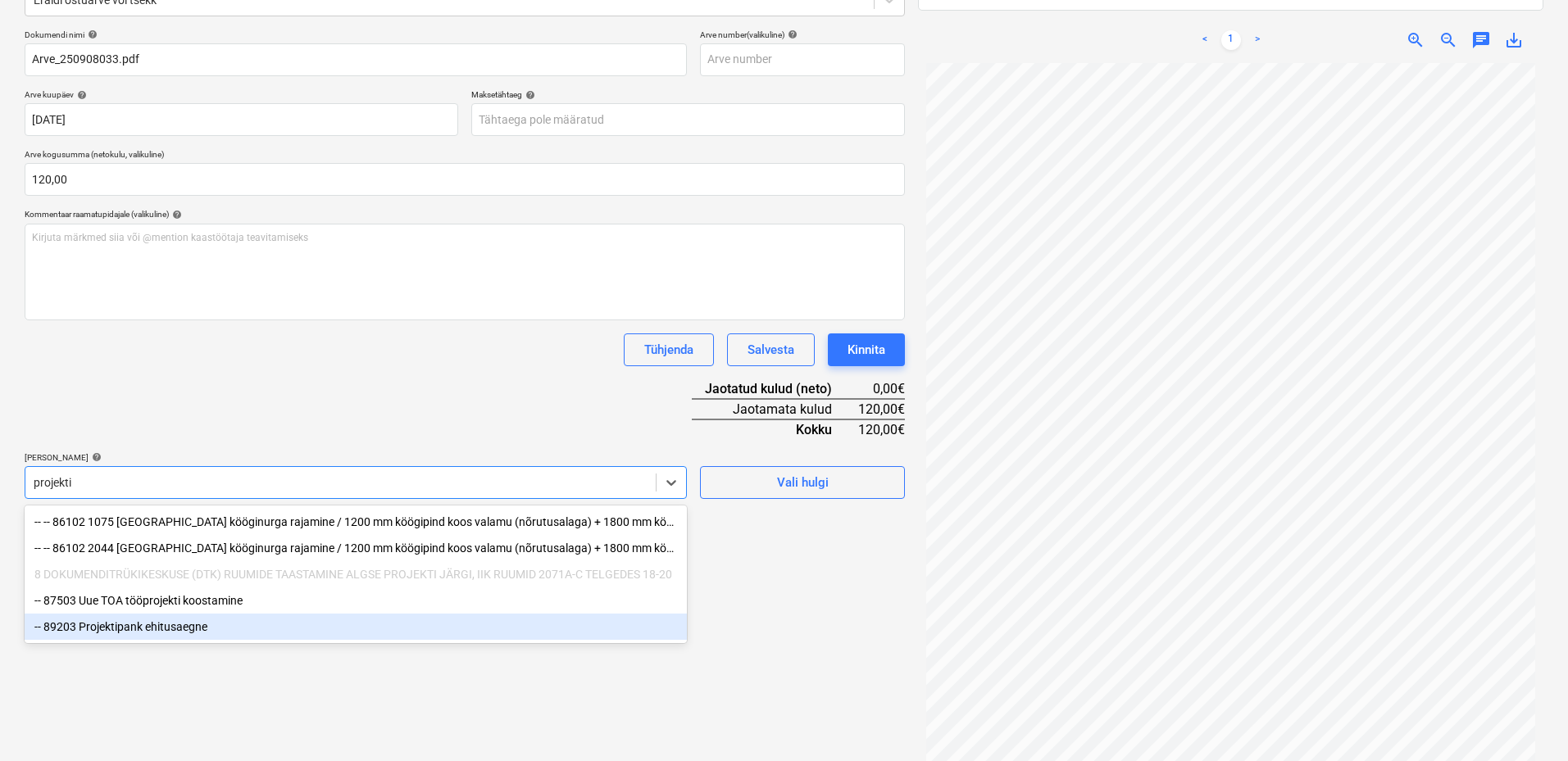
click at [158, 628] on div "-- 89203 Projektipank ehitusaegne" at bounding box center [356, 626] width 662 height 26
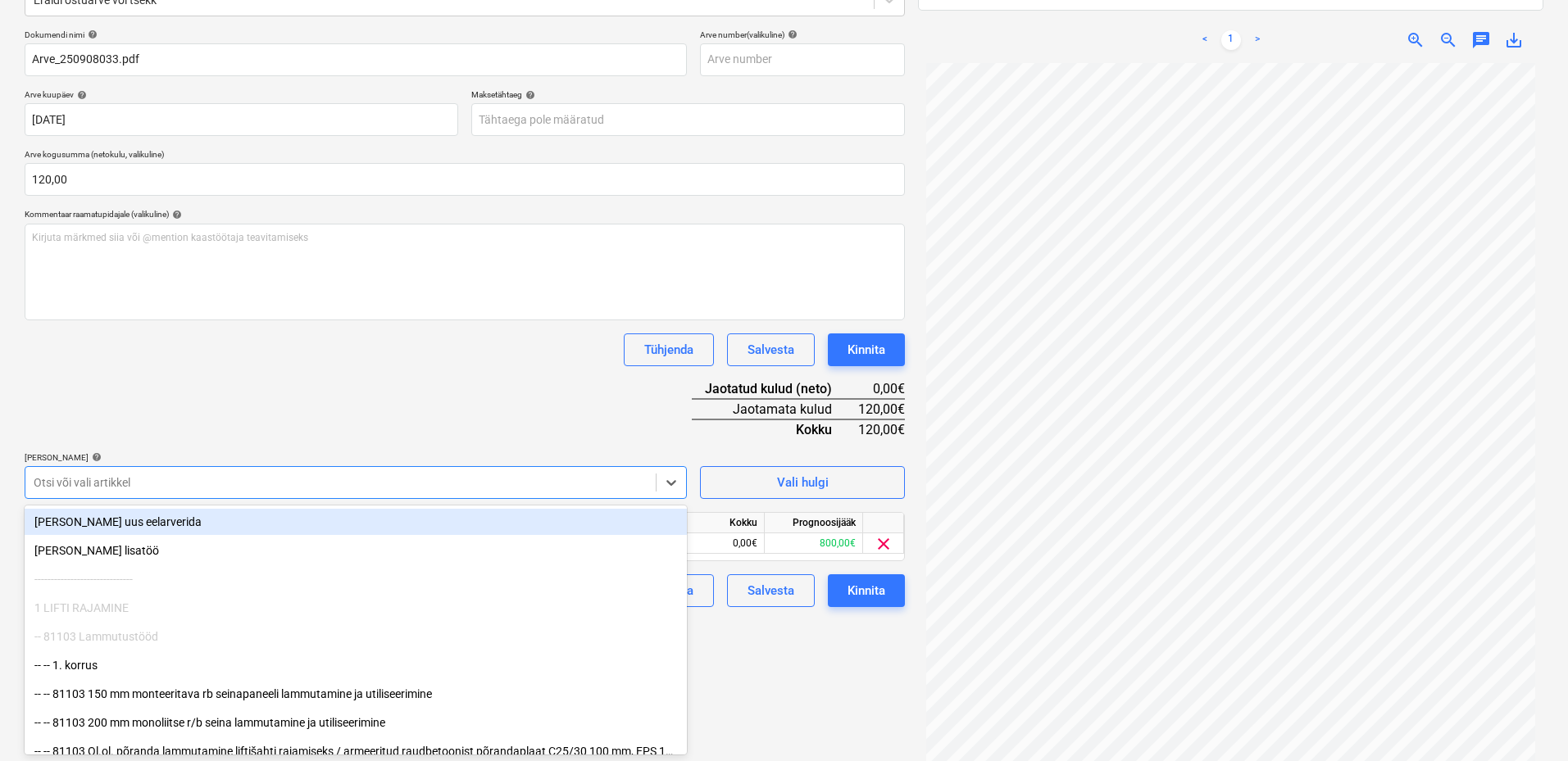
drag, startPoint x: 290, startPoint y: 414, endPoint x: 360, endPoint y: 468, distance: 88.4
click at [290, 414] on div "Dokumendi nimi help Arve_250908033.pdf Arve number (valikuline) help [PERSON_NA…" at bounding box center [465, 318] width 881 height 577
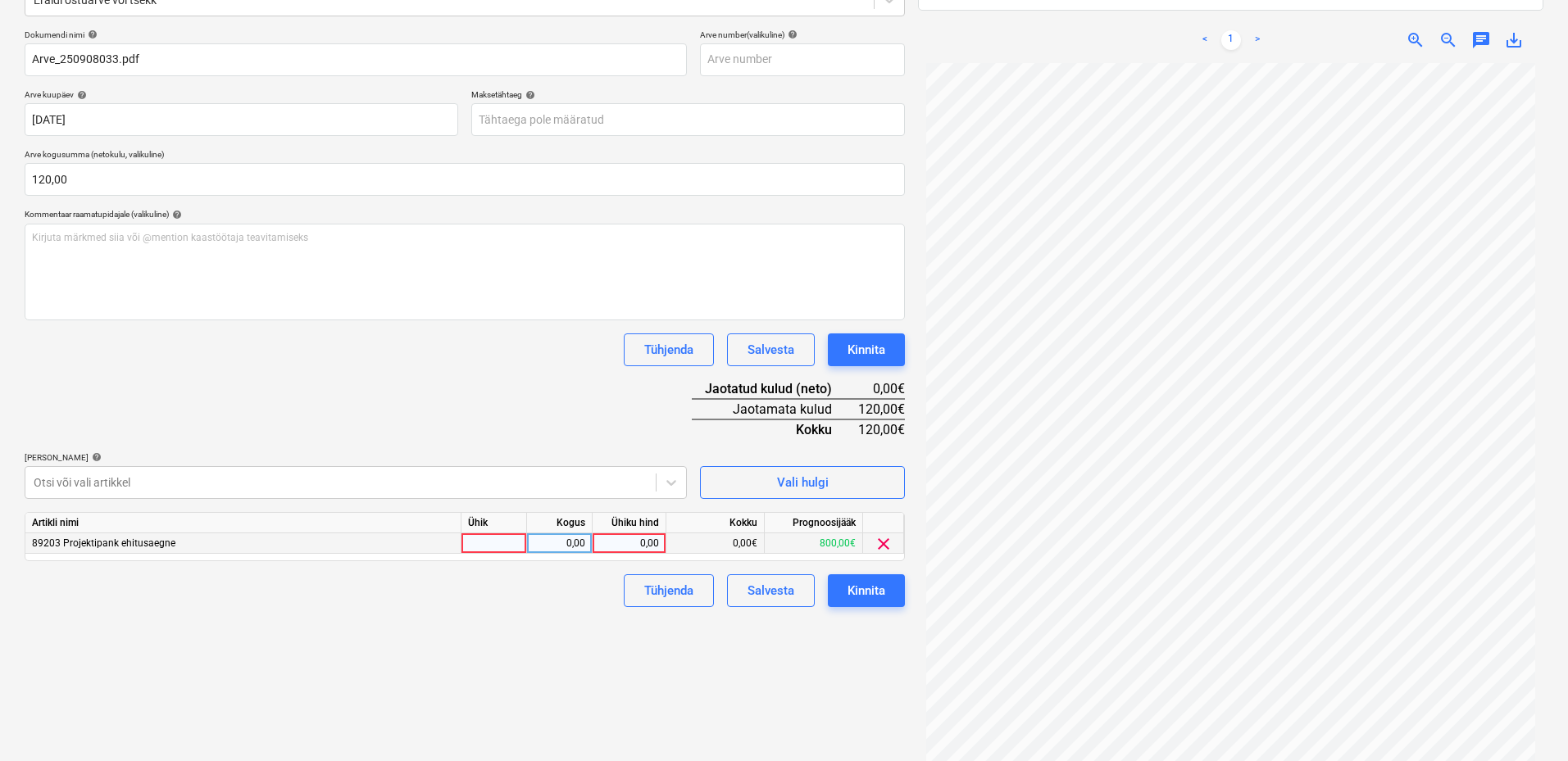
click at [502, 545] on div at bounding box center [494, 543] width 65 height 20
type input "kmpl"
drag, startPoint x: 565, startPoint y: 544, endPoint x: 638, endPoint y: 543, distance: 73.0
click at [566, 544] on div "0,00" at bounding box center [559, 543] width 52 height 20
click at [644, 543] on div "0,00" at bounding box center [630, 543] width 60 height 20
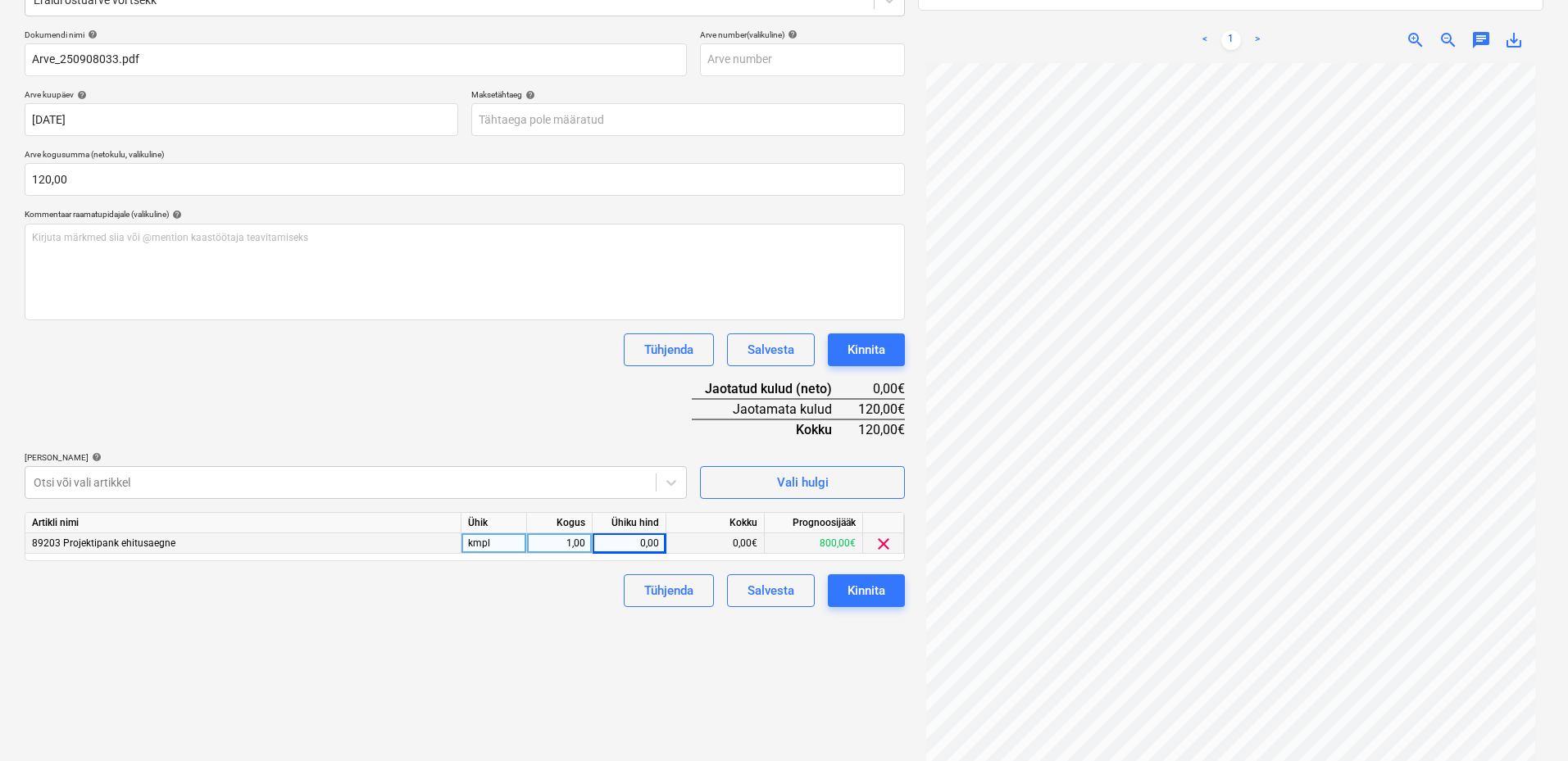
click at [513, 540] on div "kmpl" at bounding box center [494, 543] width 65 height 20
type input "kuu"
click at [622, 539] on div "0,00" at bounding box center [630, 543] width 60 height 20
type input "120"
click at [512, 643] on div "Failide konteerimine Vali ettevõte Bauhub OÜ (11356) [PERSON_NAME] uus ettevõte…" at bounding box center [465, 320] width 893 height 928
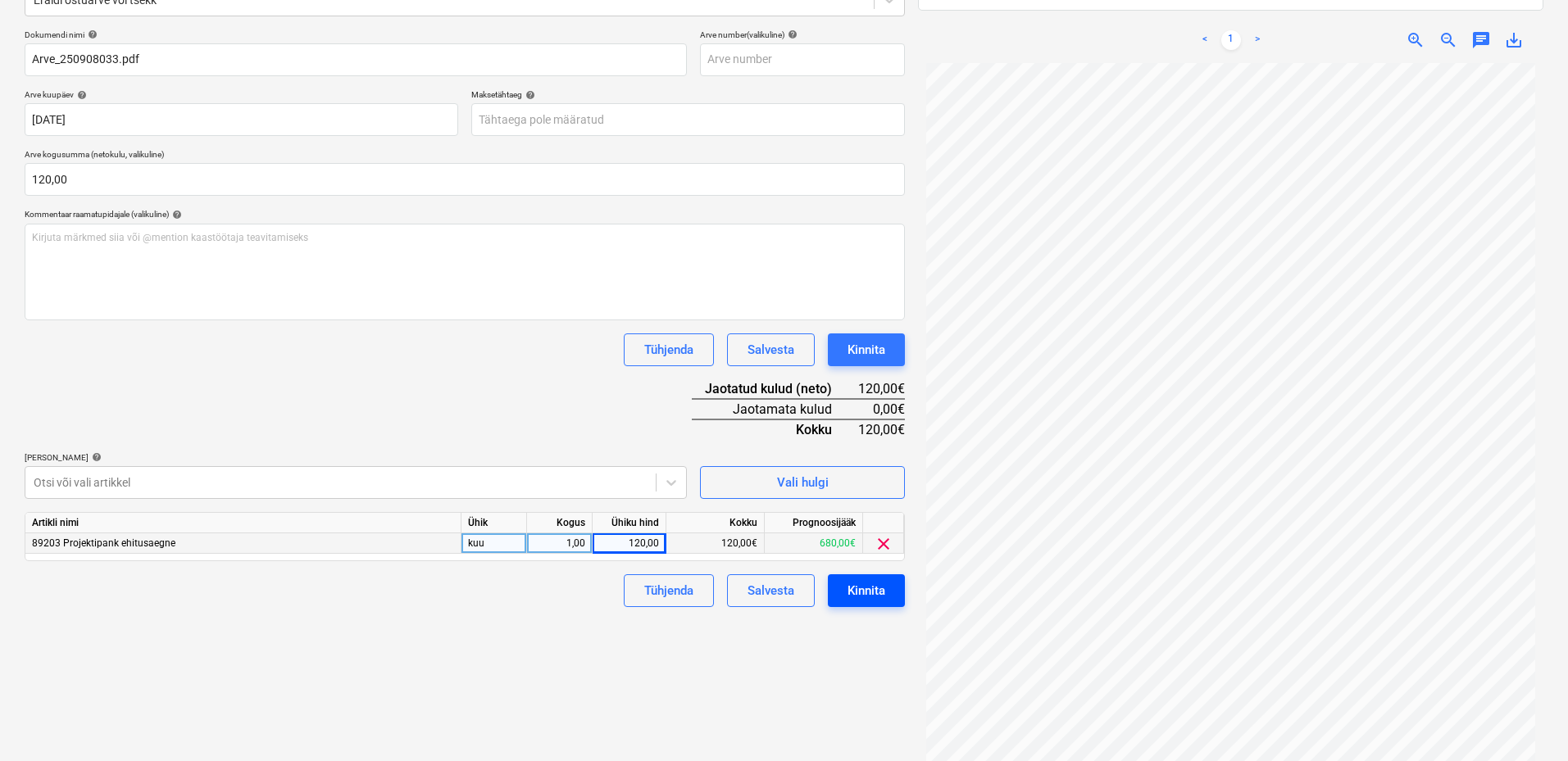
click at [868, 590] on div "Kinnita" at bounding box center [866, 591] width 38 height 21
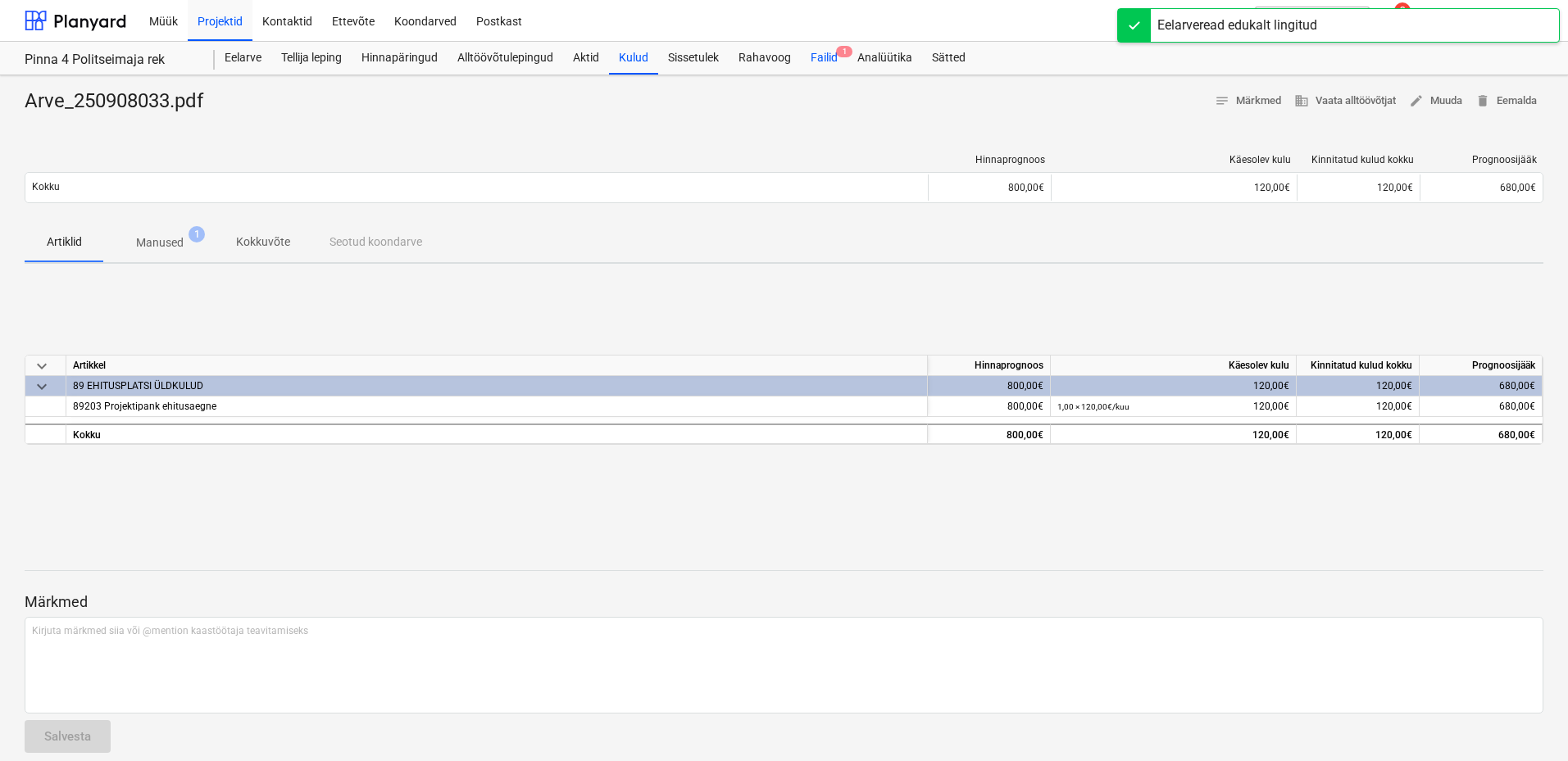
click at [832, 60] on div "Failid 1" at bounding box center [824, 58] width 47 height 33
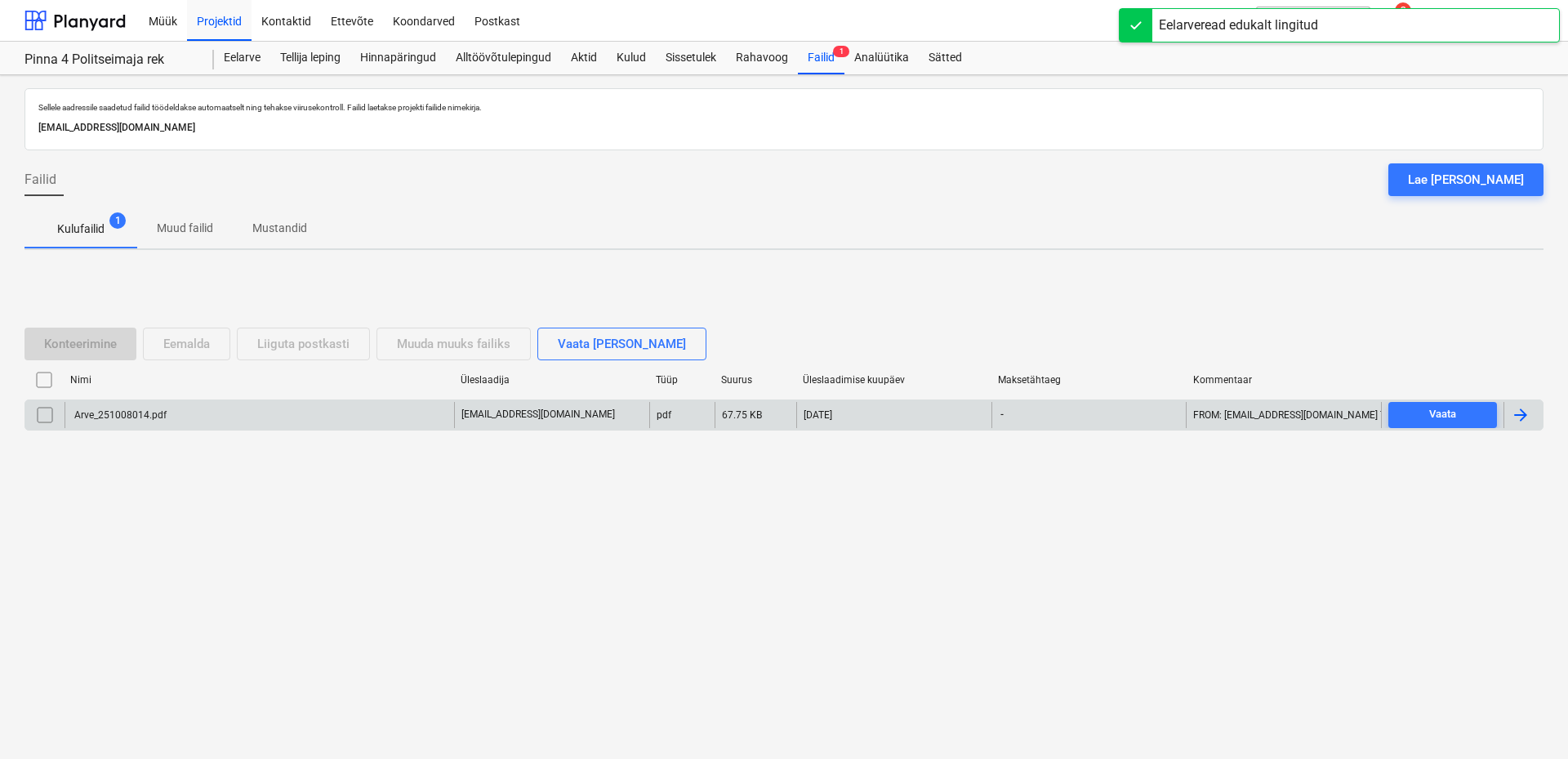
click at [164, 415] on div "Arve_251008014.pdf" at bounding box center [119, 415] width 95 height 12
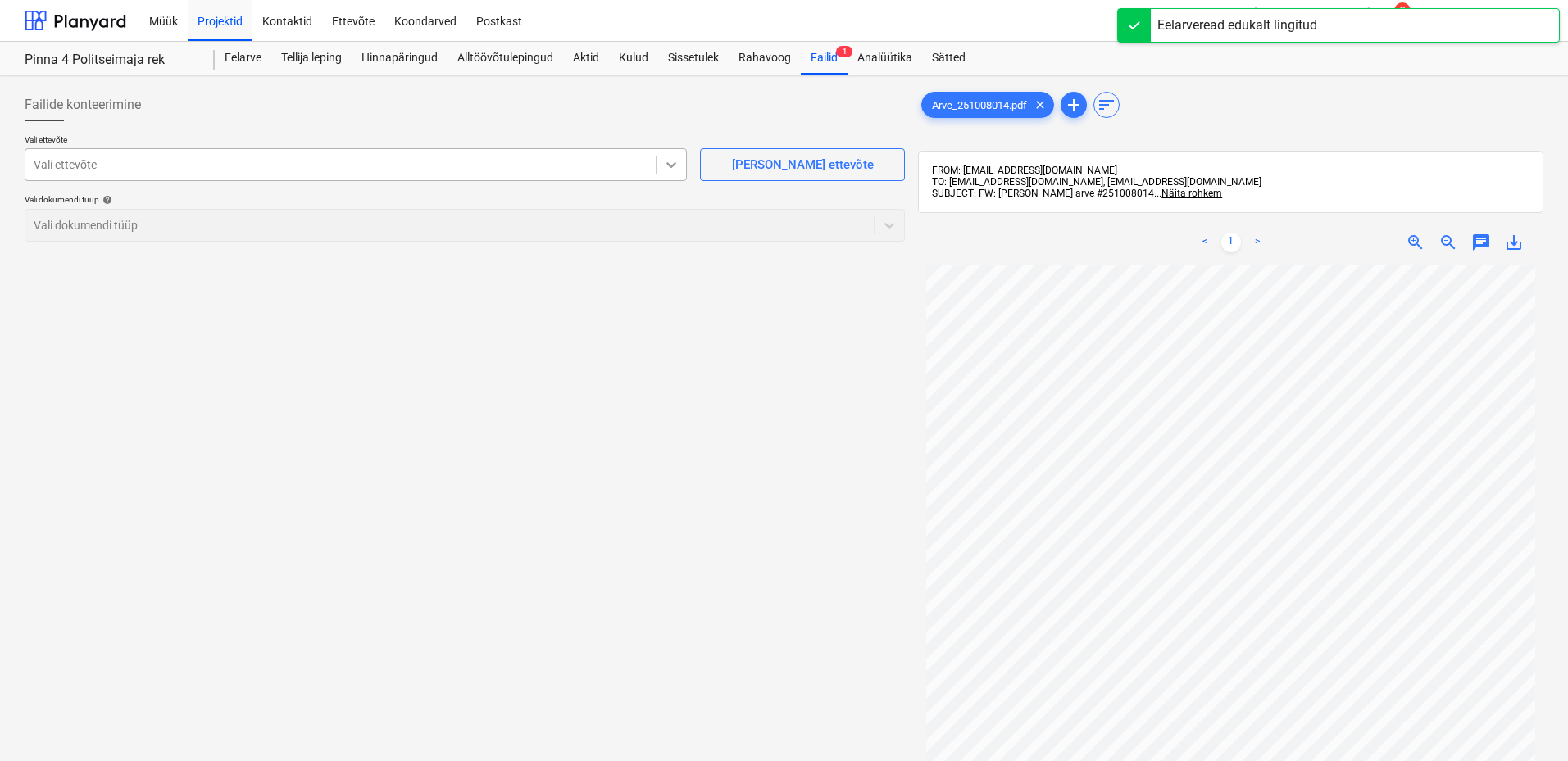
click at [664, 163] on icon at bounding box center [671, 165] width 16 height 16
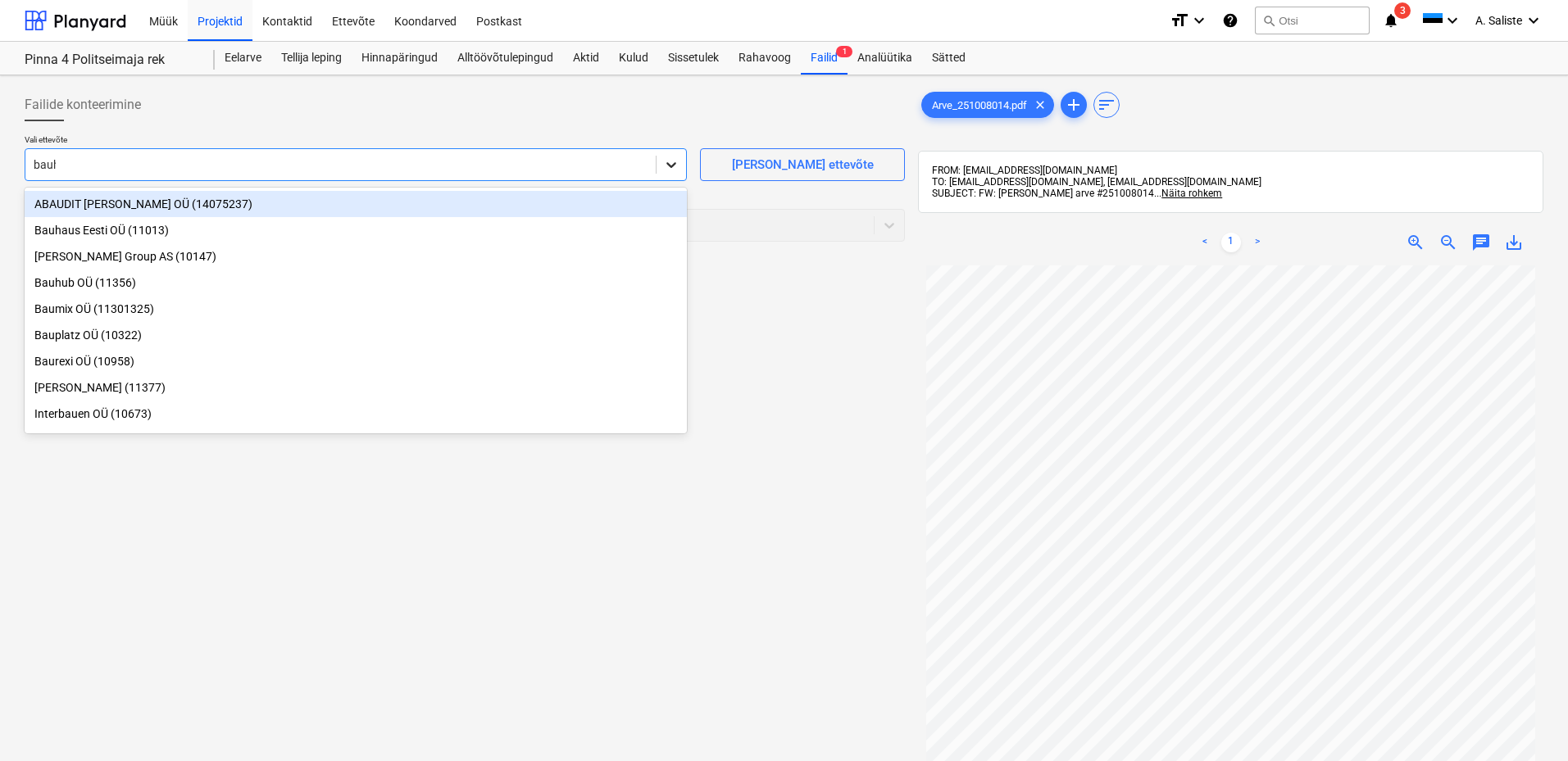
type input "bauhu"
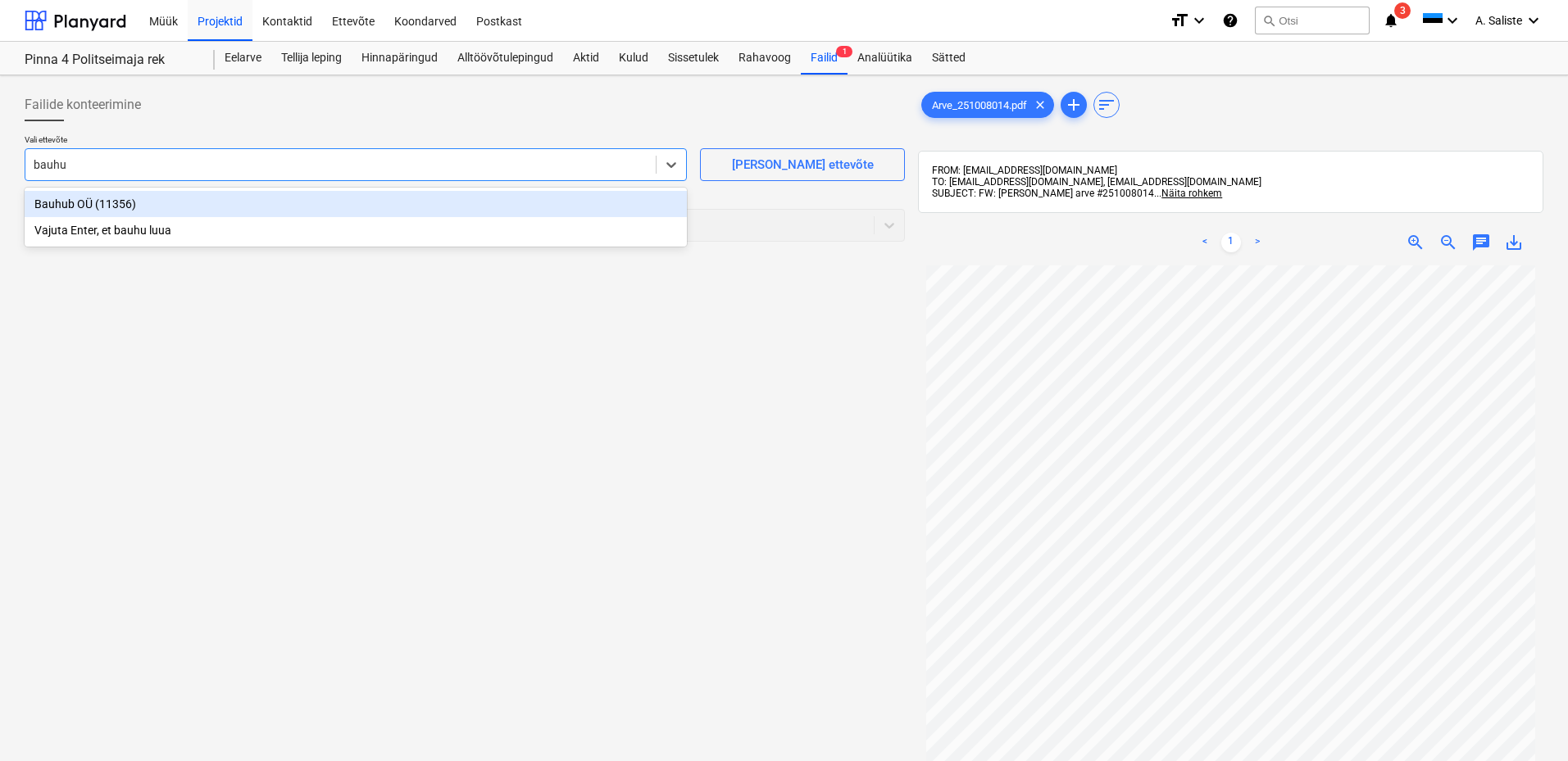
click at [266, 195] on div "Bauhub OÜ (11356)" at bounding box center [356, 203] width 662 height 26
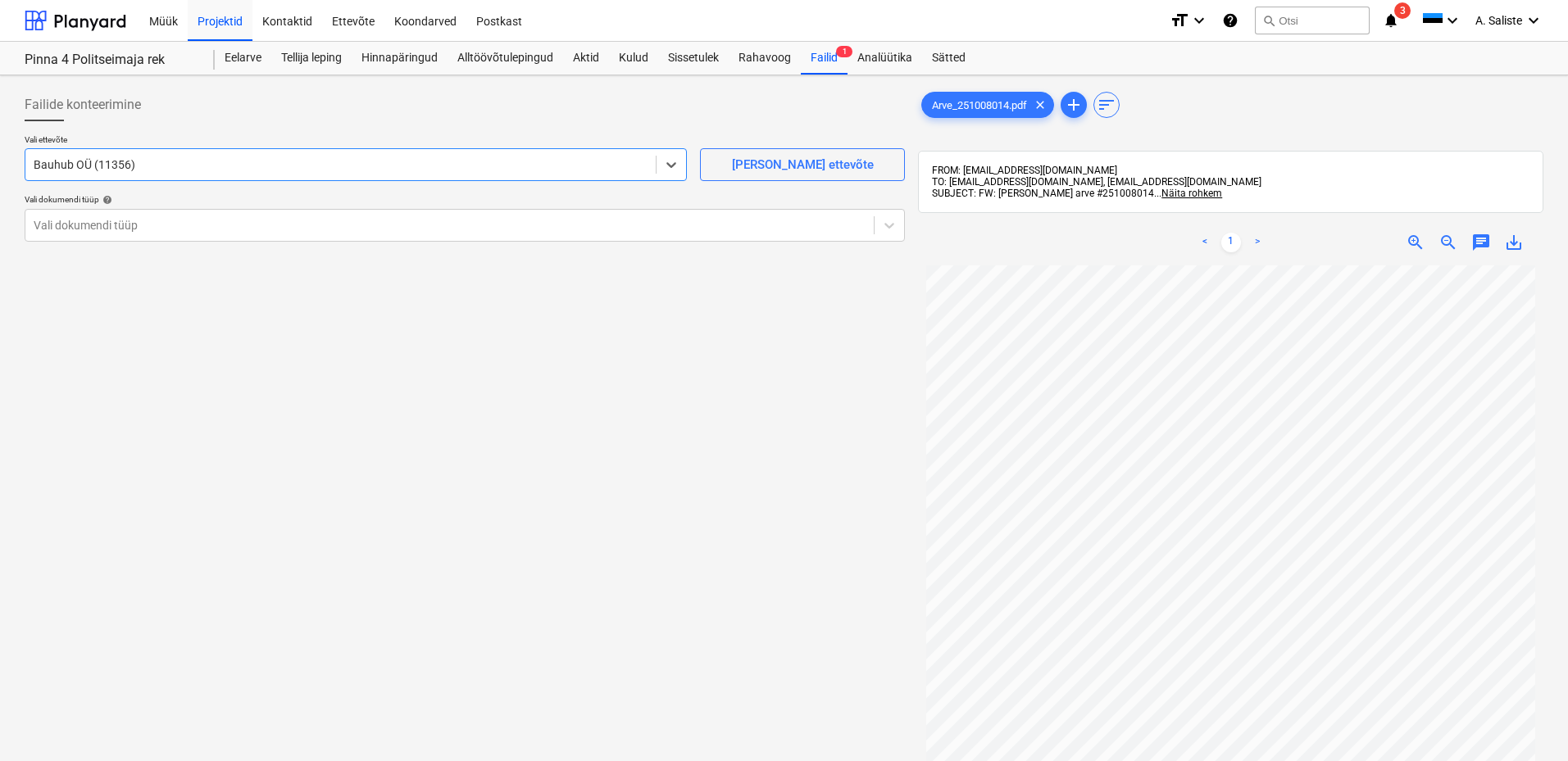
click at [323, 117] on div "Failide konteerimine" at bounding box center [465, 105] width 881 height 33
click at [287, 214] on div "Vali dokumendi tüüp" at bounding box center [449, 225] width 848 height 23
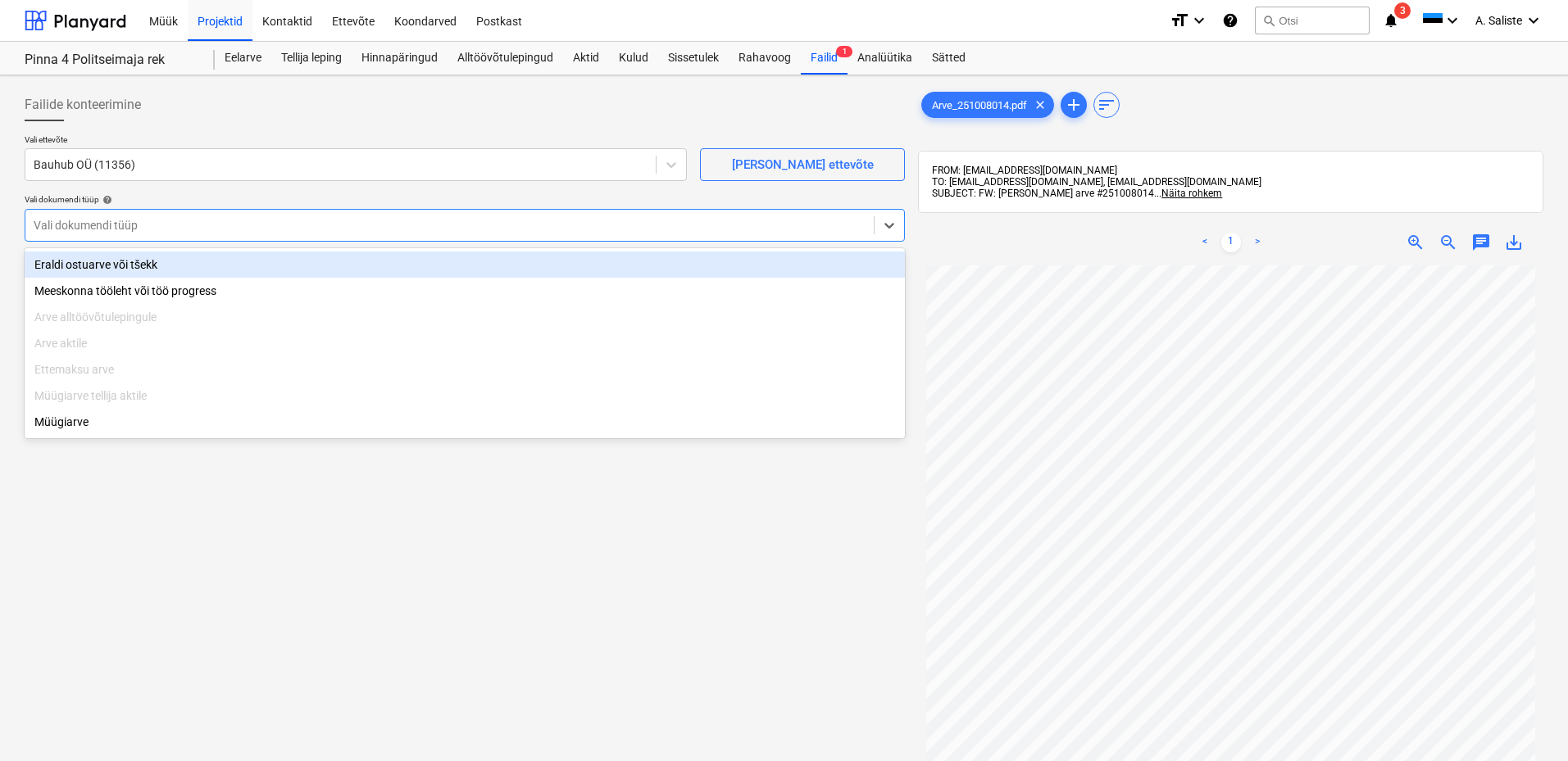
click at [230, 264] on div "Eraldi ostuarve või tšekk" at bounding box center [465, 264] width 881 height 26
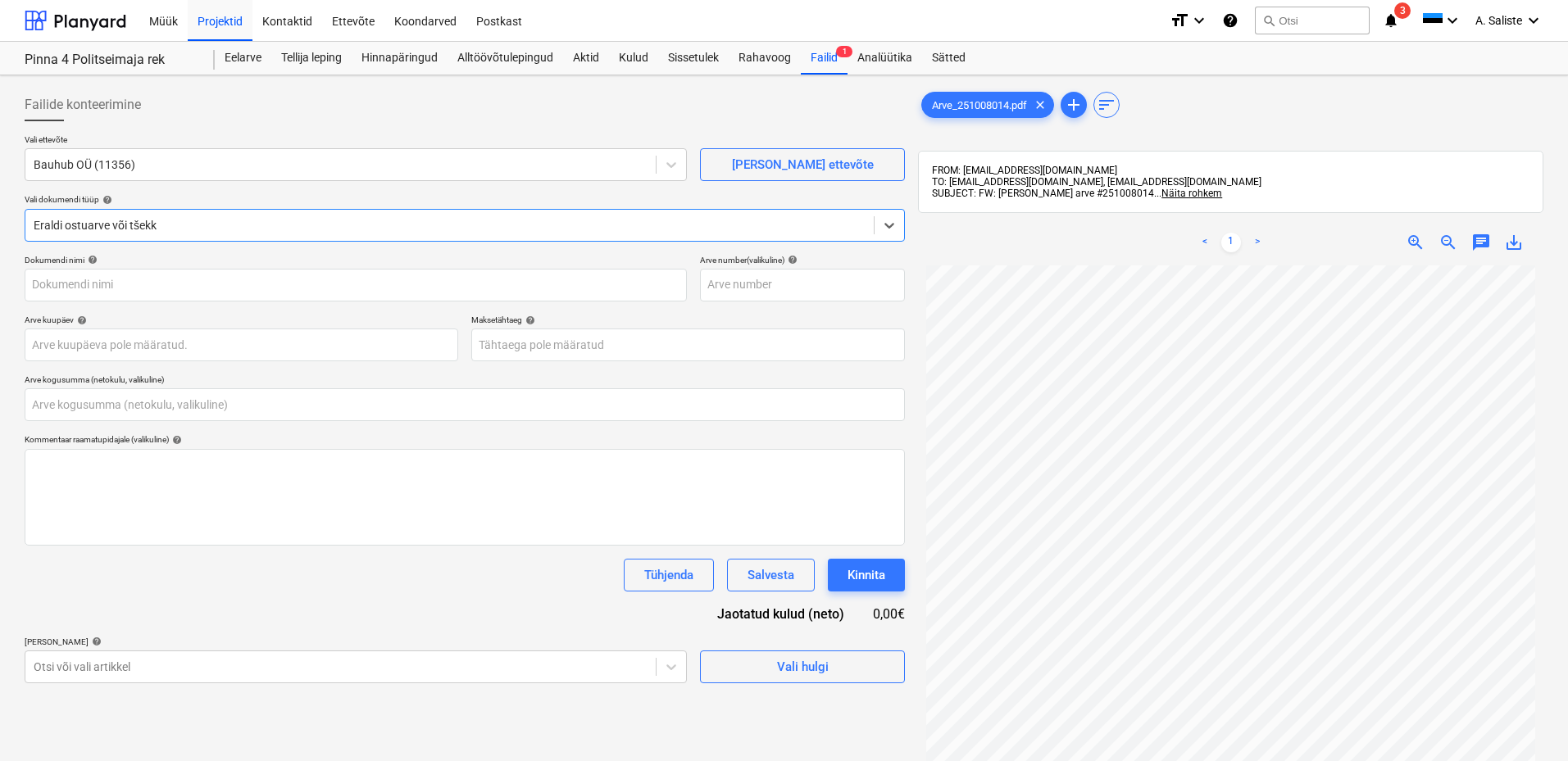
type input "Arve_251008014.pdf"
type input "0,00"
click at [162, 345] on body "Müük Projektid Kontaktid Ettevõte Koondarved Postkast format_size keyboard_arro…" at bounding box center [784, 380] width 1568 height 761
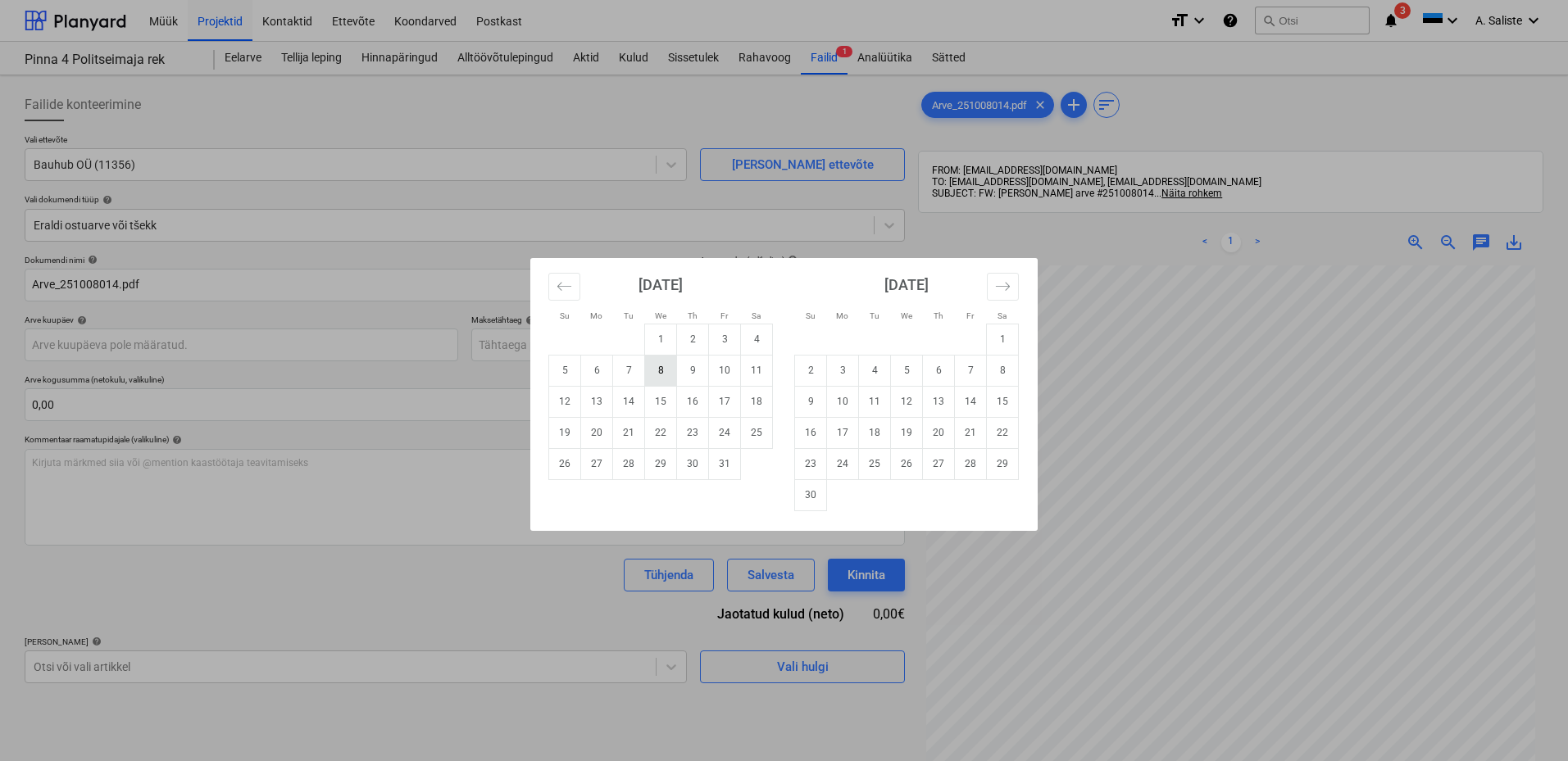
click at [663, 373] on td "8" at bounding box center [660, 370] width 32 height 31
type input "[DATE]"
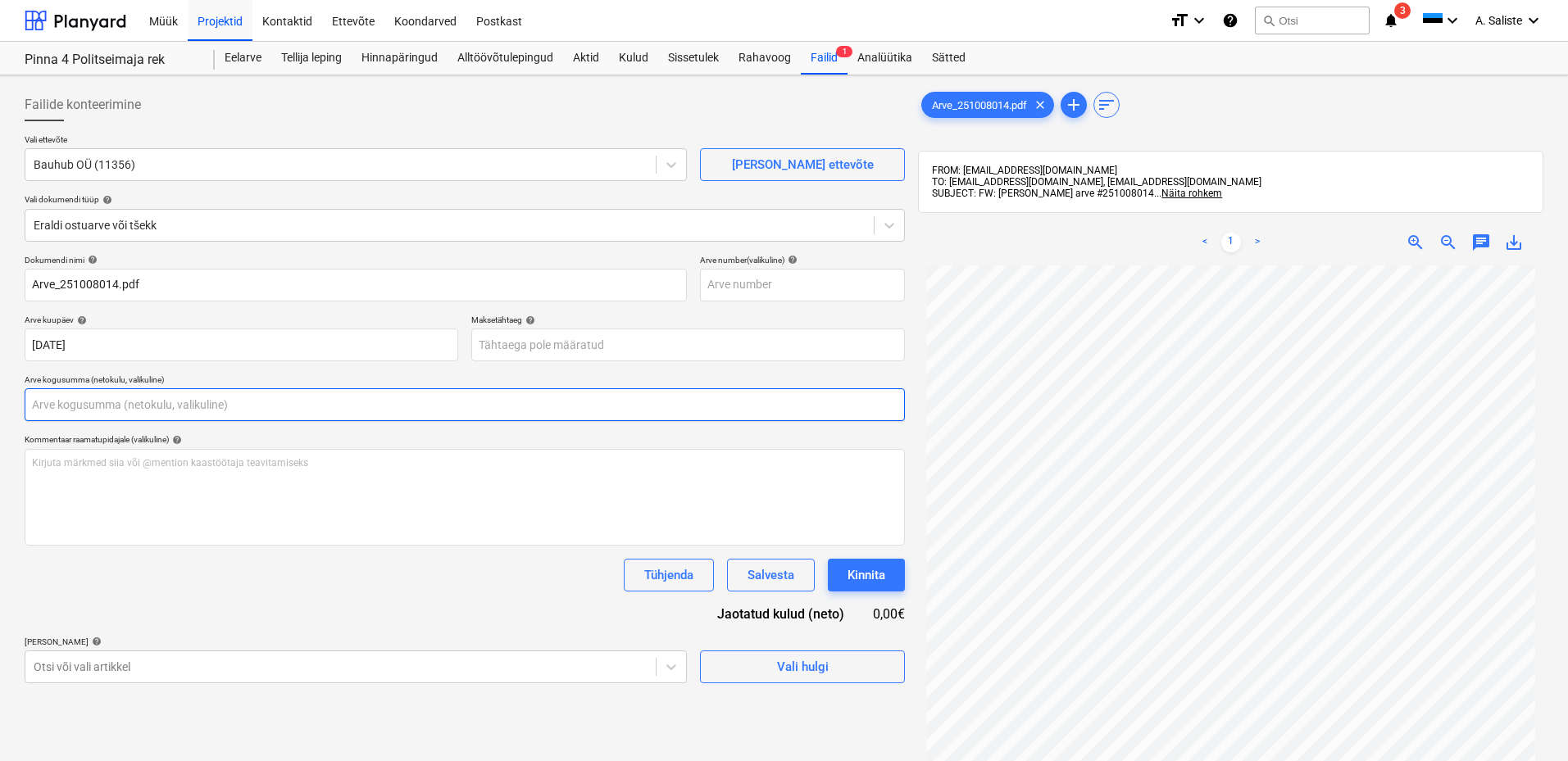
click at [97, 398] on input "text" at bounding box center [465, 405] width 881 height 33
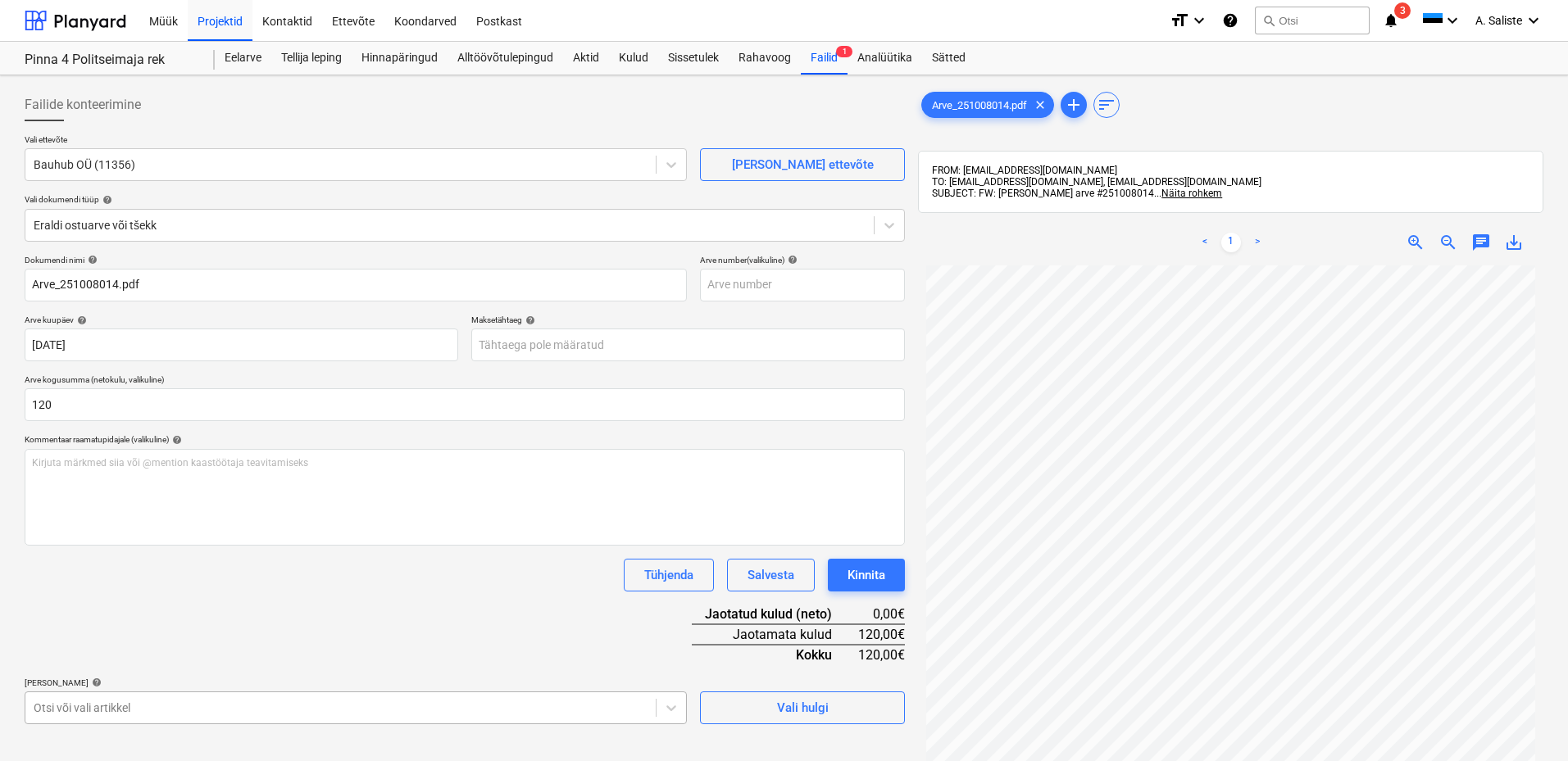
type input "120,00"
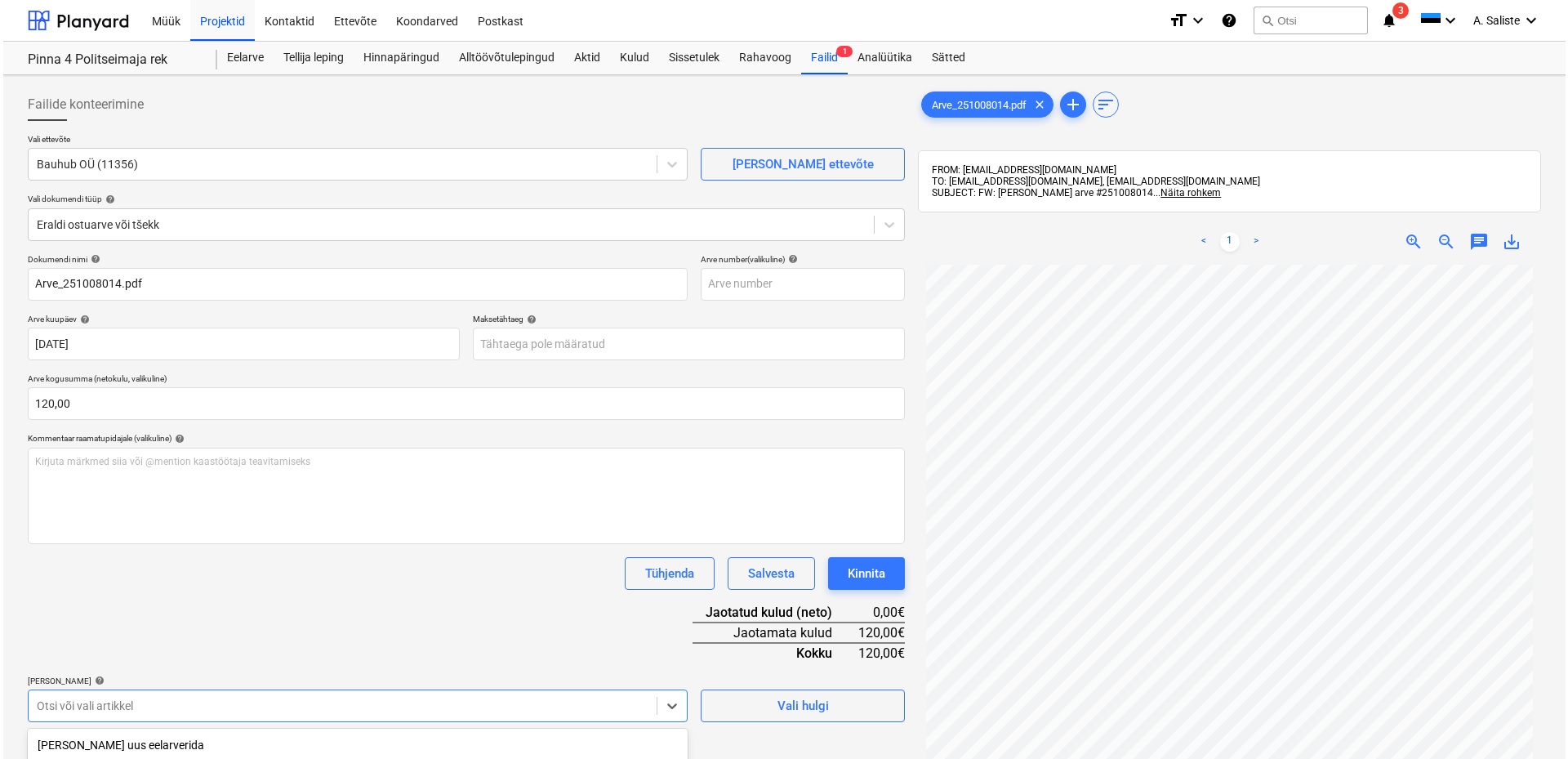
scroll to position [225, 0]
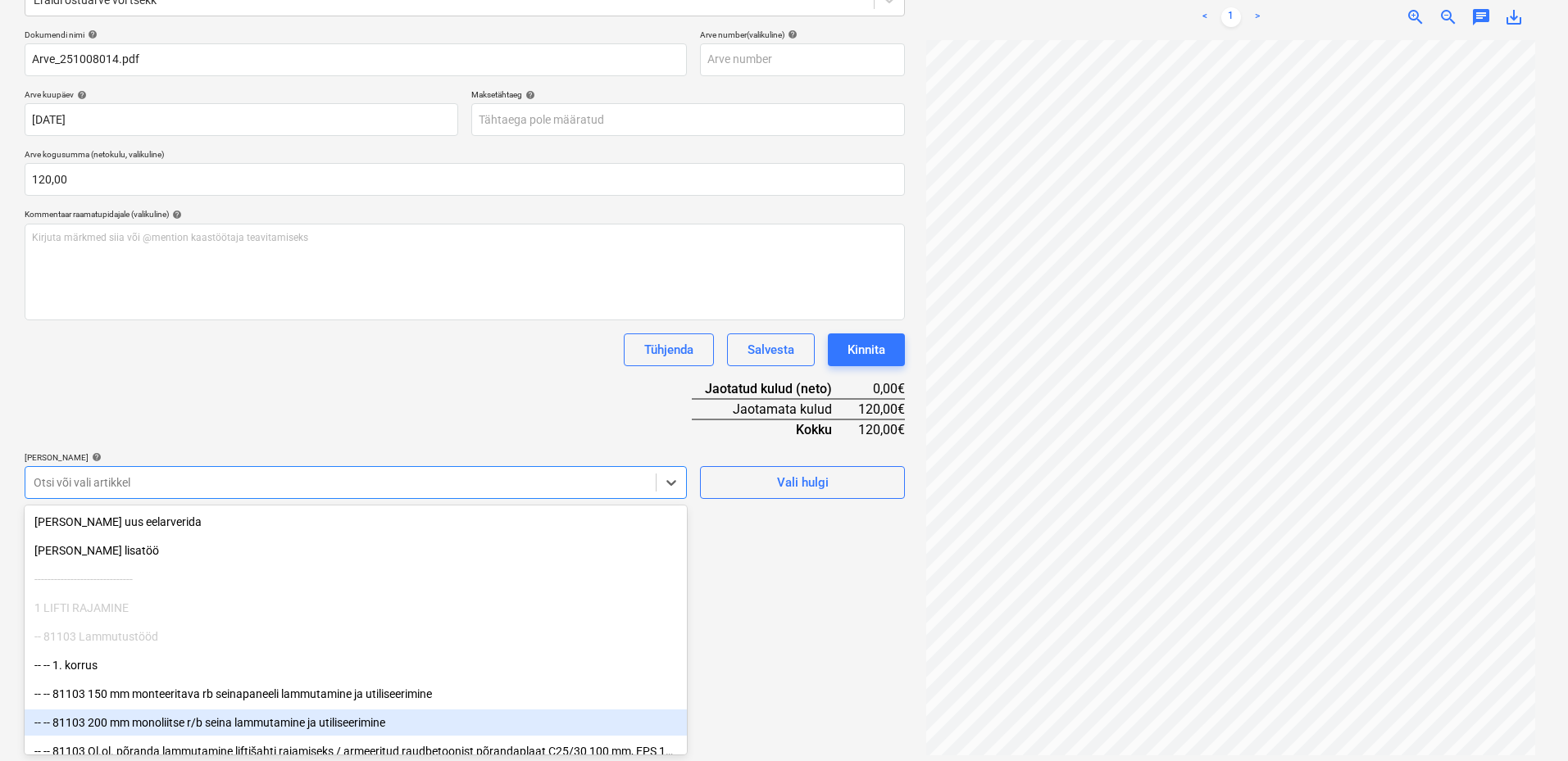
click at [80, 536] on body "Müük Projektid Kontaktid Ettevõte Koondarved Postkast format_size keyboard_arro…" at bounding box center [784, 155] width 1568 height 761
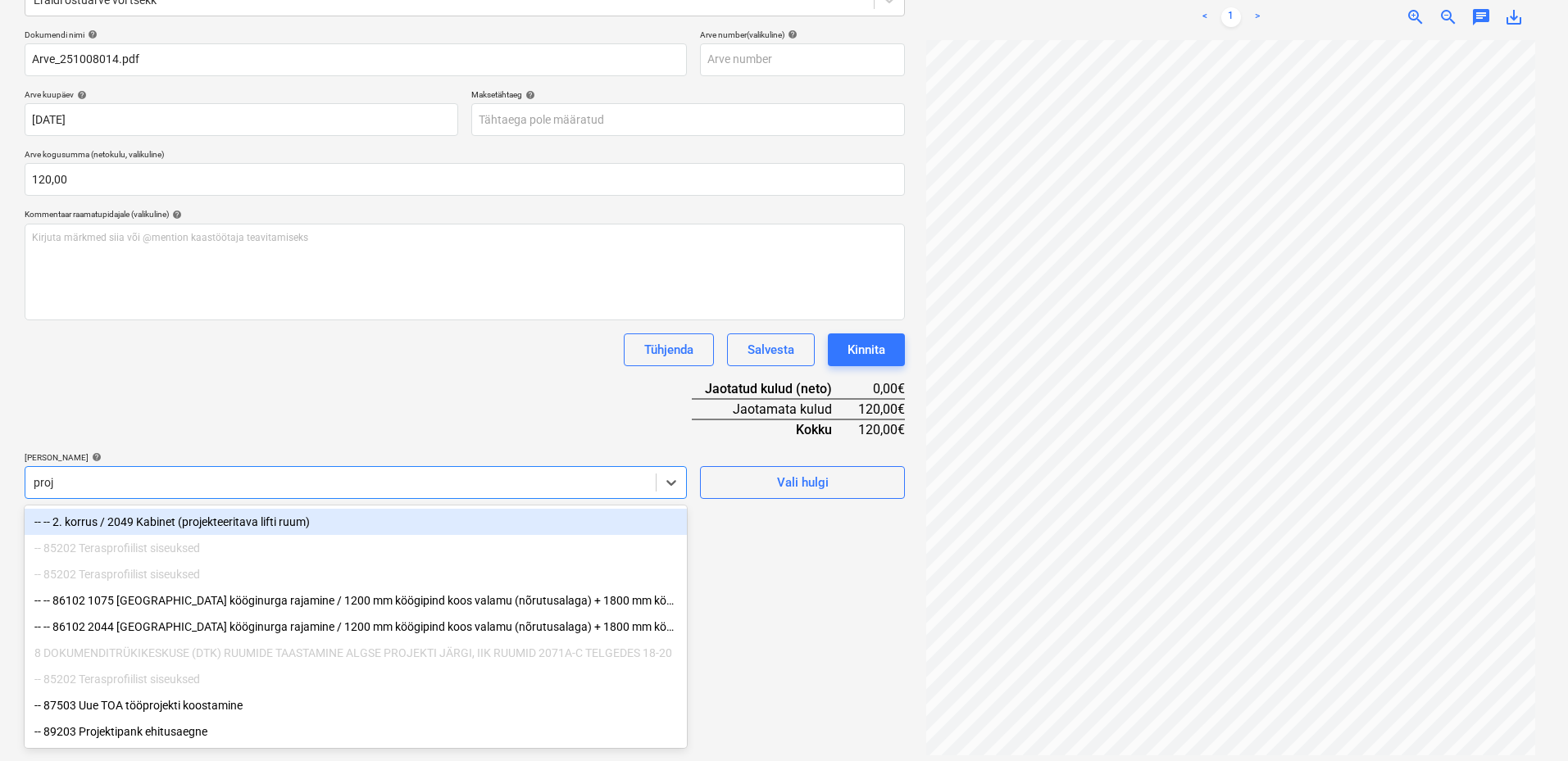
type input "proje"
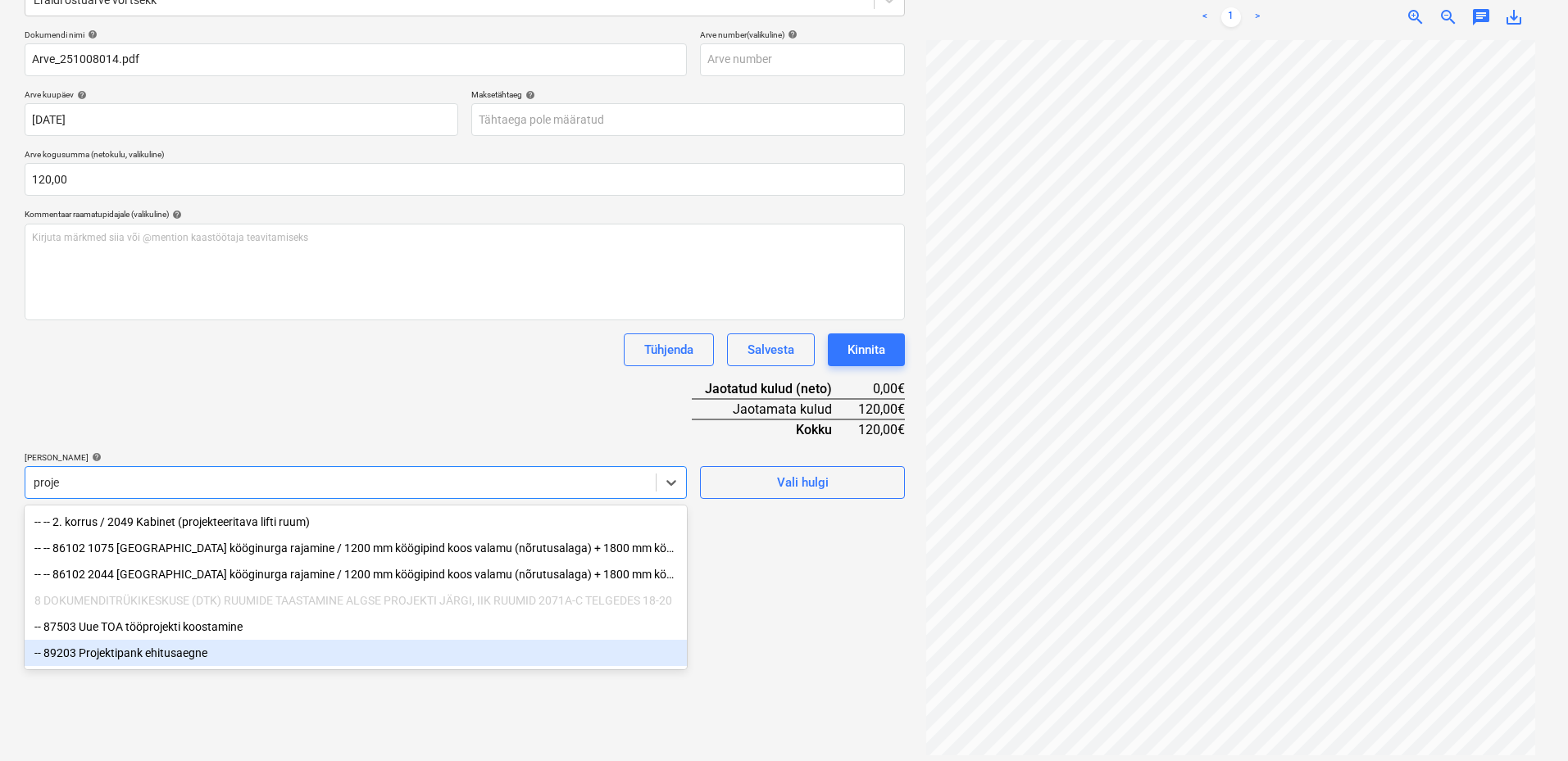
click at [196, 653] on div "-- 89203 Projektipank ehitusaegne" at bounding box center [356, 652] width 662 height 26
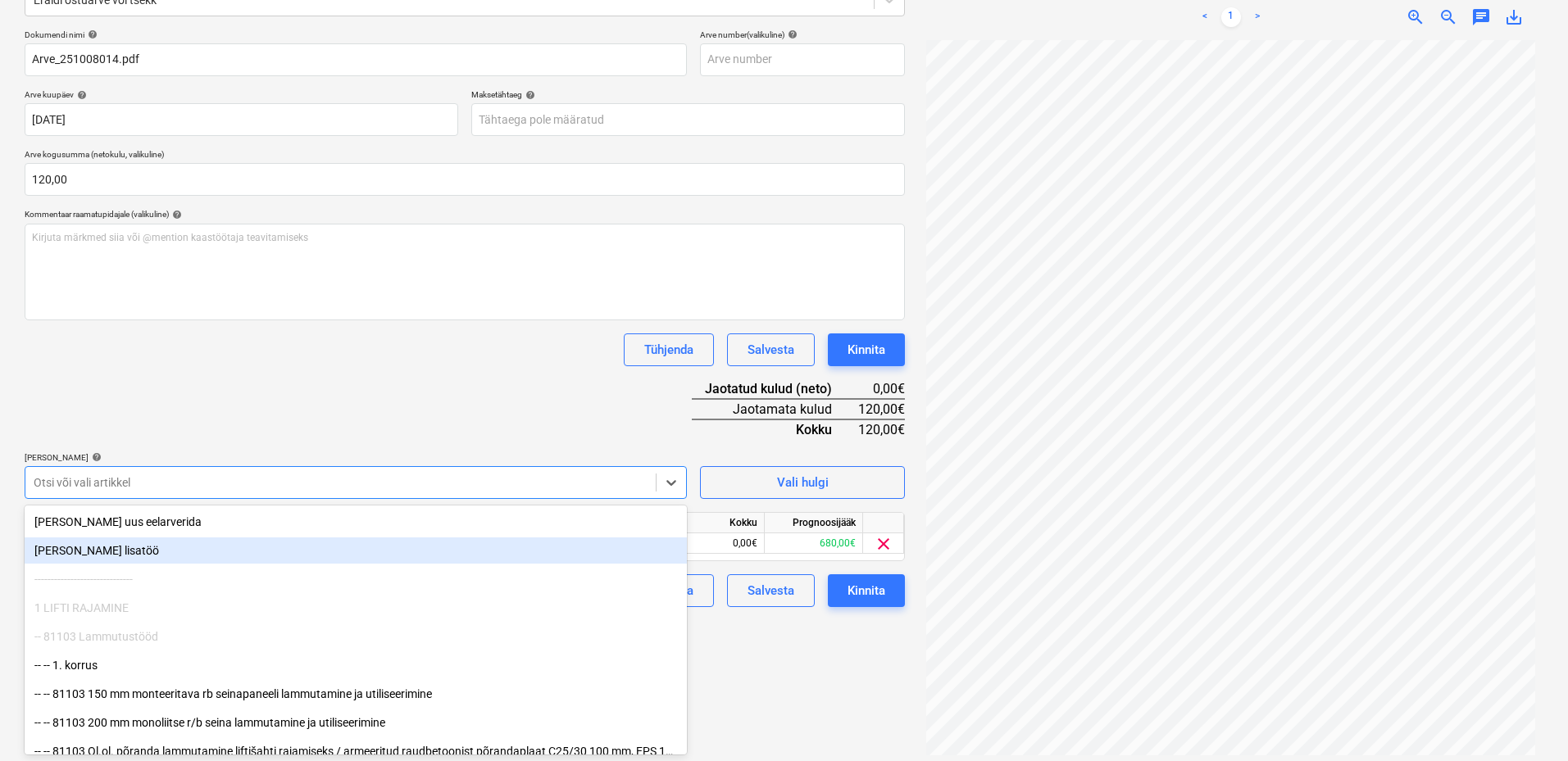
click at [263, 391] on div "Dokumendi nimi help Arve_251008014.pdf Arve number (valikuline) help [PERSON_NA…" at bounding box center [465, 318] width 881 height 577
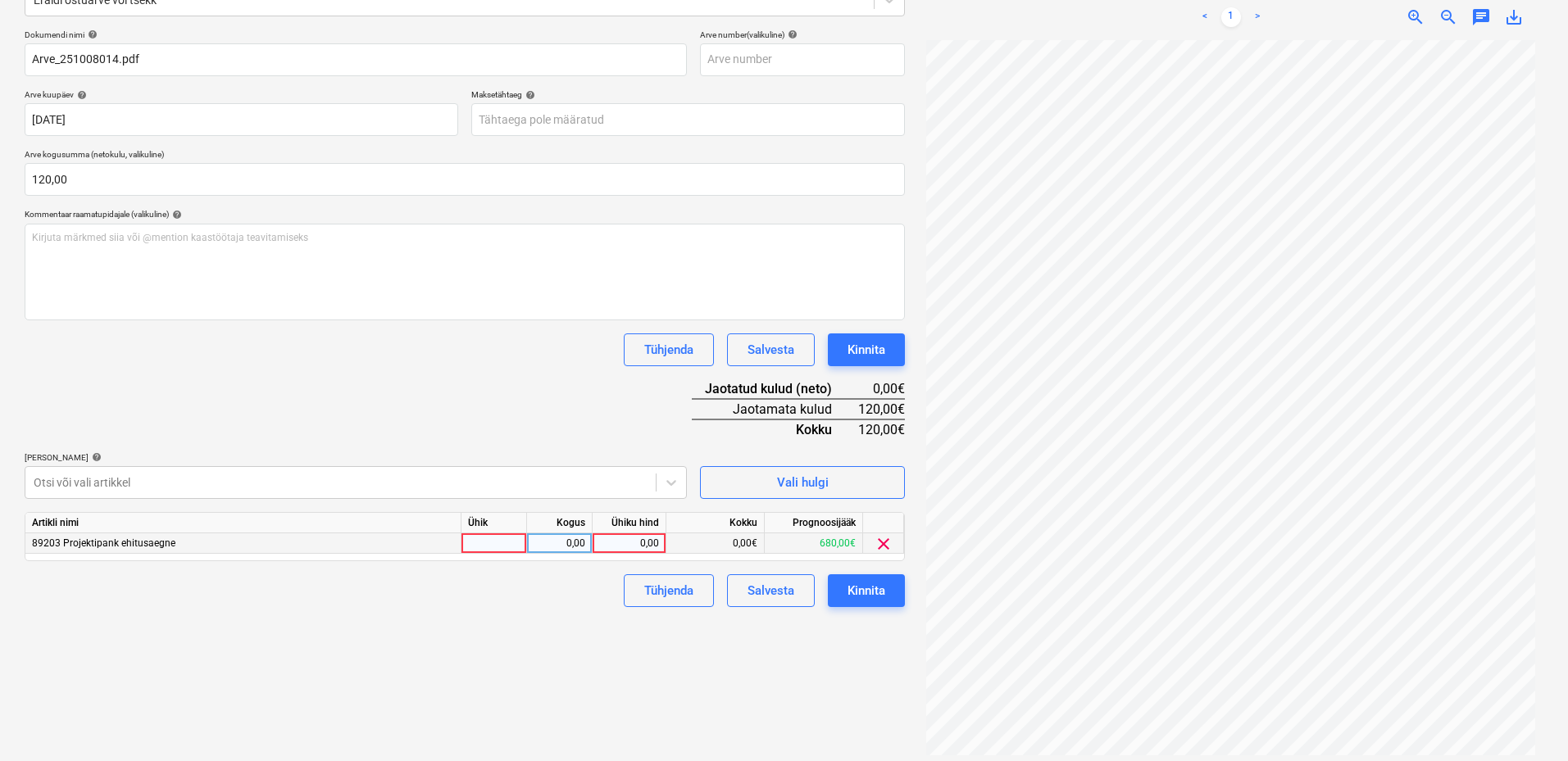
click at [493, 549] on div at bounding box center [494, 543] width 65 height 20
type input "kmpl"
click at [556, 545] on div "0,00" at bounding box center [559, 543] width 52 height 20
type input "1"
click at [651, 545] on div "0,00" at bounding box center [630, 543] width 60 height 20
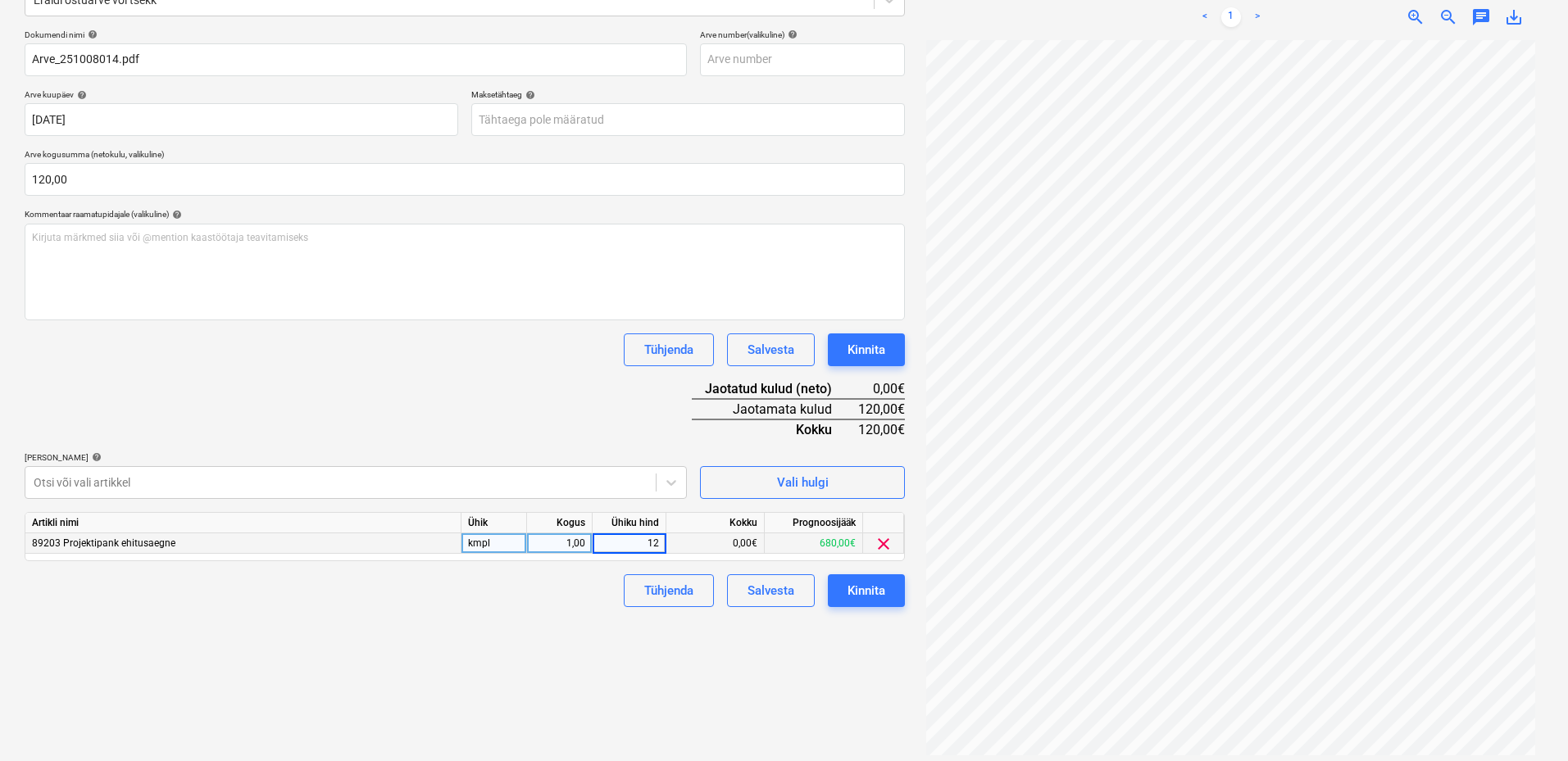
type input "120"
click at [585, 610] on div "Failide konteerimine Vali ettevõte Bauhub OÜ (11356) [PERSON_NAME] uus ettevõte…" at bounding box center [465, 309] width 893 height 905
click at [854, 584] on div "Kinnita" at bounding box center [866, 591] width 38 height 21
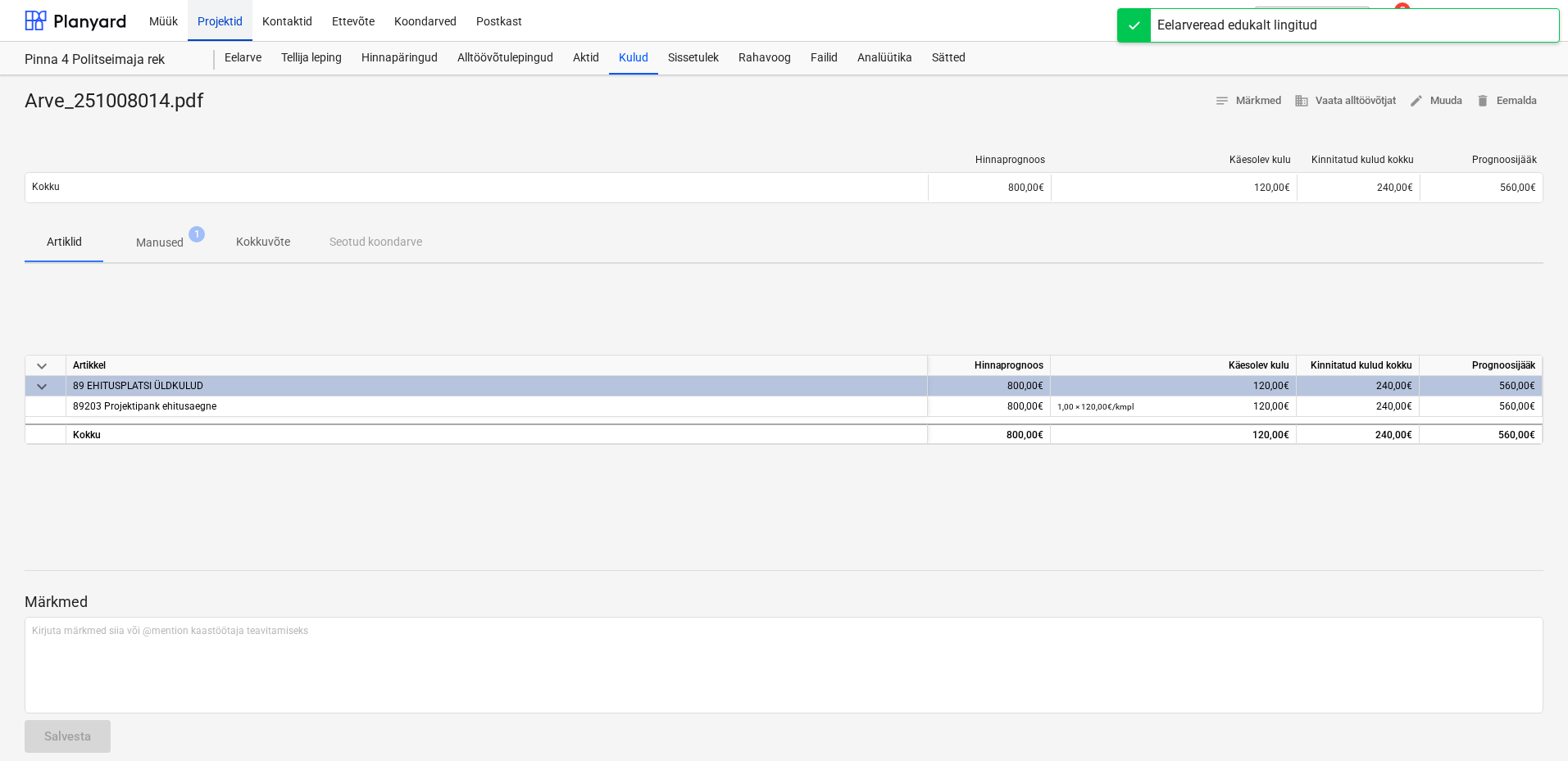
click at [241, 19] on div "Projektid" at bounding box center [219, 19] width 64 height 41
